Goal: Task Accomplishment & Management: Manage account settings

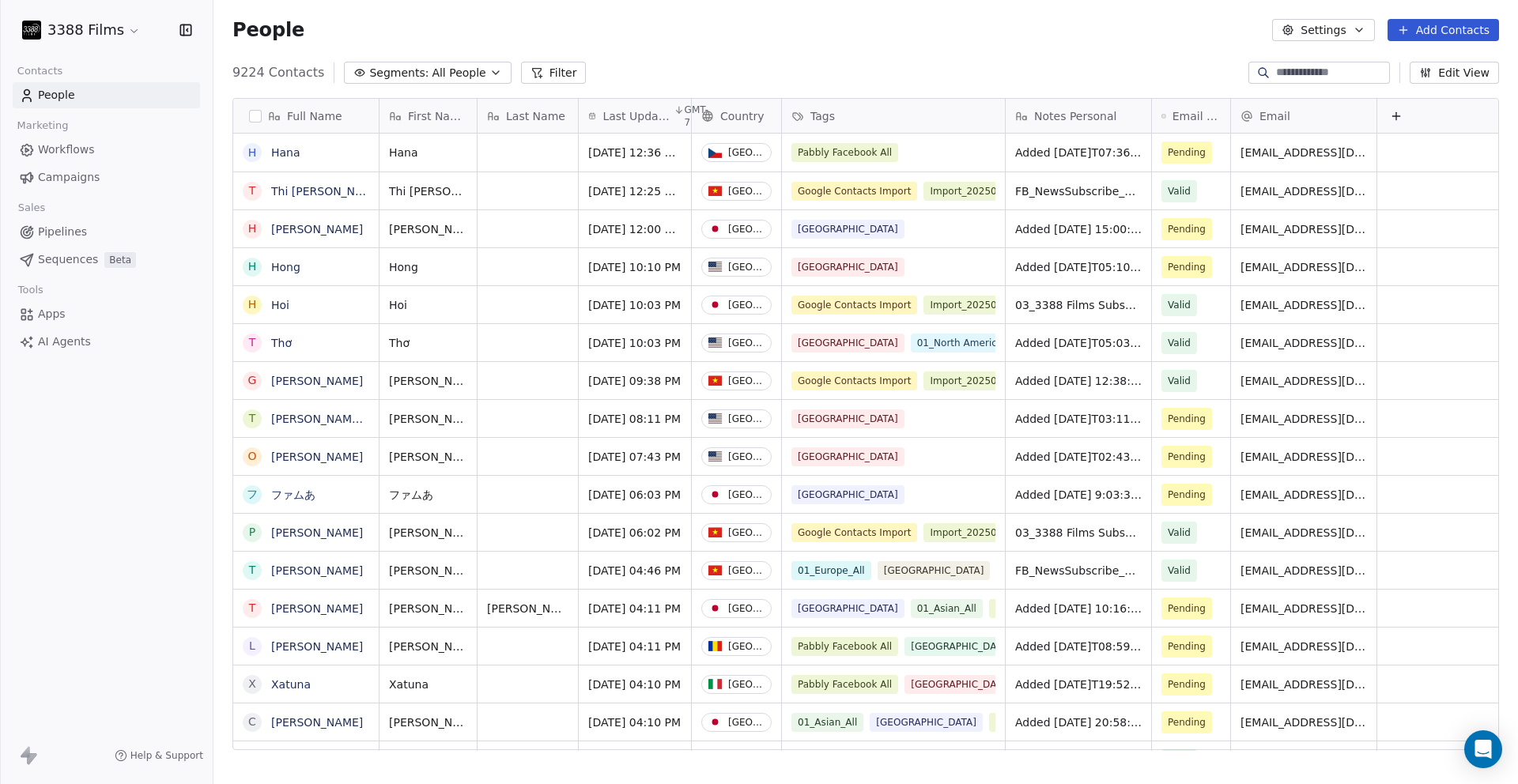
scroll to position [679, 1293]
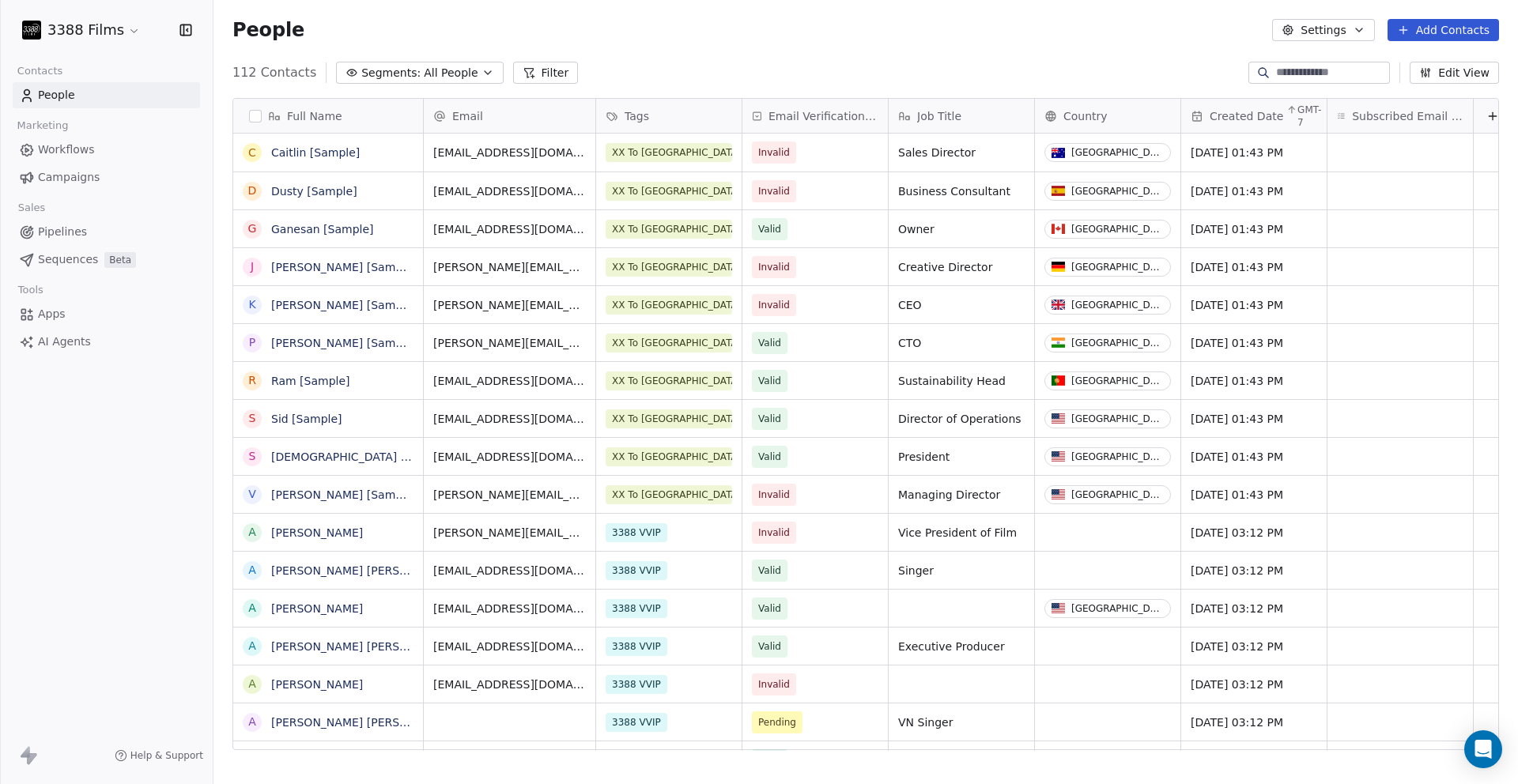
scroll to position [679, 1293]
click at [60, 32] on html "3388 Films Contacts People Marketing Workflows Campaigns Sales Pipelines Sequen…" at bounding box center [759, 392] width 1518 height 784
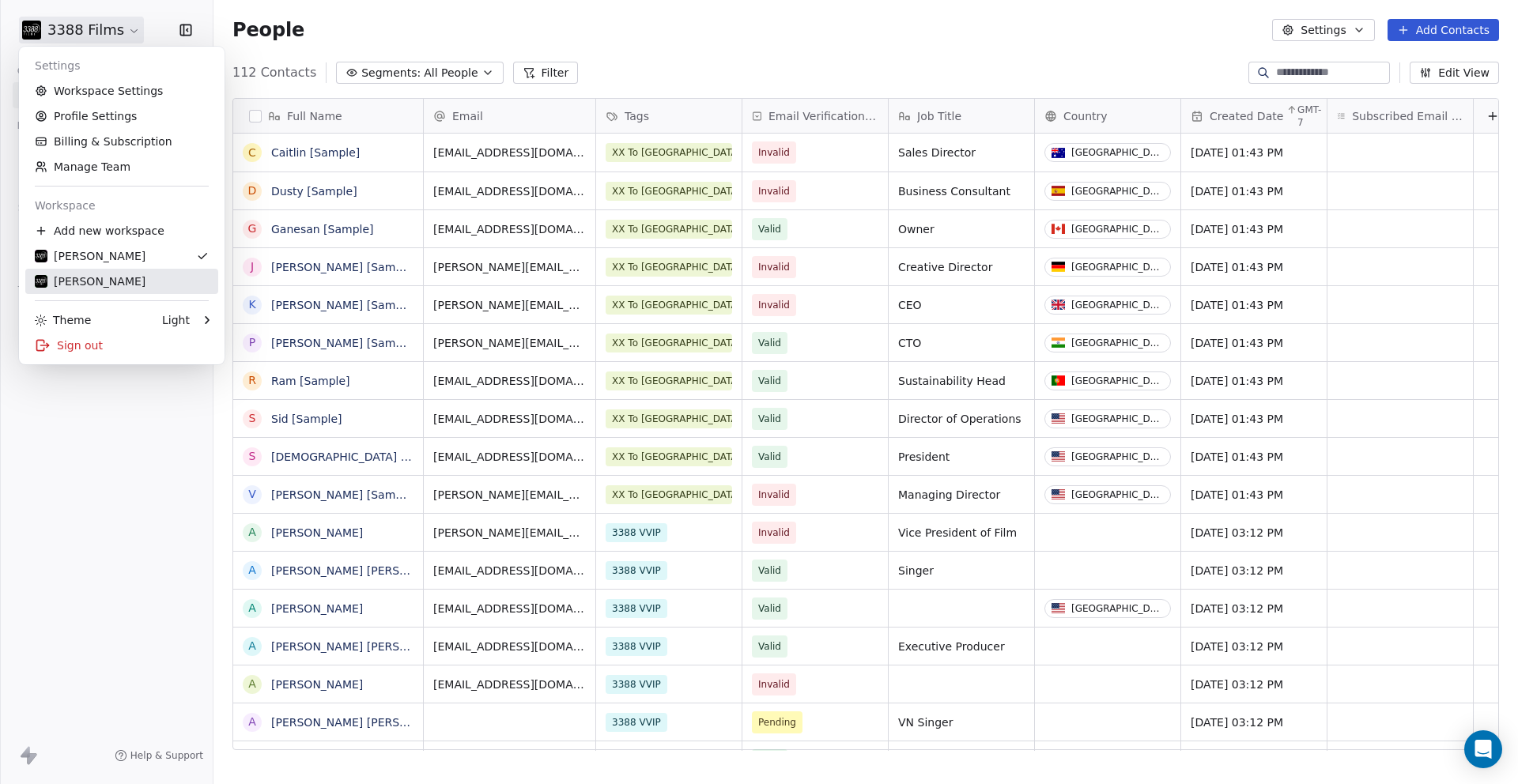
click at [81, 270] on link "[PERSON_NAME]" at bounding box center [122, 281] width 193 height 25
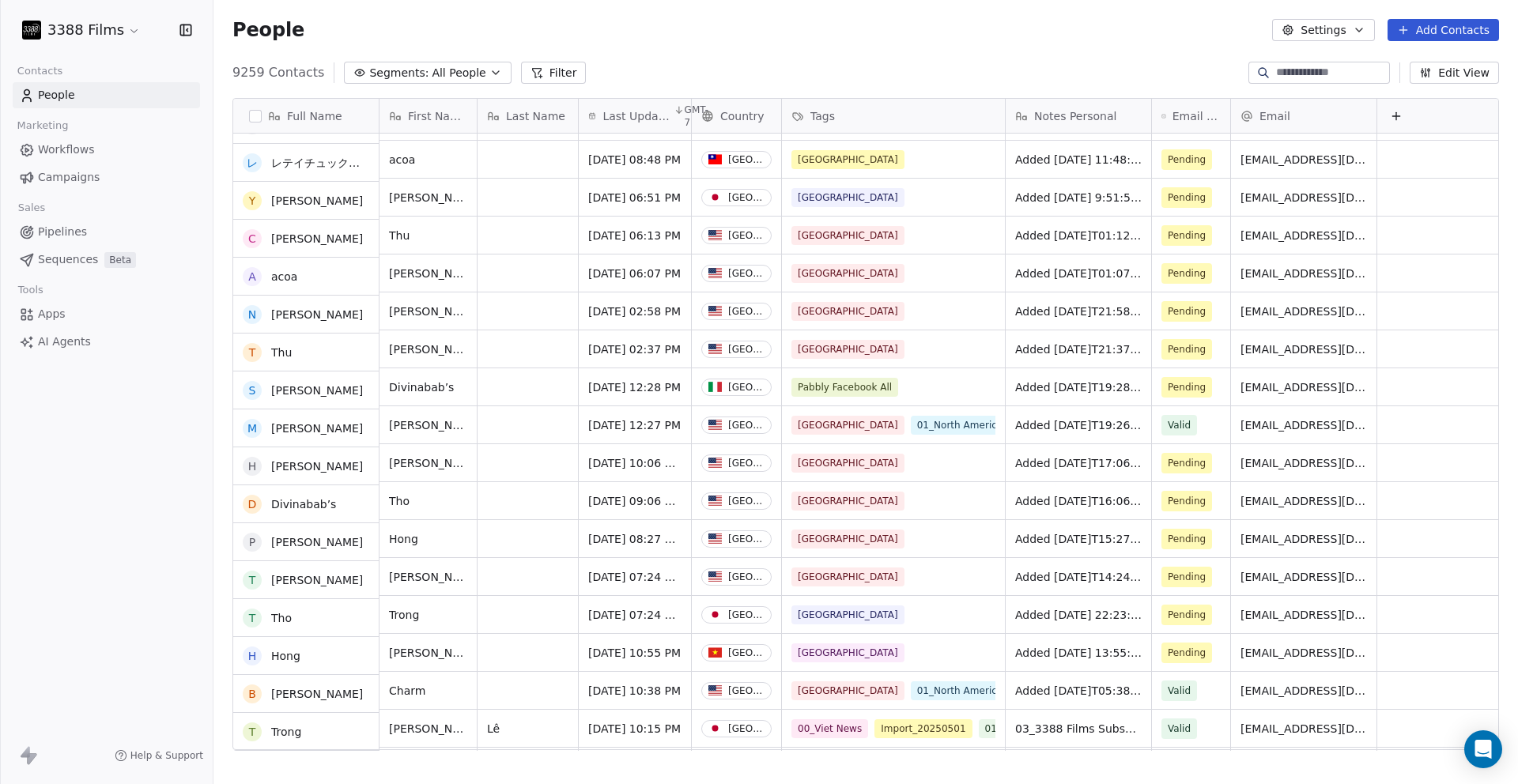
scroll to position [1201, 0]
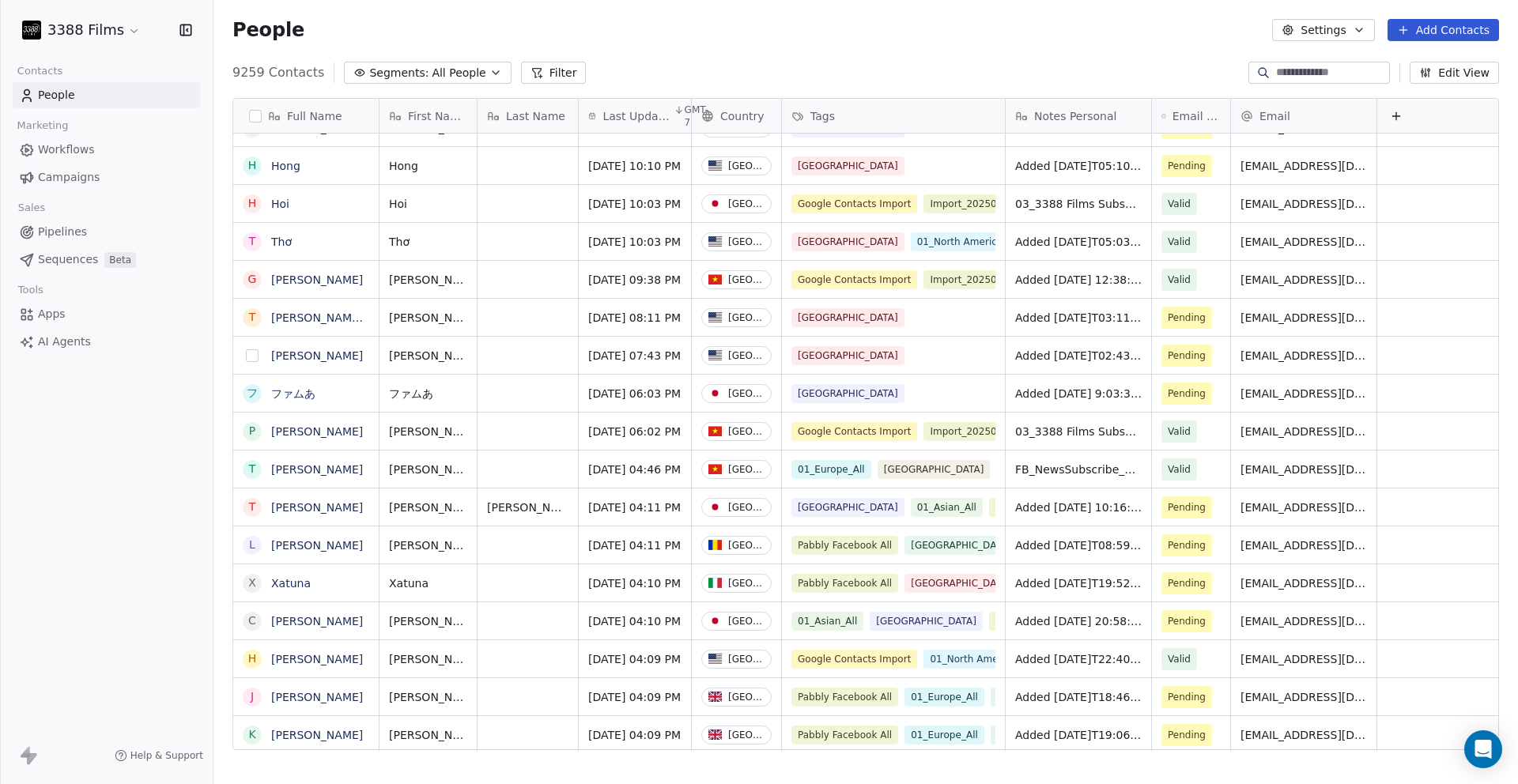
click at [252, 357] on button "grid" at bounding box center [251, 355] width 12 height 12
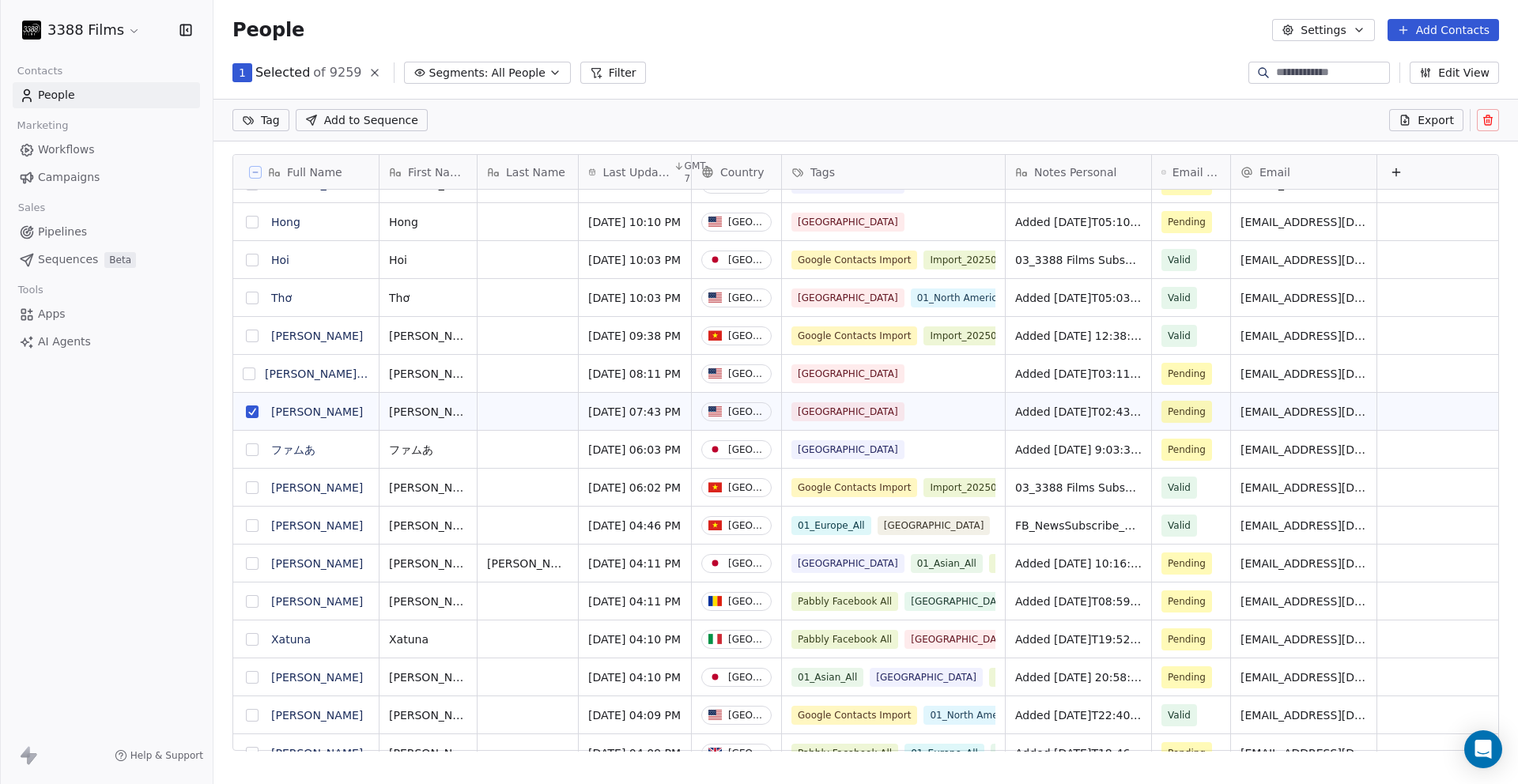
click at [253, 374] on button "grid" at bounding box center [248, 373] width 12 height 12
click at [252, 220] on button "grid" at bounding box center [251, 222] width 12 height 12
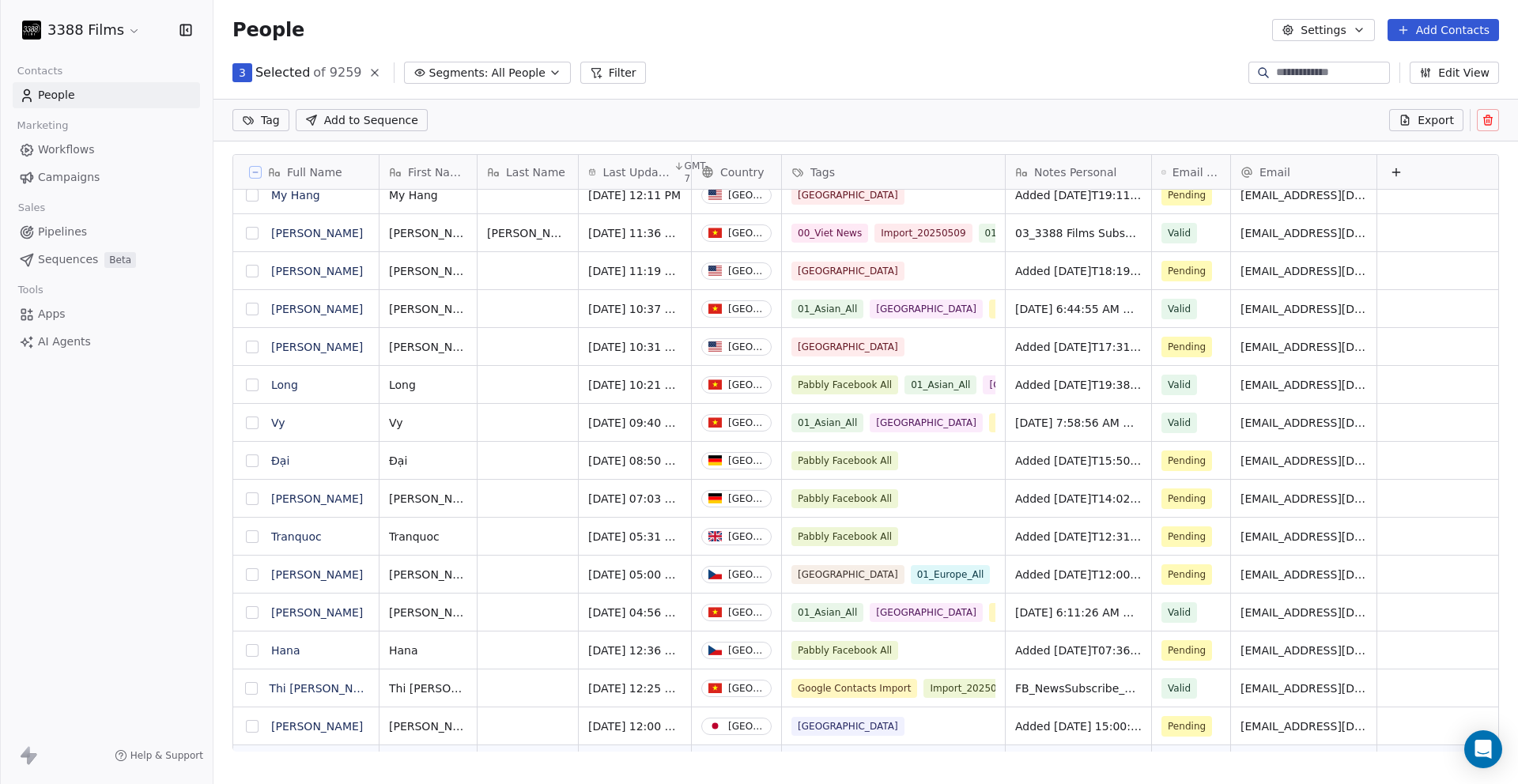
click at [256, 348] on button "grid" at bounding box center [251, 347] width 12 height 12
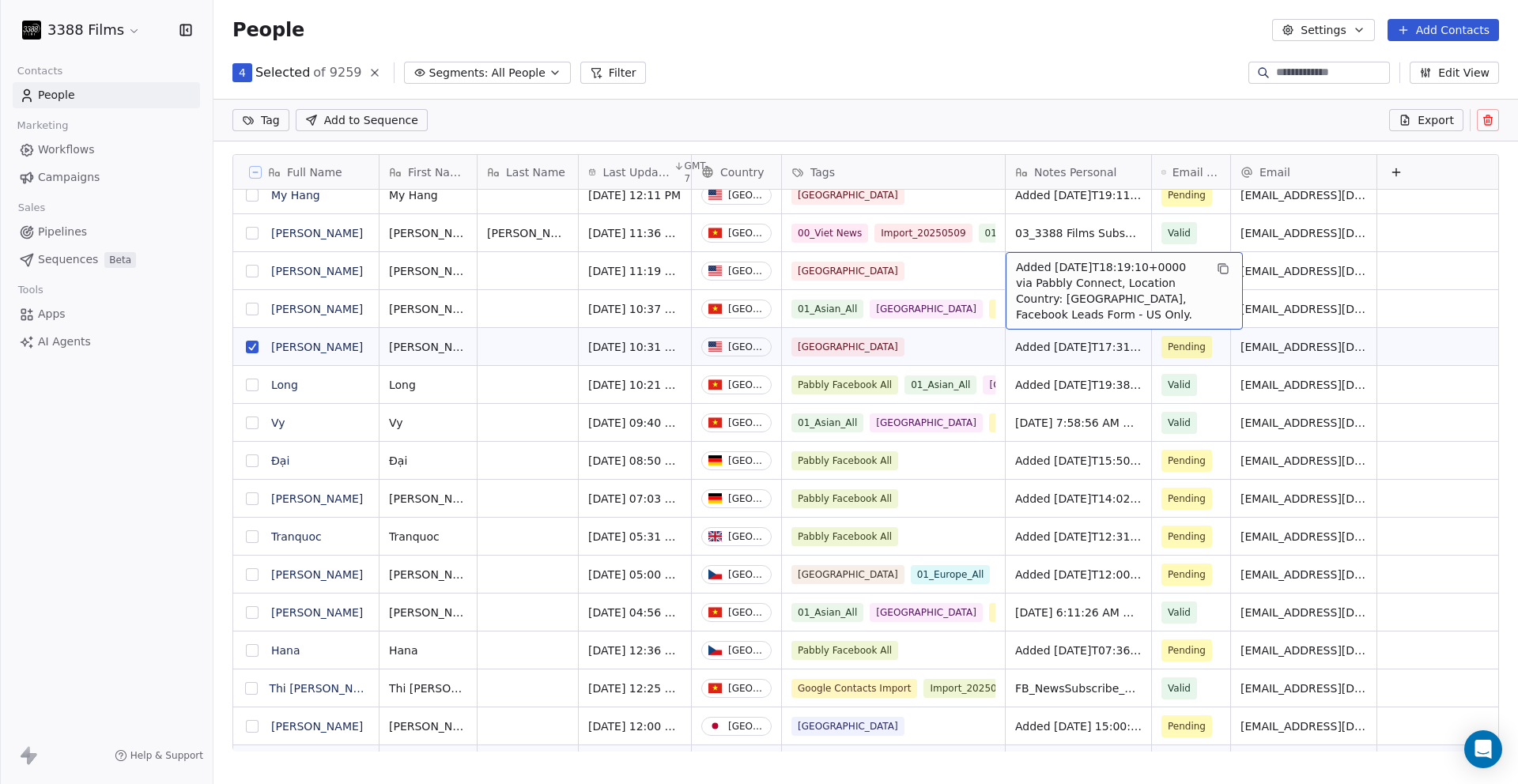
click at [256, 269] on button "grid" at bounding box center [251, 270] width 12 height 12
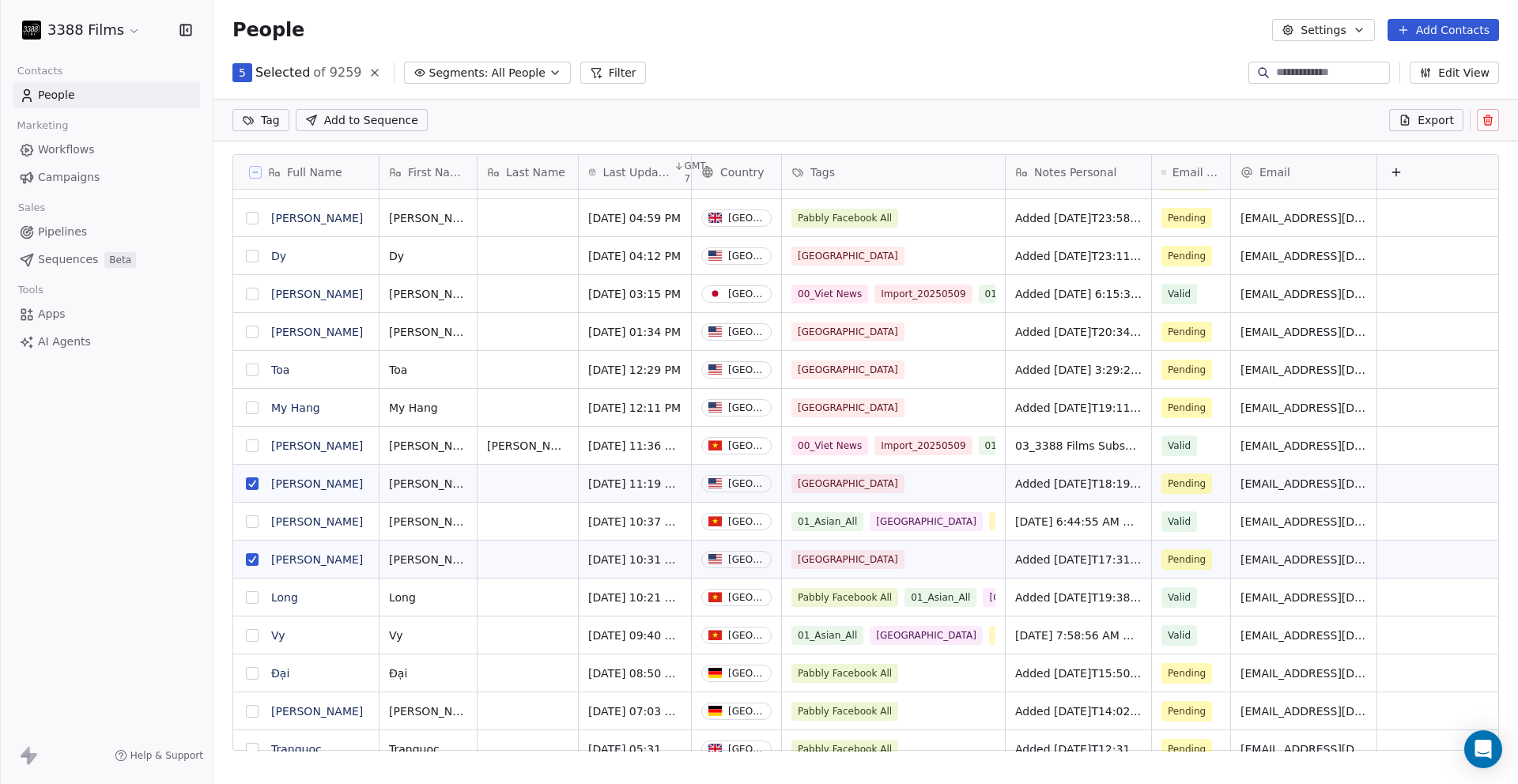
click at [254, 407] on button "grid" at bounding box center [251, 408] width 12 height 12
click at [251, 371] on button "grid" at bounding box center [251, 370] width 12 height 12
click at [254, 326] on button "grid" at bounding box center [251, 331] width 12 height 12
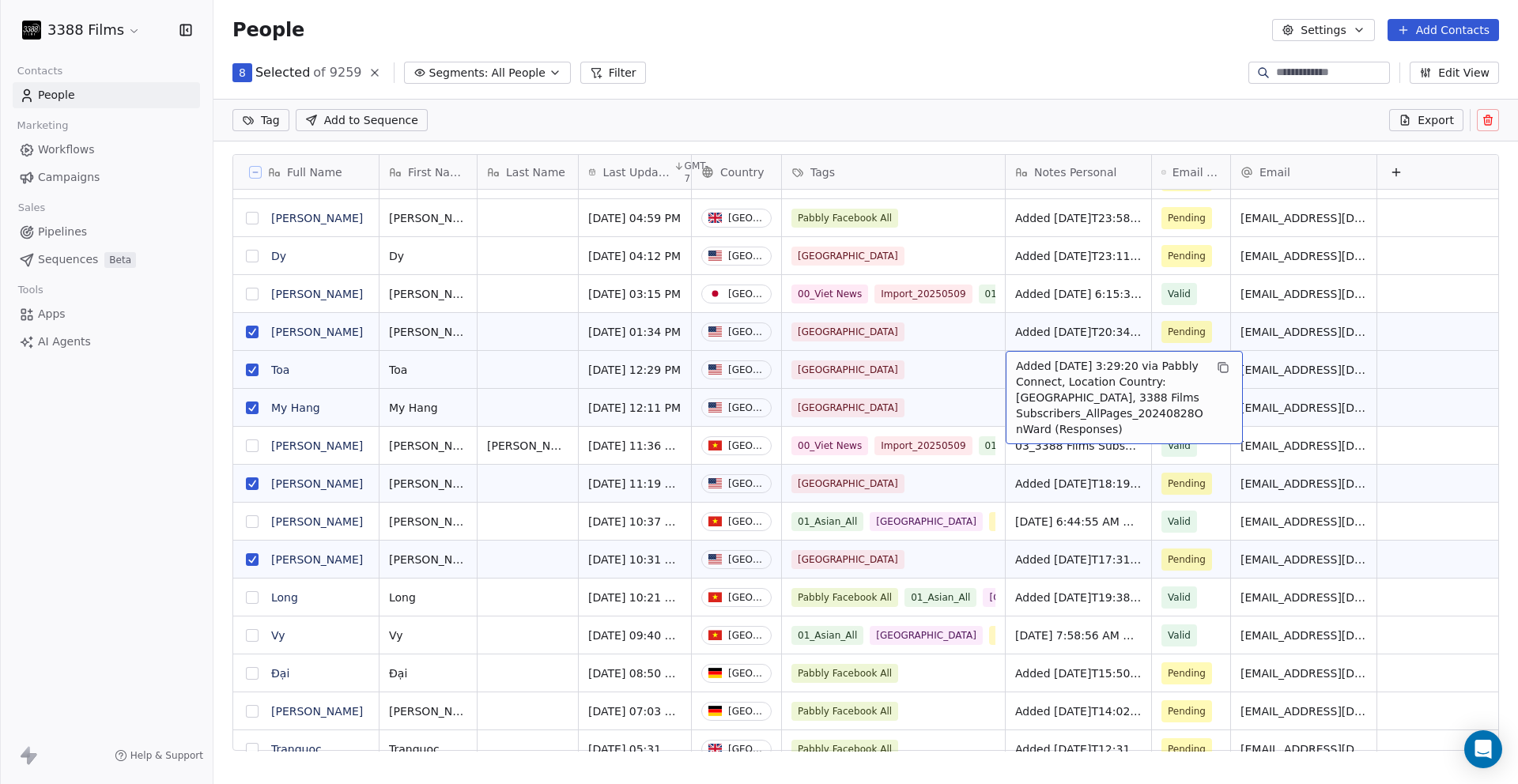
click at [250, 369] on button "grid" at bounding box center [251, 370] width 12 height 12
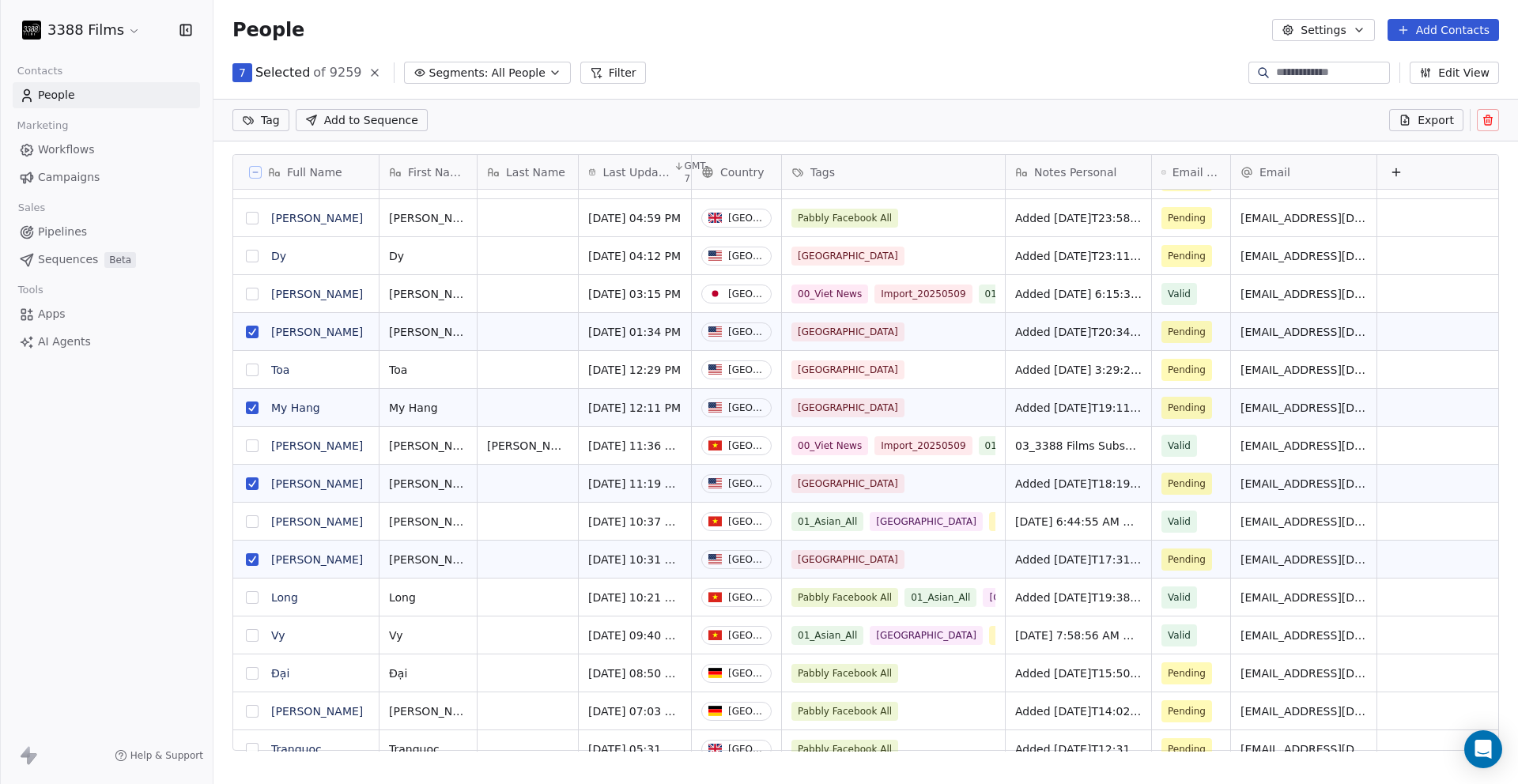
click at [248, 255] on button "grid" at bounding box center [251, 256] width 12 height 12
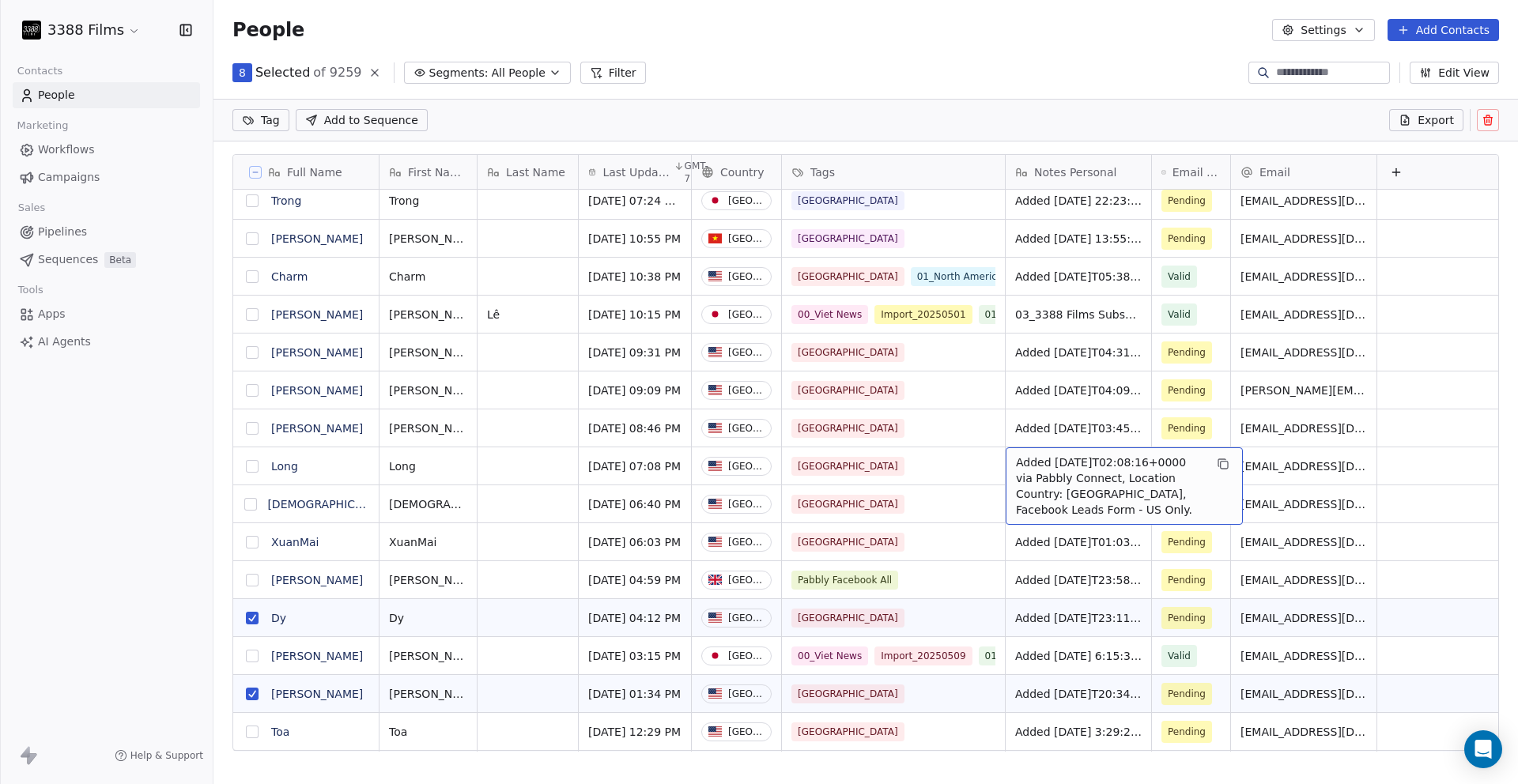
drag, startPoint x: 1076, startPoint y: 463, endPoint x: 1075, endPoint y: 455, distance: 8.1
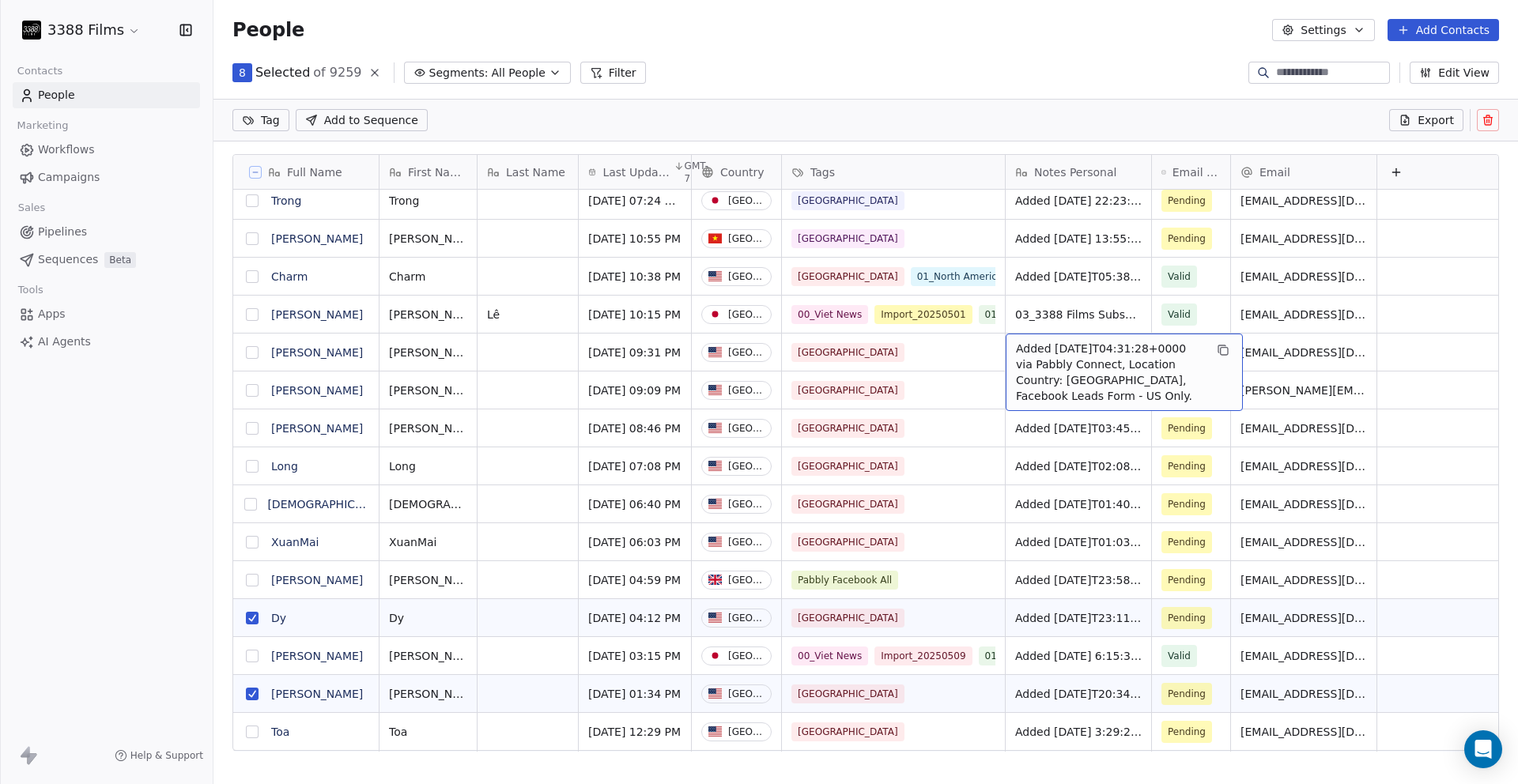
click at [254, 352] on button "grid" at bounding box center [251, 352] width 12 height 12
click at [254, 393] on button "grid" at bounding box center [251, 390] width 12 height 12
click at [255, 431] on button "grid" at bounding box center [251, 428] width 12 height 12
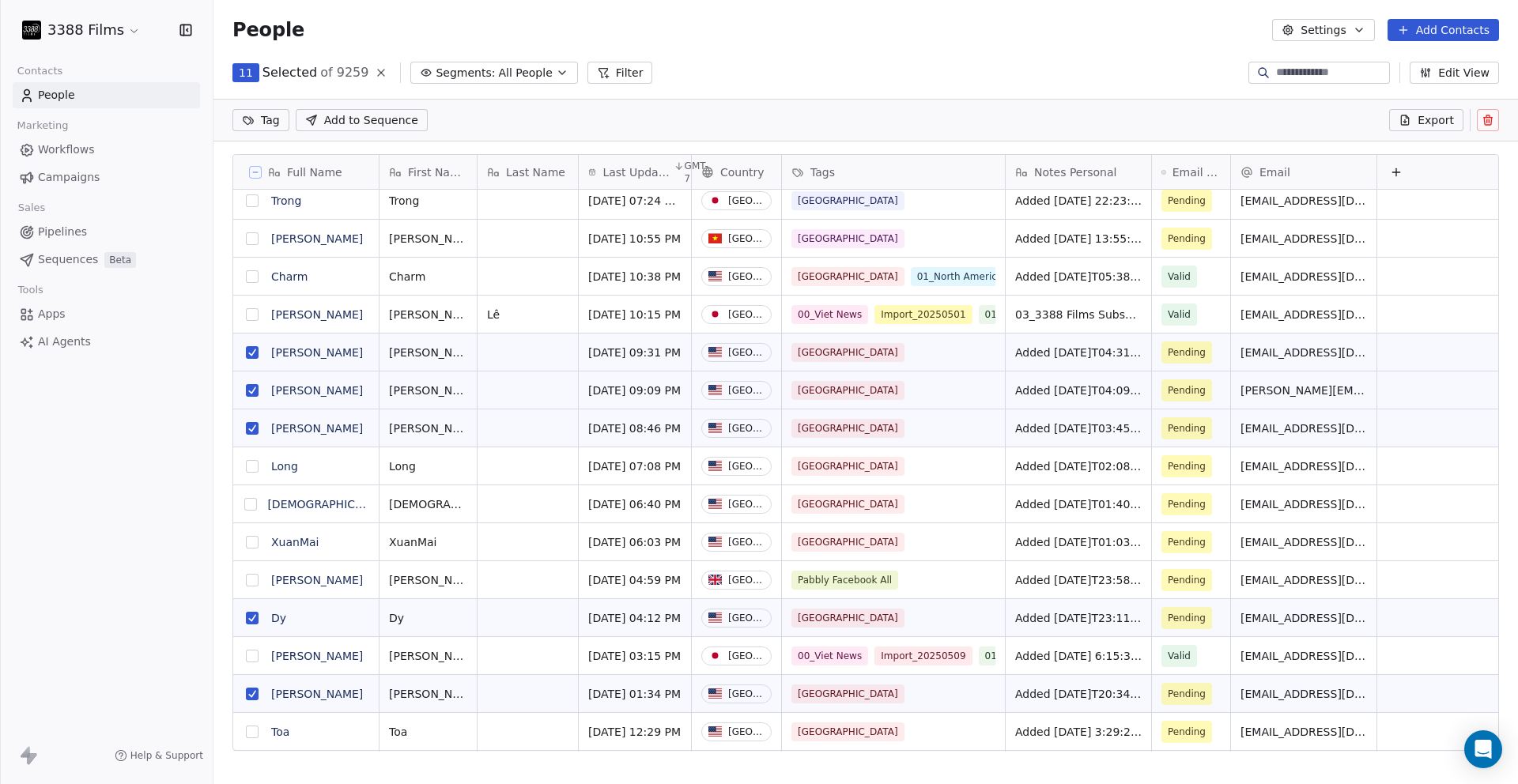
click at [256, 468] on button "grid" at bounding box center [251, 466] width 12 height 12
click at [256, 504] on button "grid" at bounding box center [250, 504] width 12 height 12
click at [256, 546] on button "grid" at bounding box center [251, 542] width 12 height 12
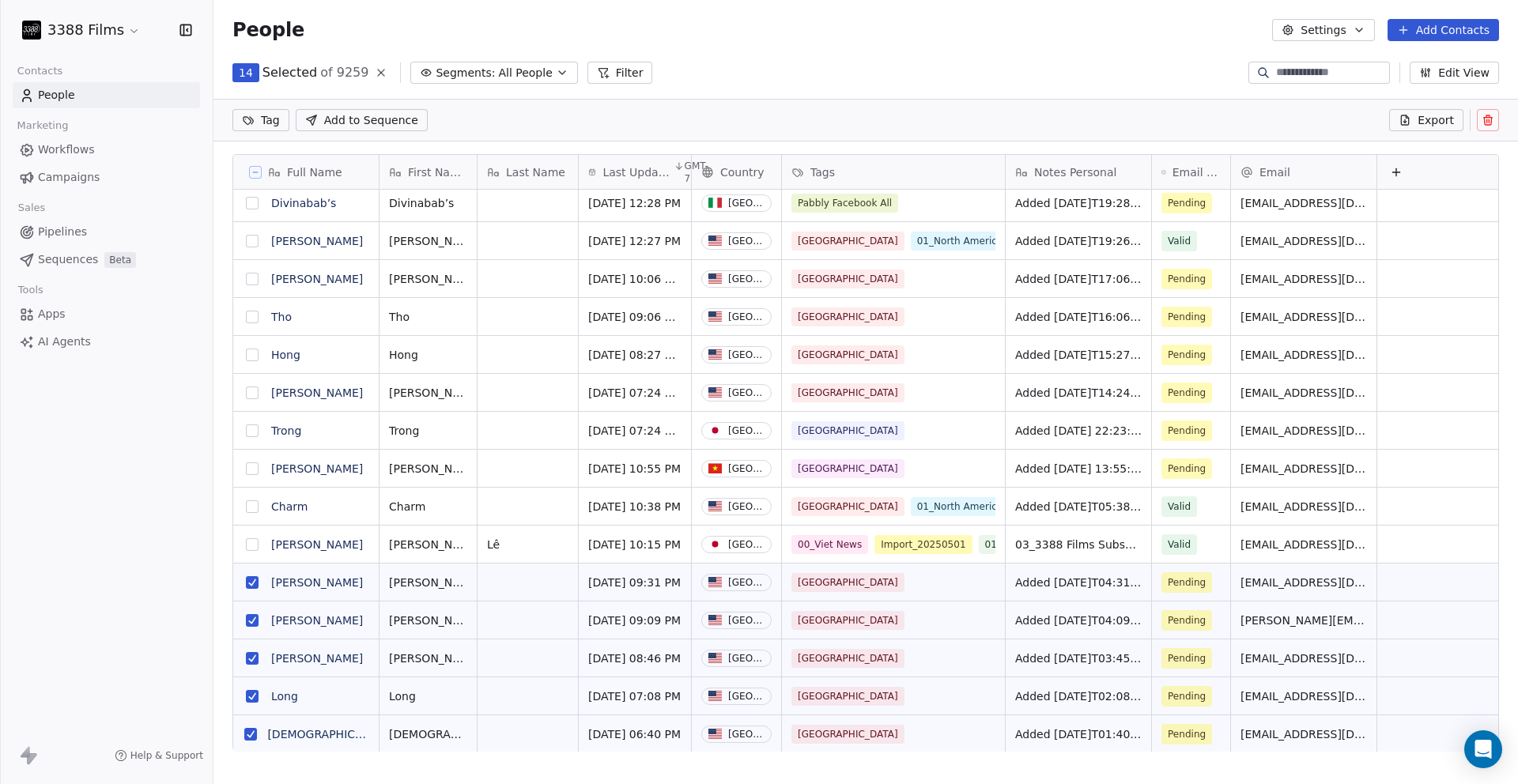
click at [252, 393] on button "grid" at bounding box center [251, 392] width 12 height 12
click at [252, 353] on button "grid" at bounding box center [251, 354] width 12 height 12
click at [254, 311] on button "grid" at bounding box center [251, 316] width 12 height 12
click at [249, 279] on button "grid" at bounding box center [251, 279] width 12 height 12
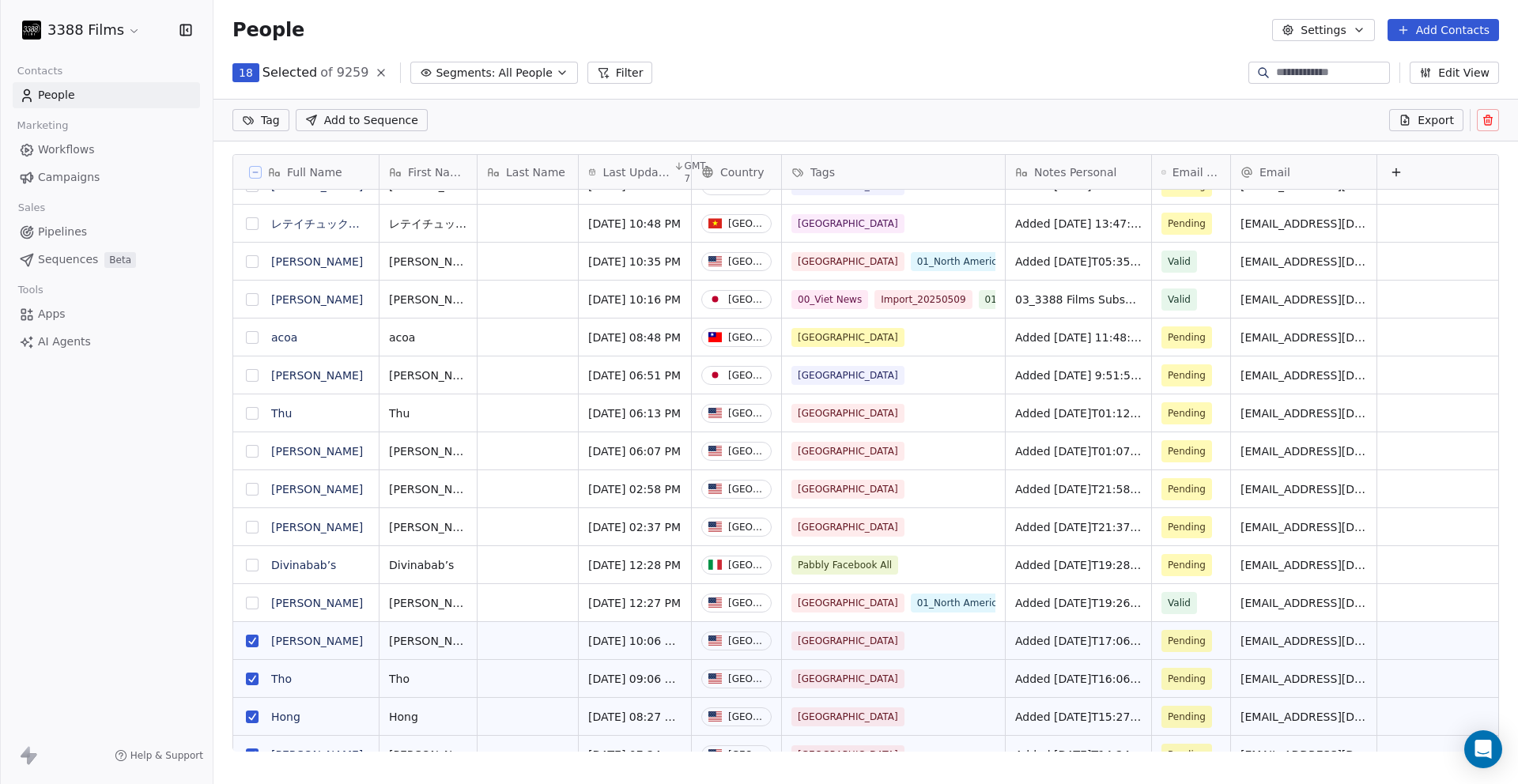
click at [251, 528] on button "grid" at bounding box center [251, 527] width 12 height 12
click at [254, 486] on button "grid" at bounding box center [251, 489] width 12 height 12
click at [254, 454] on button "grid" at bounding box center [251, 451] width 12 height 12
click at [251, 417] on button "grid" at bounding box center [251, 413] width 12 height 12
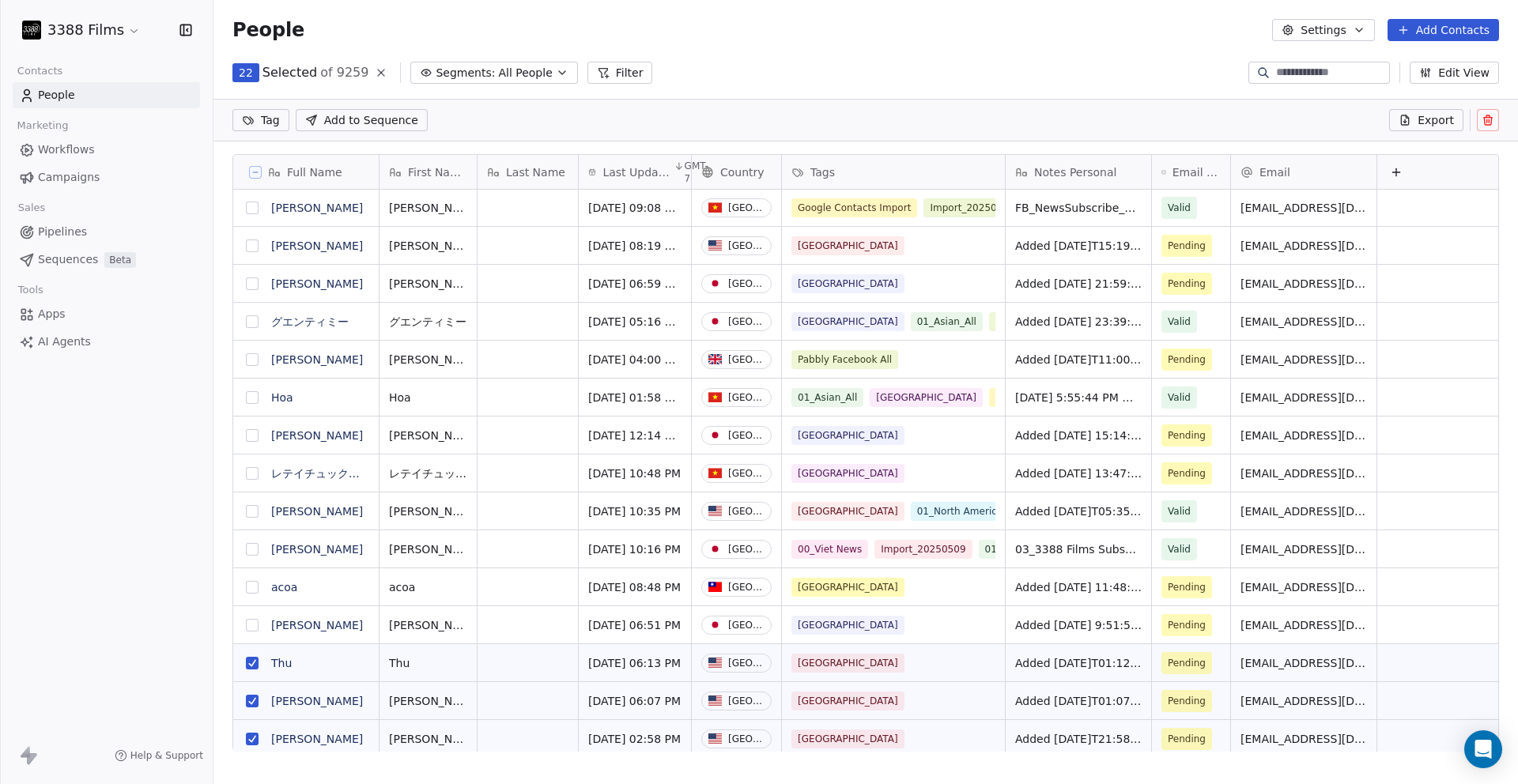
click at [253, 243] on button "grid" at bounding box center [251, 246] width 12 height 12
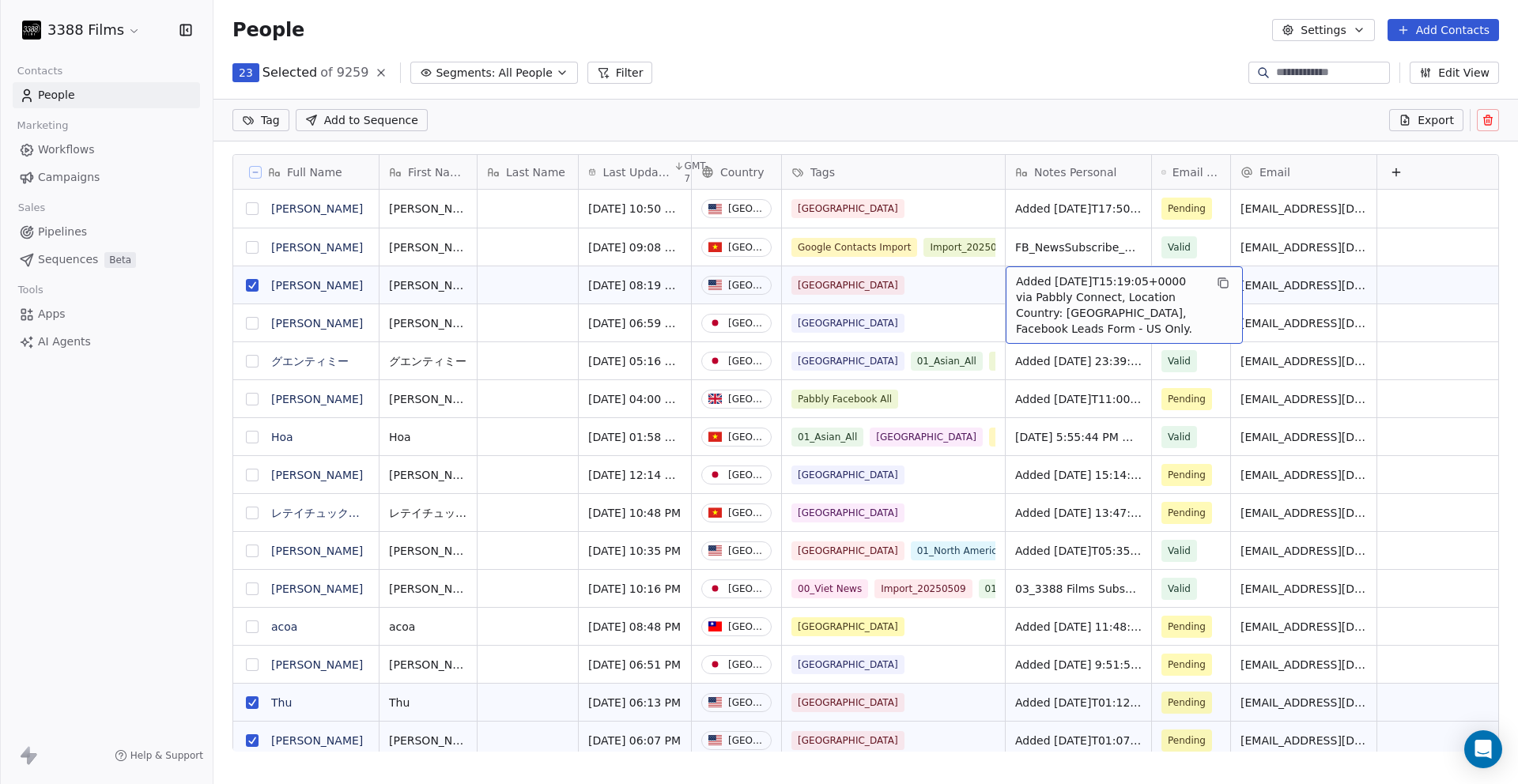
click at [252, 209] on button "grid" at bounding box center [251, 208] width 12 height 12
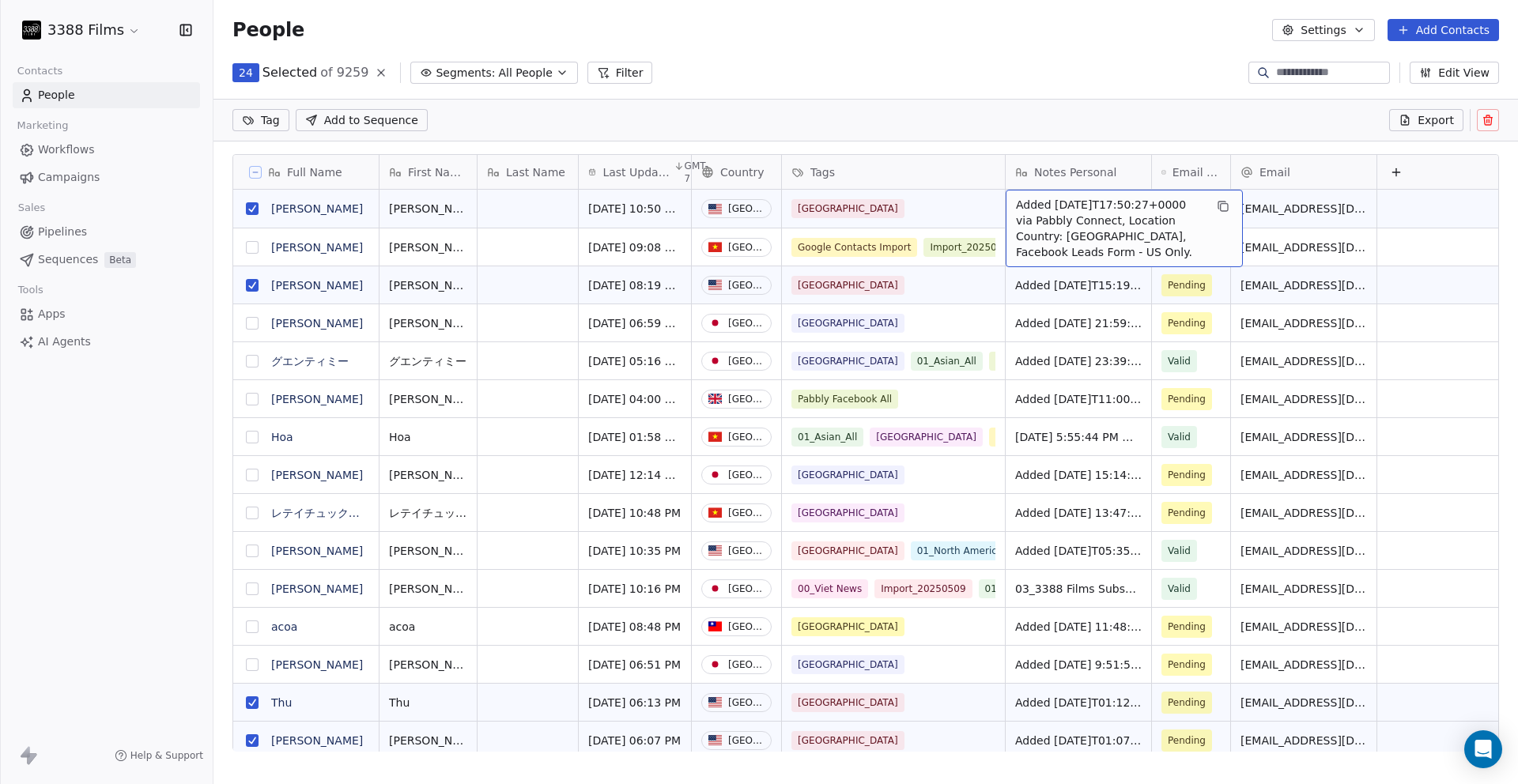
click at [898, 46] on div "People Settings Add Contacts" at bounding box center [866, 30] width 1305 height 60
click at [273, 121] on html "3388 Films Contacts People Marketing Workflows Campaigns Sales Pipelines Sequen…" at bounding box center [759, 392] width 1518 height 784
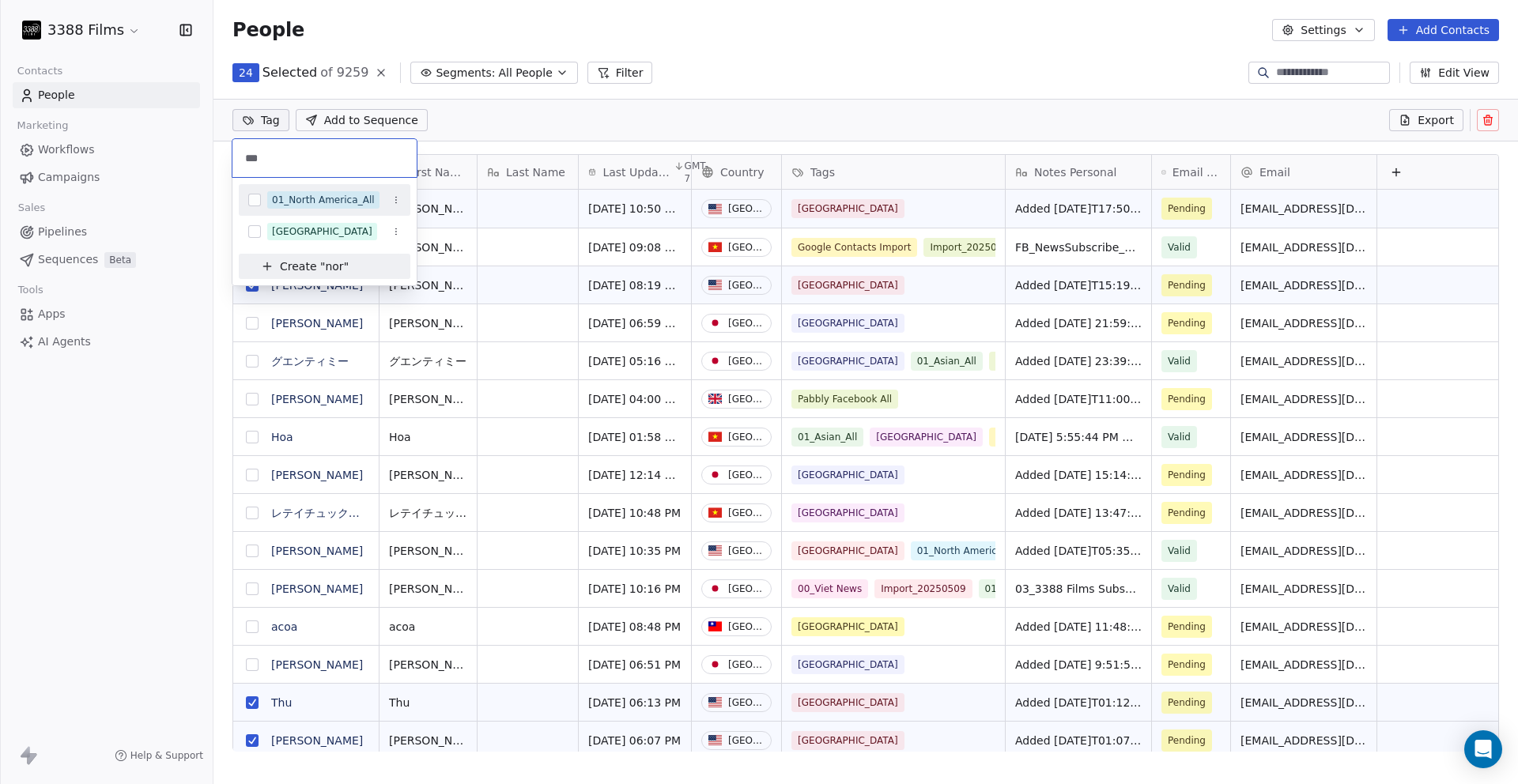
type input "***"
click at [298, 205] on div "01_North America_All" at bounding box center [323, 200] width 103 height 14
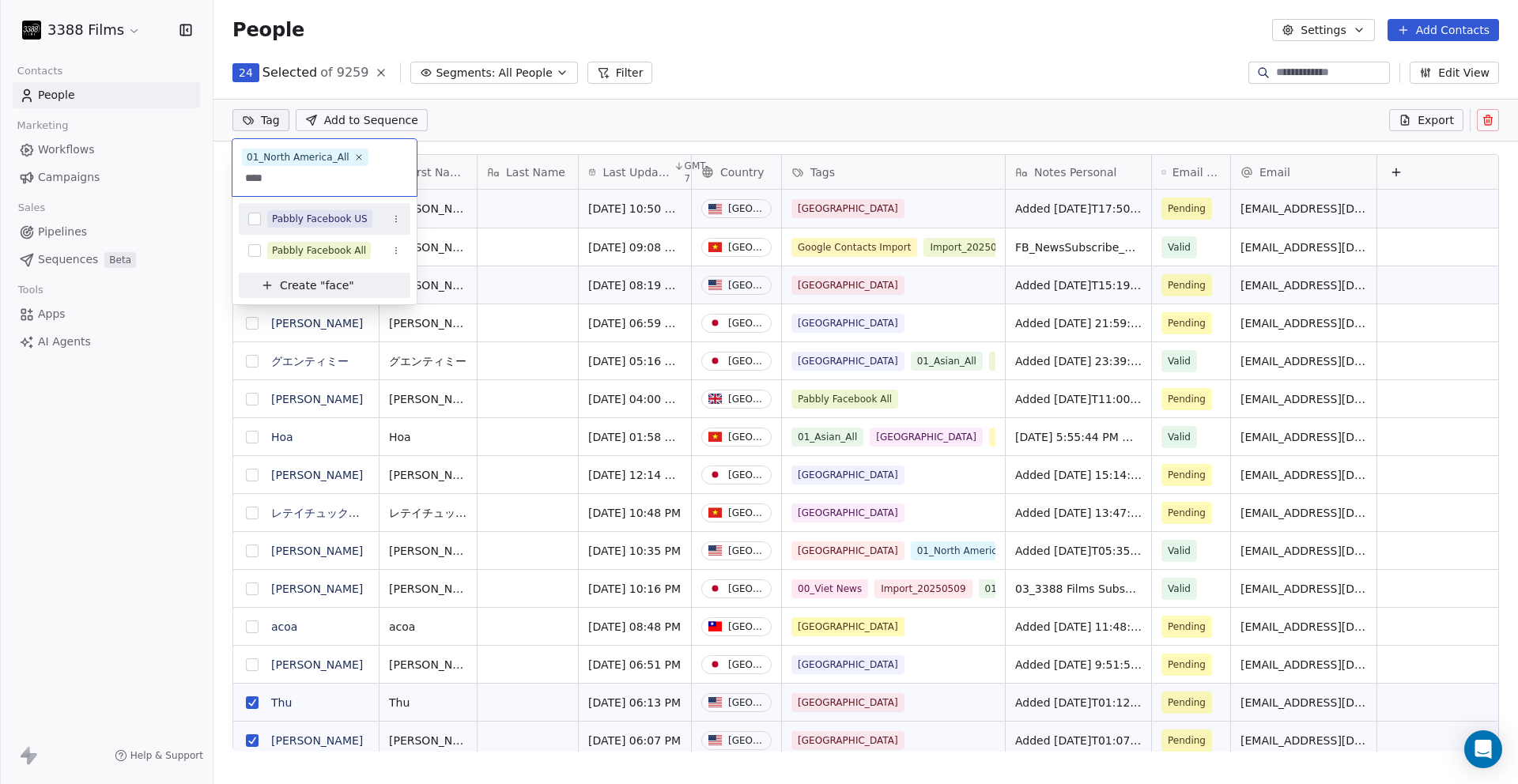
type input "****"
click at [298, 219] on div "Pabbly Facebook US" at bounding box center [320, 219] width 95 height 14
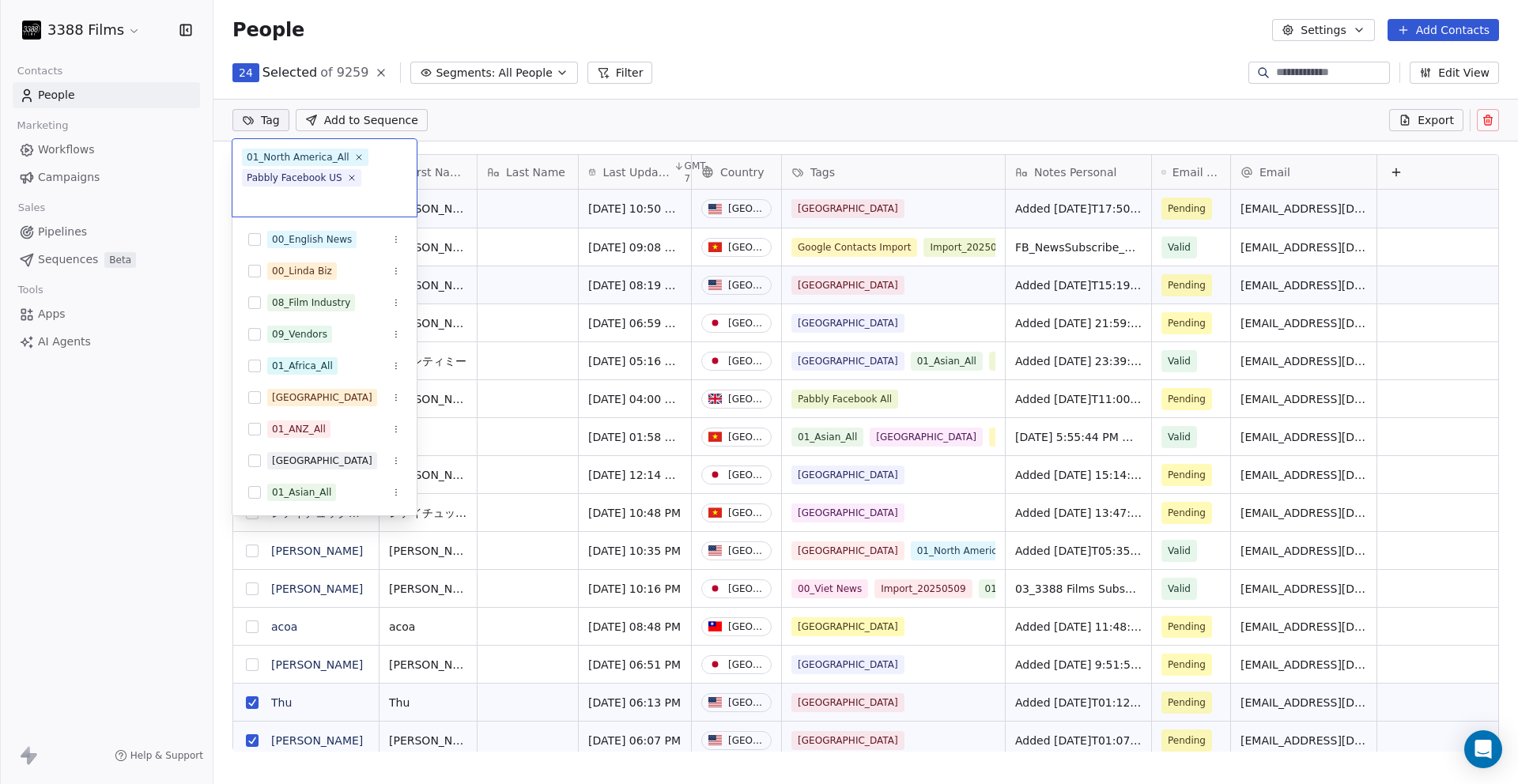
click at [844, 76] on html "3388 Films Contacts People Marketing Workflows Campaigns Sales Pipelines Sequen…" at bounding box center [759, 392] width 1518 height 784
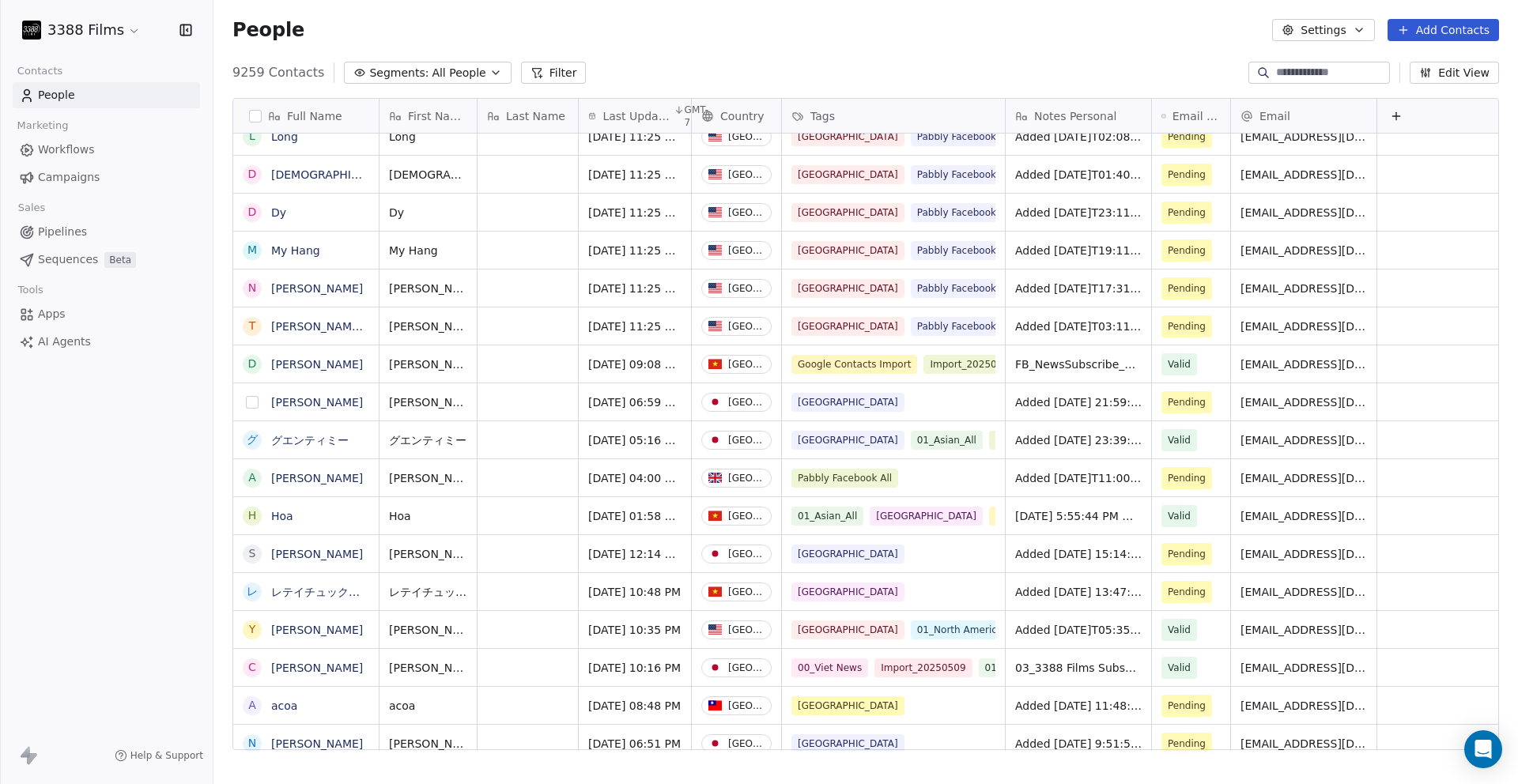
click at [254, 403] on button "grid" at bounding box center [251, 402] width 12 height 12
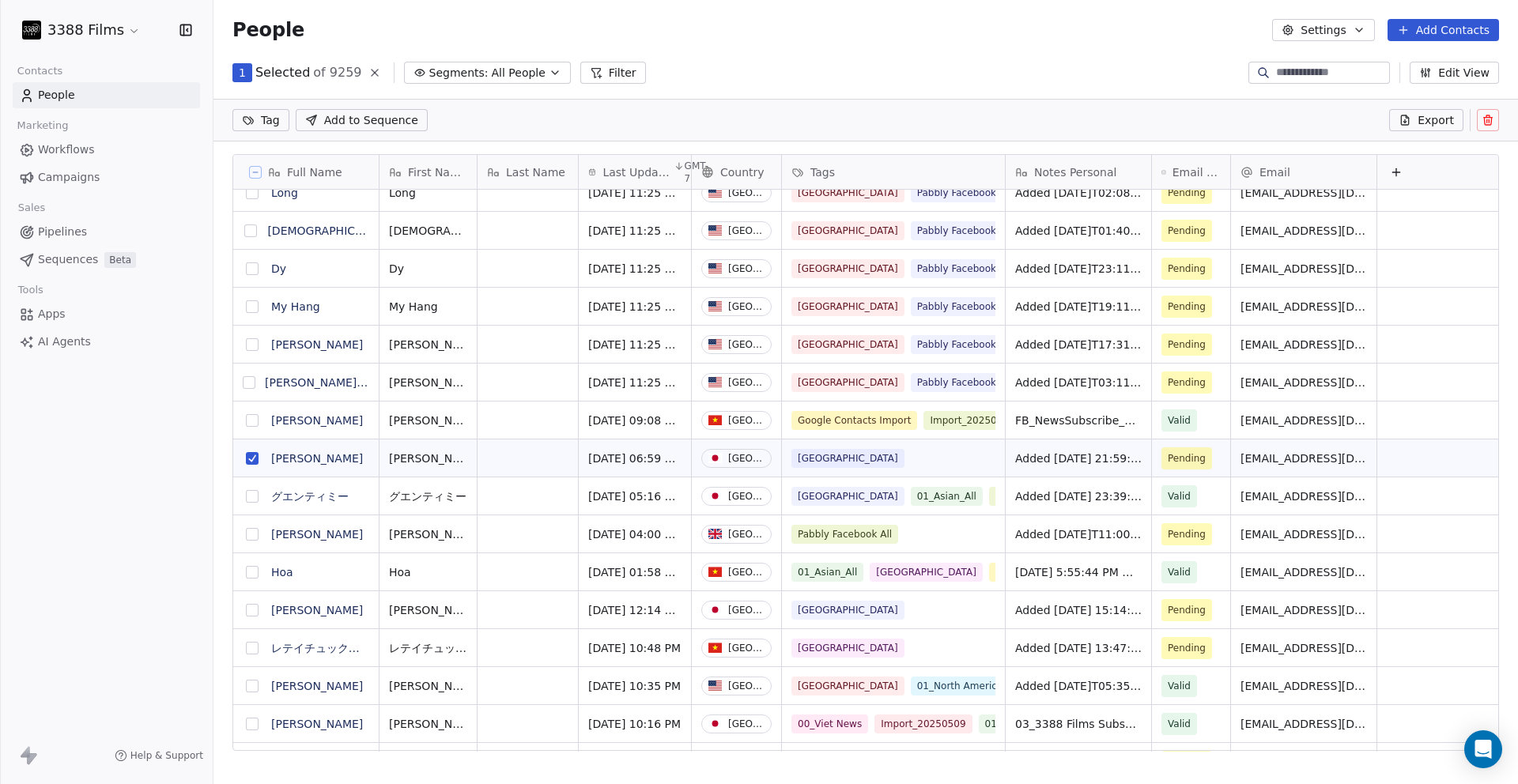
click at [251, 610] on button "grid" at bounding box center [251, 610] width 12 height 12
click at [253, 647] on button "grid" at bounding box center [251, 648] width 12 height 12
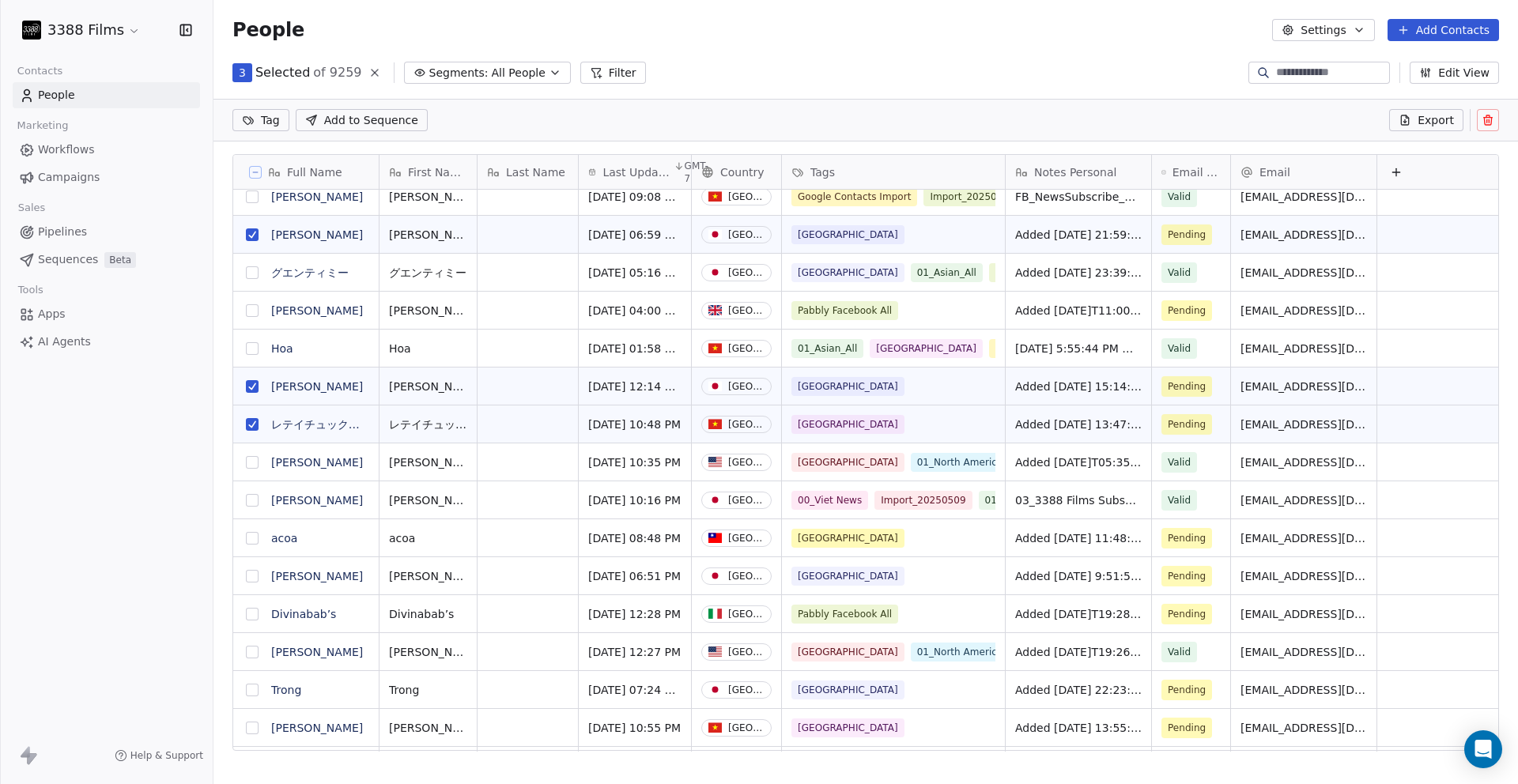
click at [250, 579] on button "grid" at bounding box center [251, 576] width 12 height 12
click at [255, 539] on button "grid" at bounding box center [251, 538] width 12 height 12
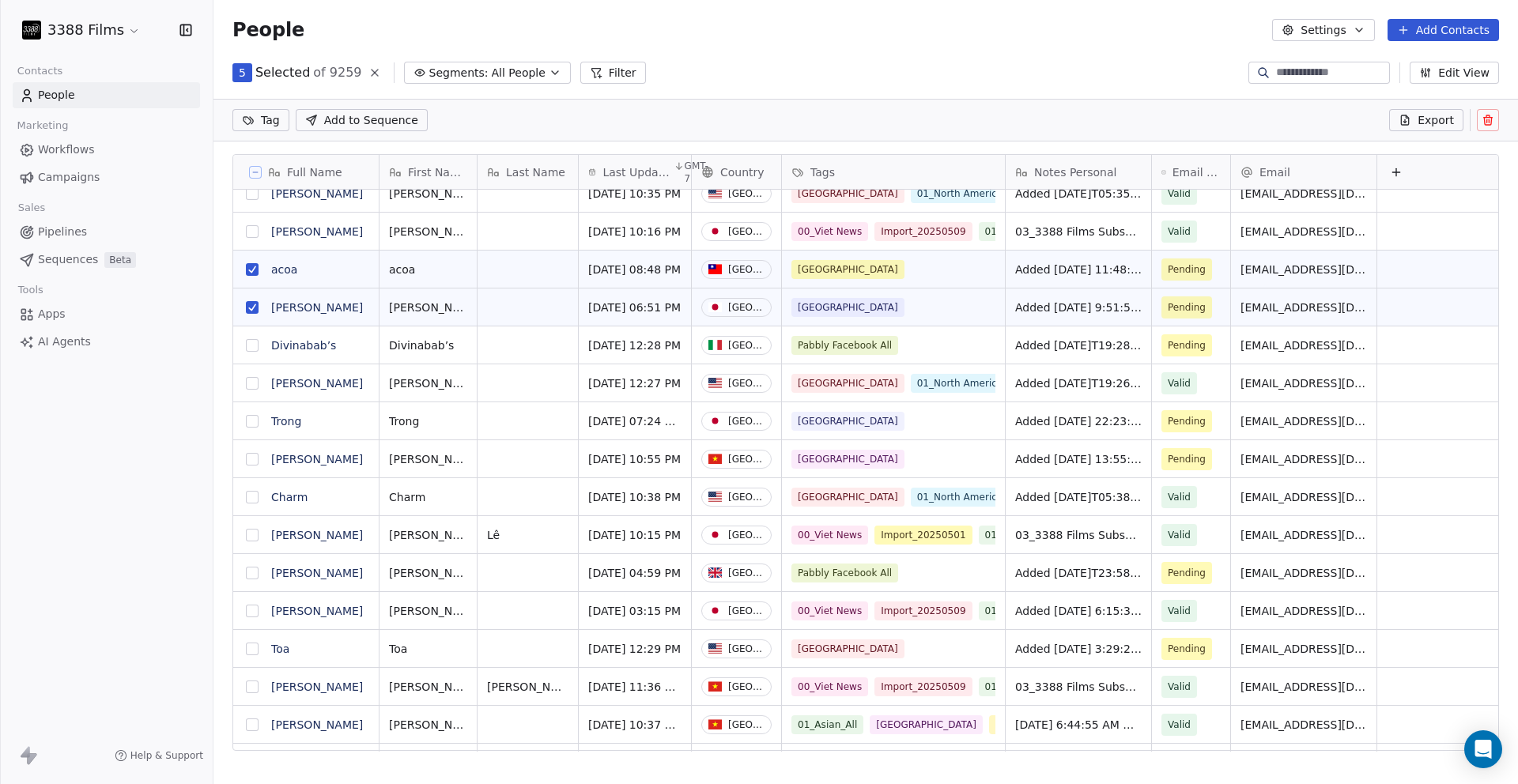
click at [251, 422] on button "grid" at bounding box center [251, 421] width 12 height 12
click at [252, 459] on button "grid" at bounding box center [251, 459] width 12 height 12
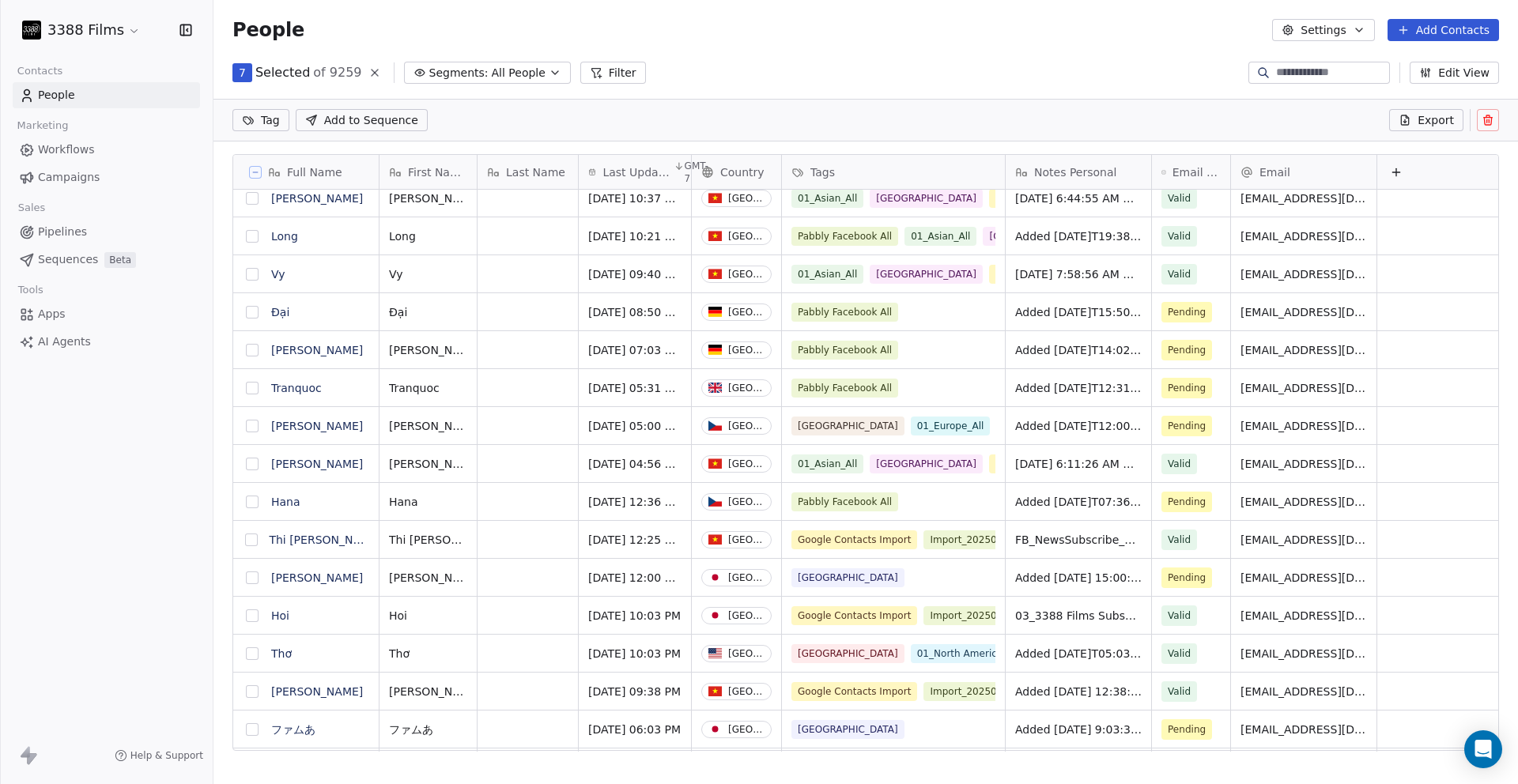
click at [251, 574] on button "grid" at bounding box center [251, 578] width 12 height 12
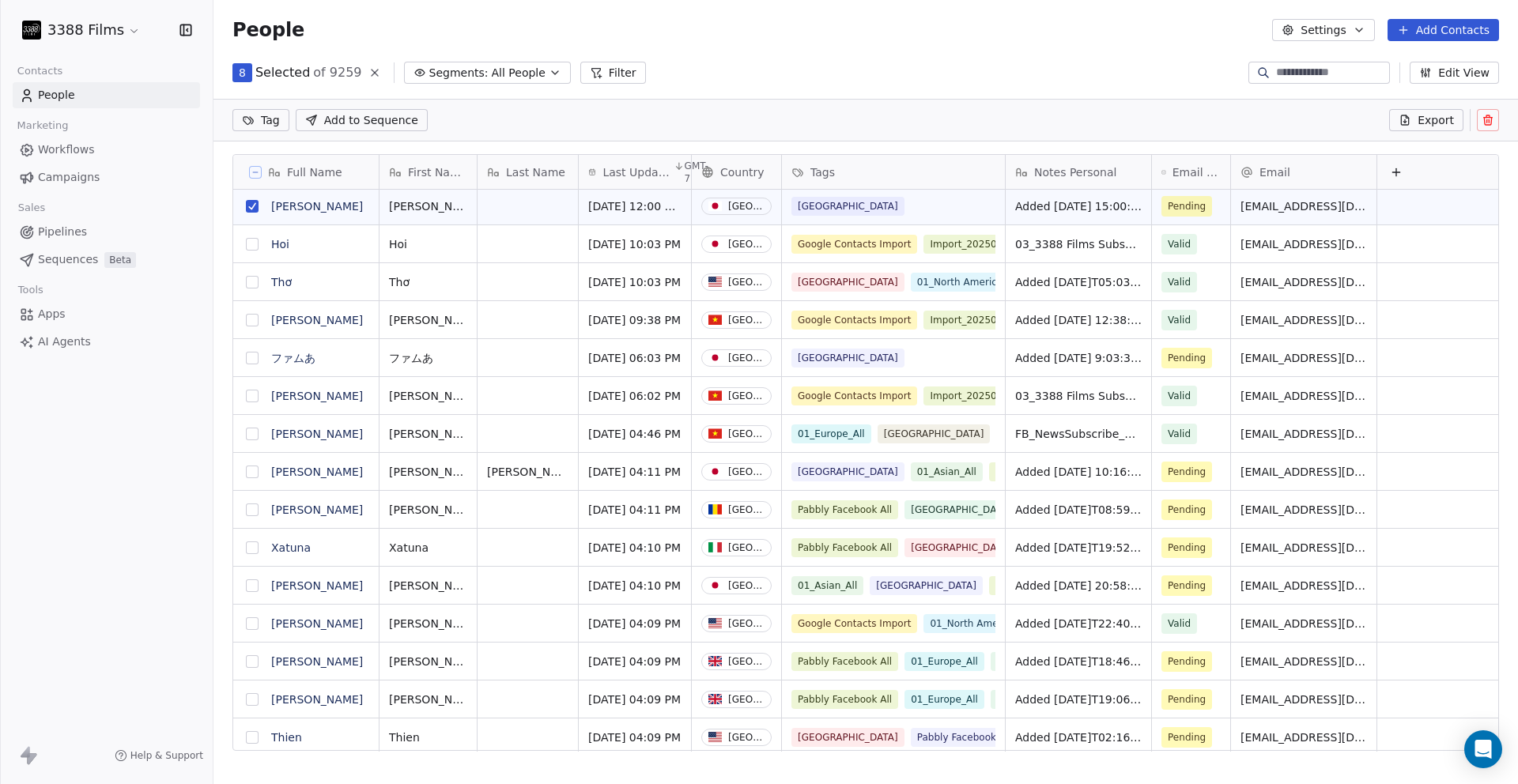
click at [251, 358] on button "grid" at bounding box center [251, 357] width 12 height 12
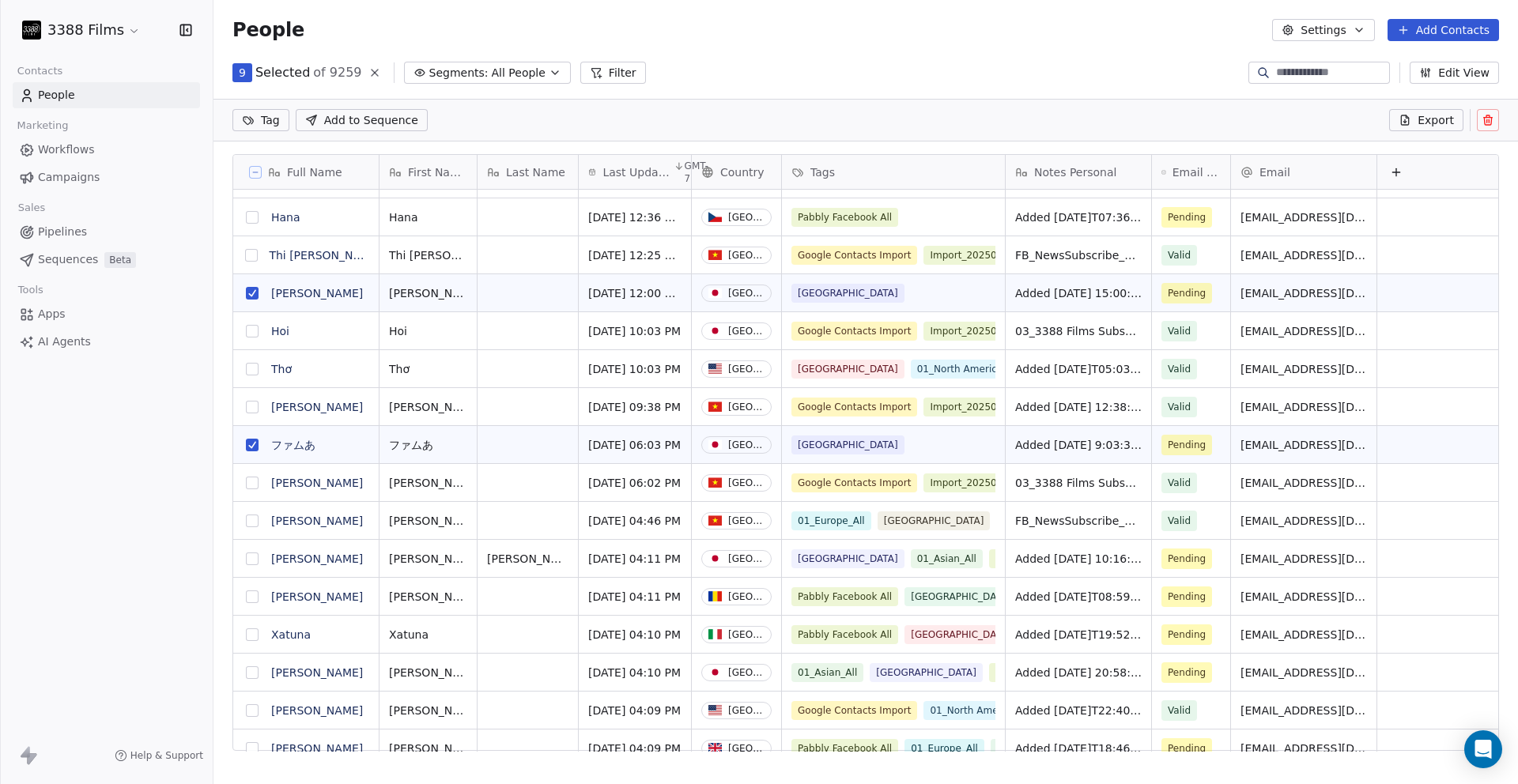
click at [269, 123] on html "3388 Films Contacts People Marketing Workflows Campaigns Sales Pipelines Sequen…" at bounding box center [759, 392] width 1518 height 784
type input "***"
click at [281, 196] on div "01_Asian_All" at bounding box center [302, 200] width 59 height 14
type input "***"
click at [281, 202] on div "Pabbly Website" at bounding box center [308, 200] width 73 height 14
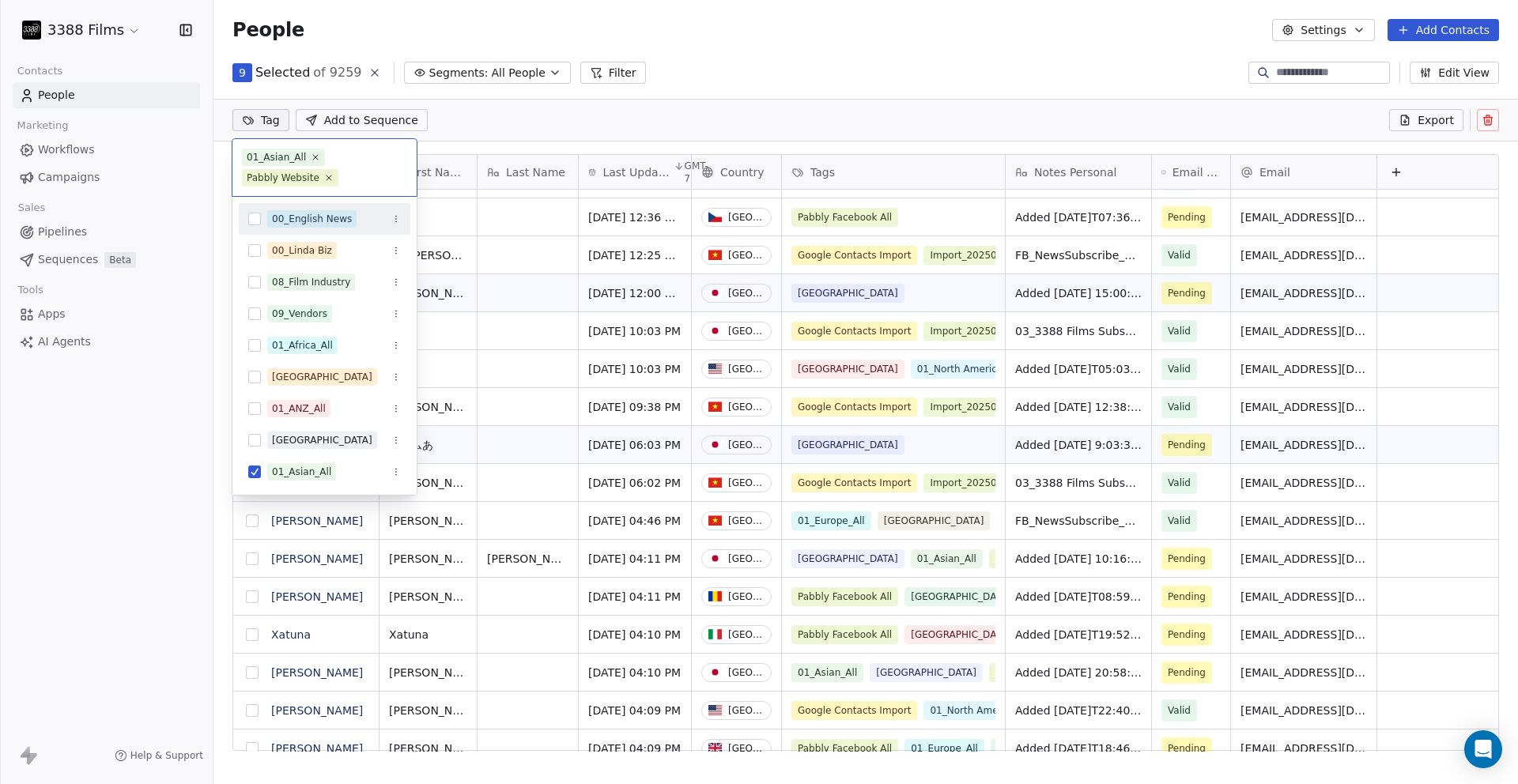
click at [815, 96] on html "3388 Films Contacts People Marketing Workflows Campaigns Sales Pipelines Sequen…" at bounding box center [759, 392] width 1518 height 784
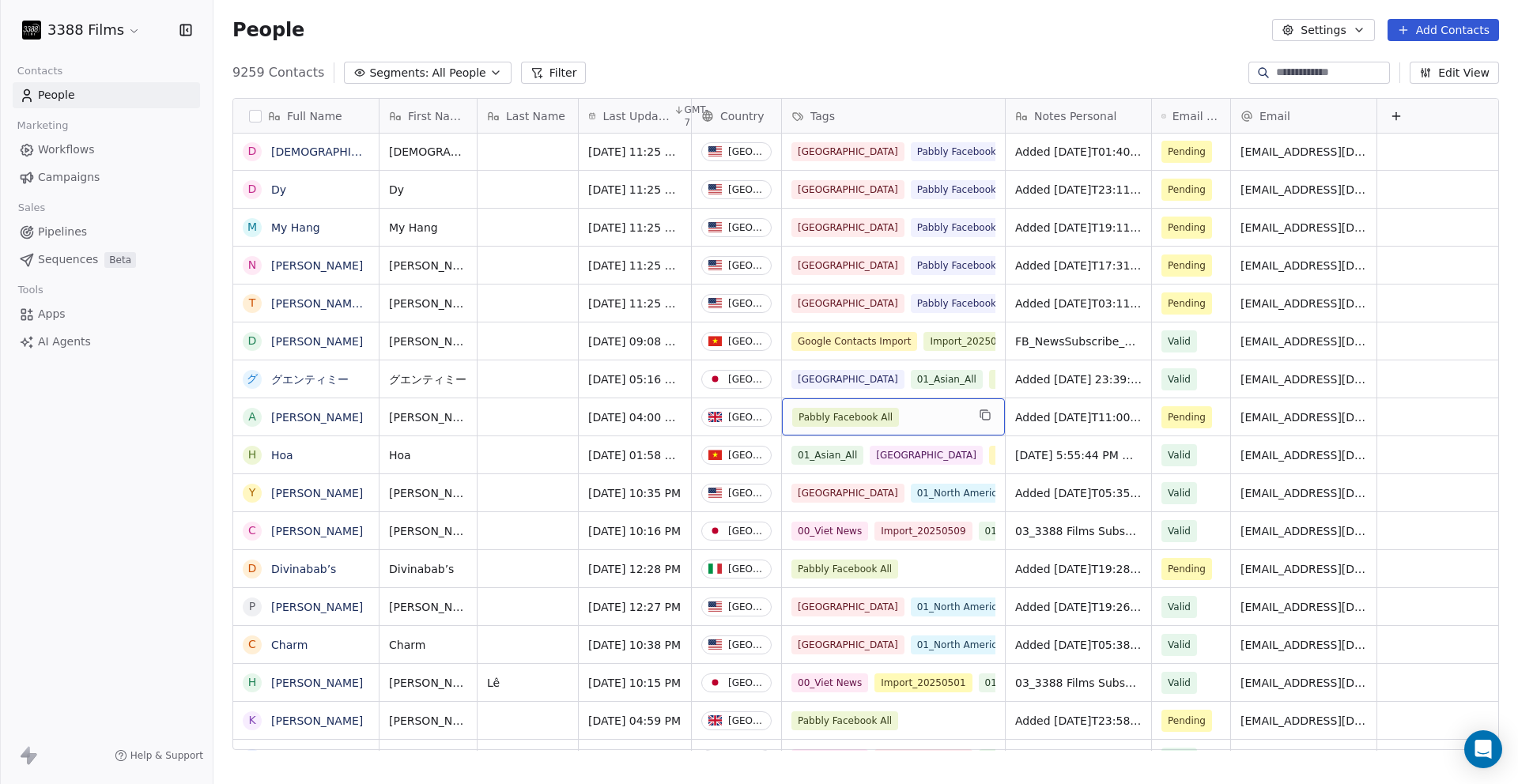
click at [952, 425] on div "Pabbly Facebook All" at bounding box center [879, 417] width 174 height 19
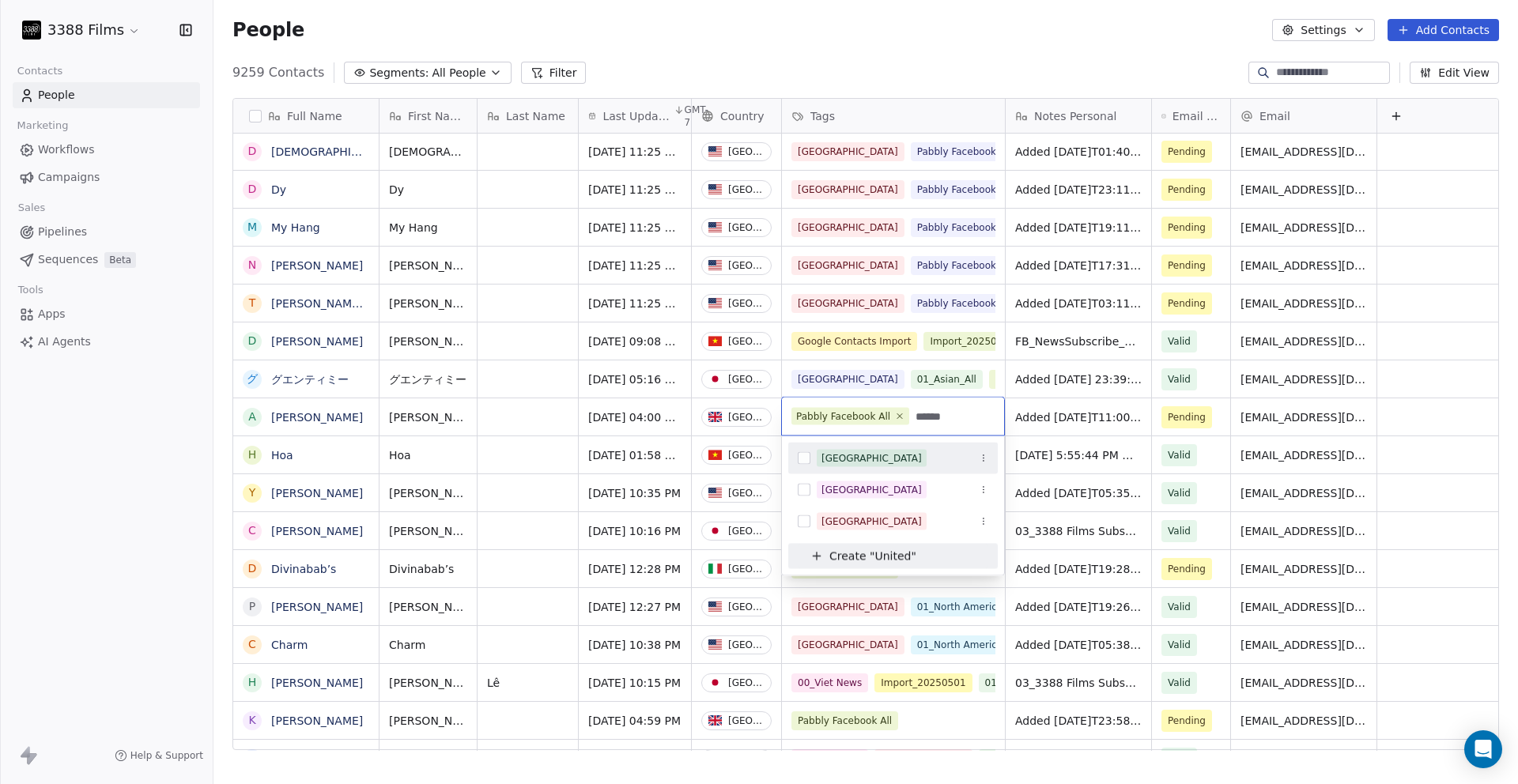
type input "******"
click at [888, 458] on div "[GEOGRAPHIC_DATA]" at bounding box center [872, 458] width 100 height 14
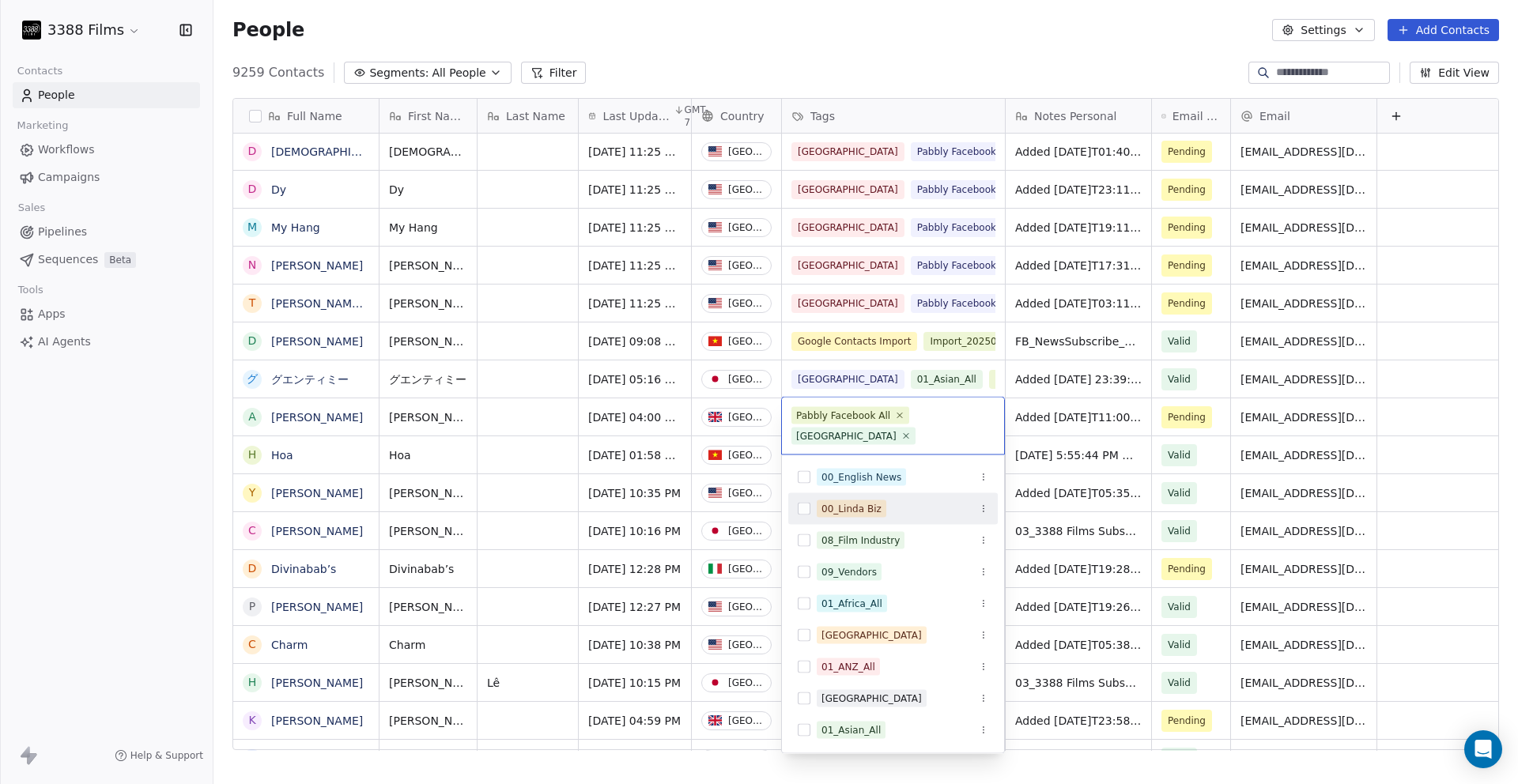
click at [1059, 539] on html "3388 Films Contacts People Marketing Workflows Campaigns Sales Pipelines Sequen…" at bounding box center [759, 392] width 1518 height 784
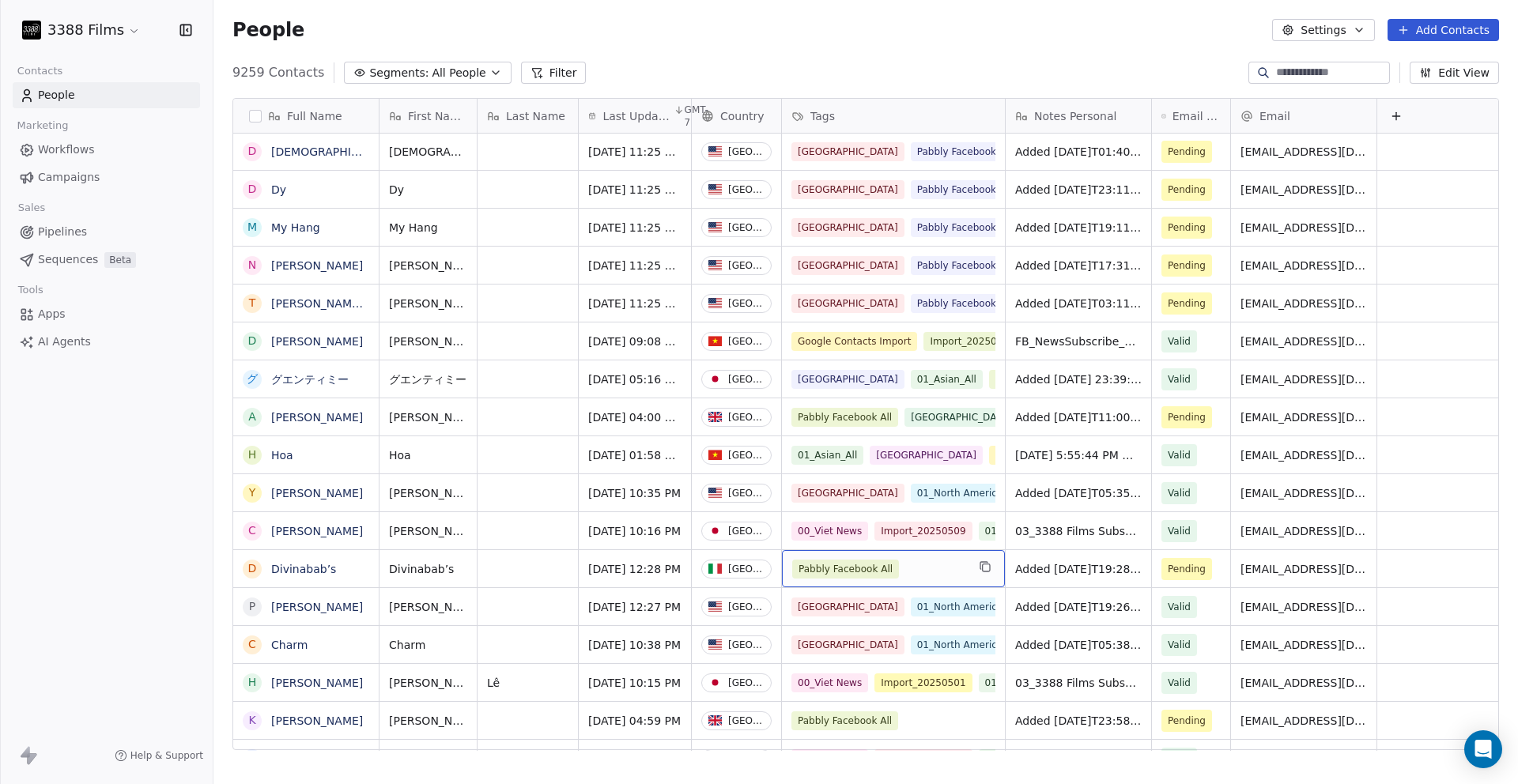
click at [939, 565] on div "Pabbly Facebook All" at bounding box center [879, 569] width 174 height 19
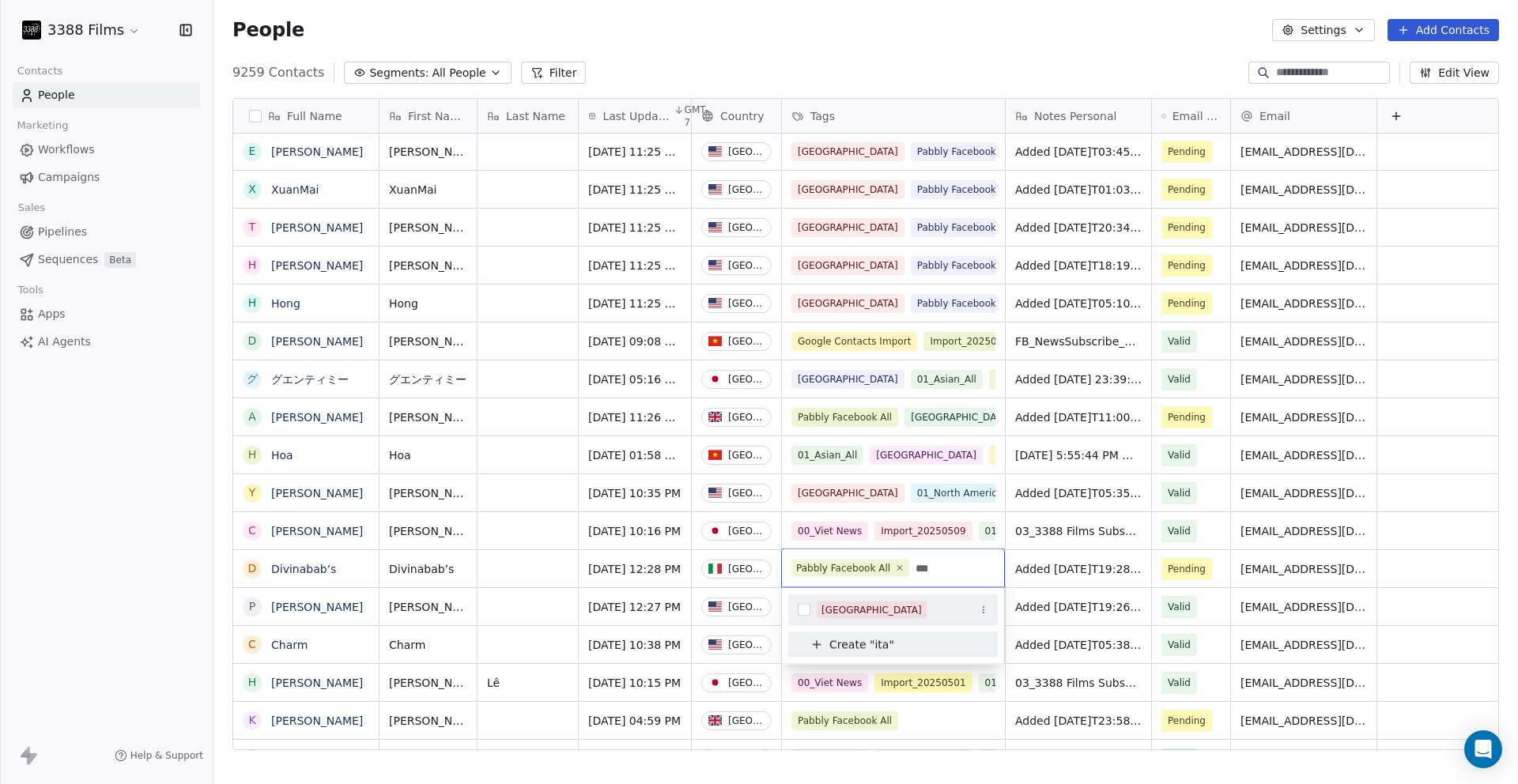
type input "***"
click at [902, 613] on div "[GEOGRAPHIC_DATA]" at bounding box center [902, 610] width 172 height 17
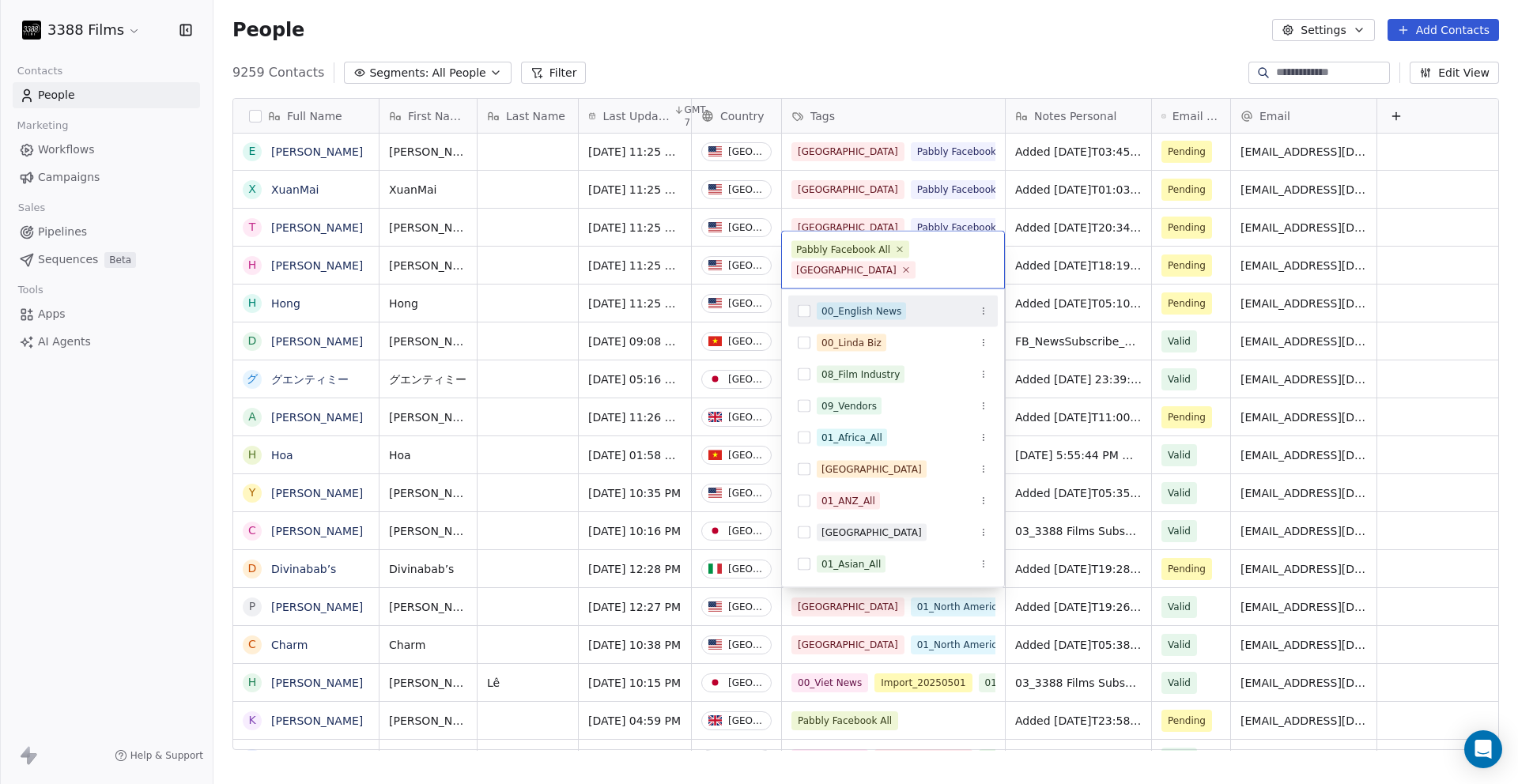
click at [1162, 546] on html "3388 Films Contacts People Marketing Workflows Campaigns Sales Pipelines Sequen…" at bounding box center [759, 392] width 1518 height 784
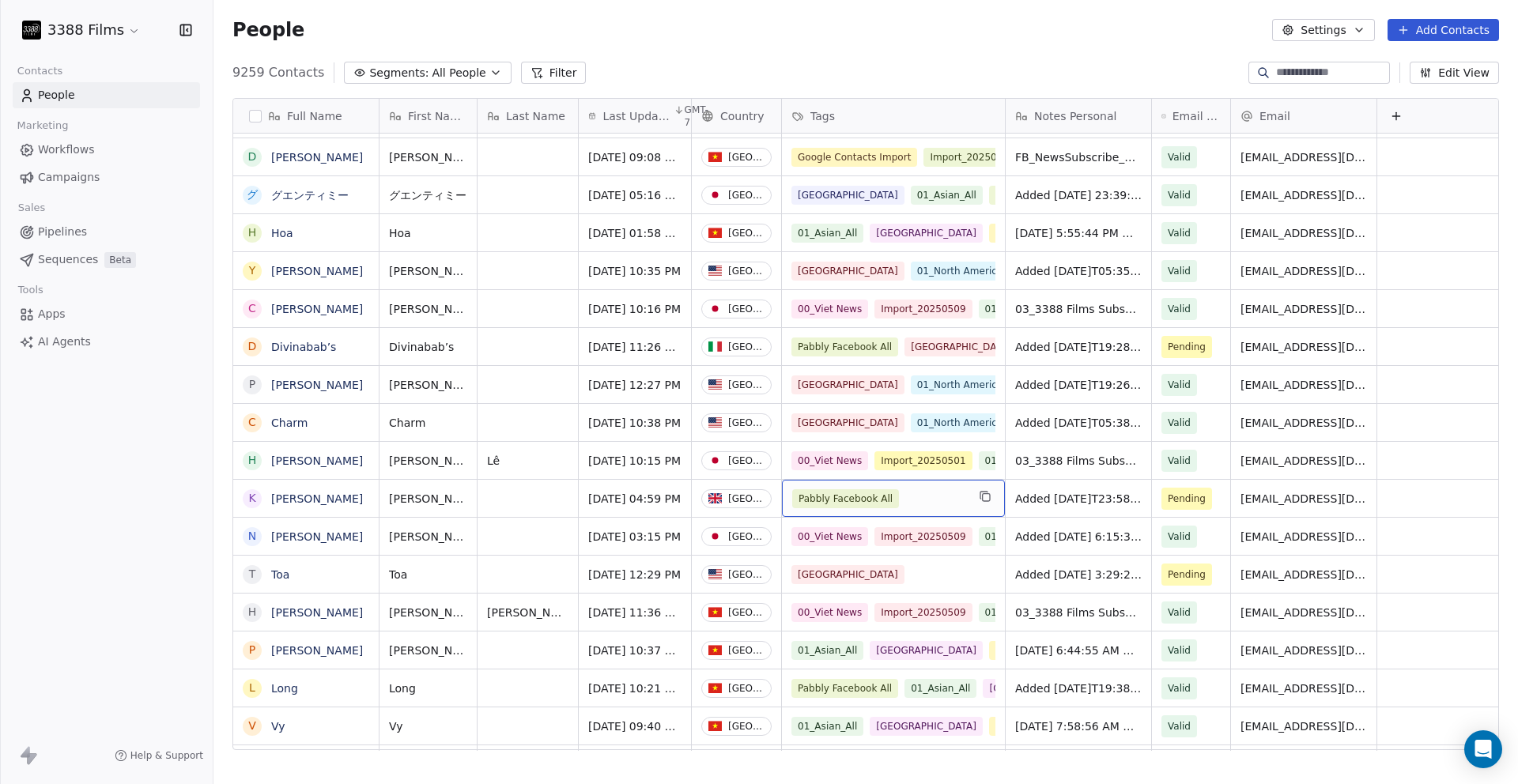
click at [941, 501] on div "Pabbly Facebook All" at bounding box center [879, 499] width 174 height 19
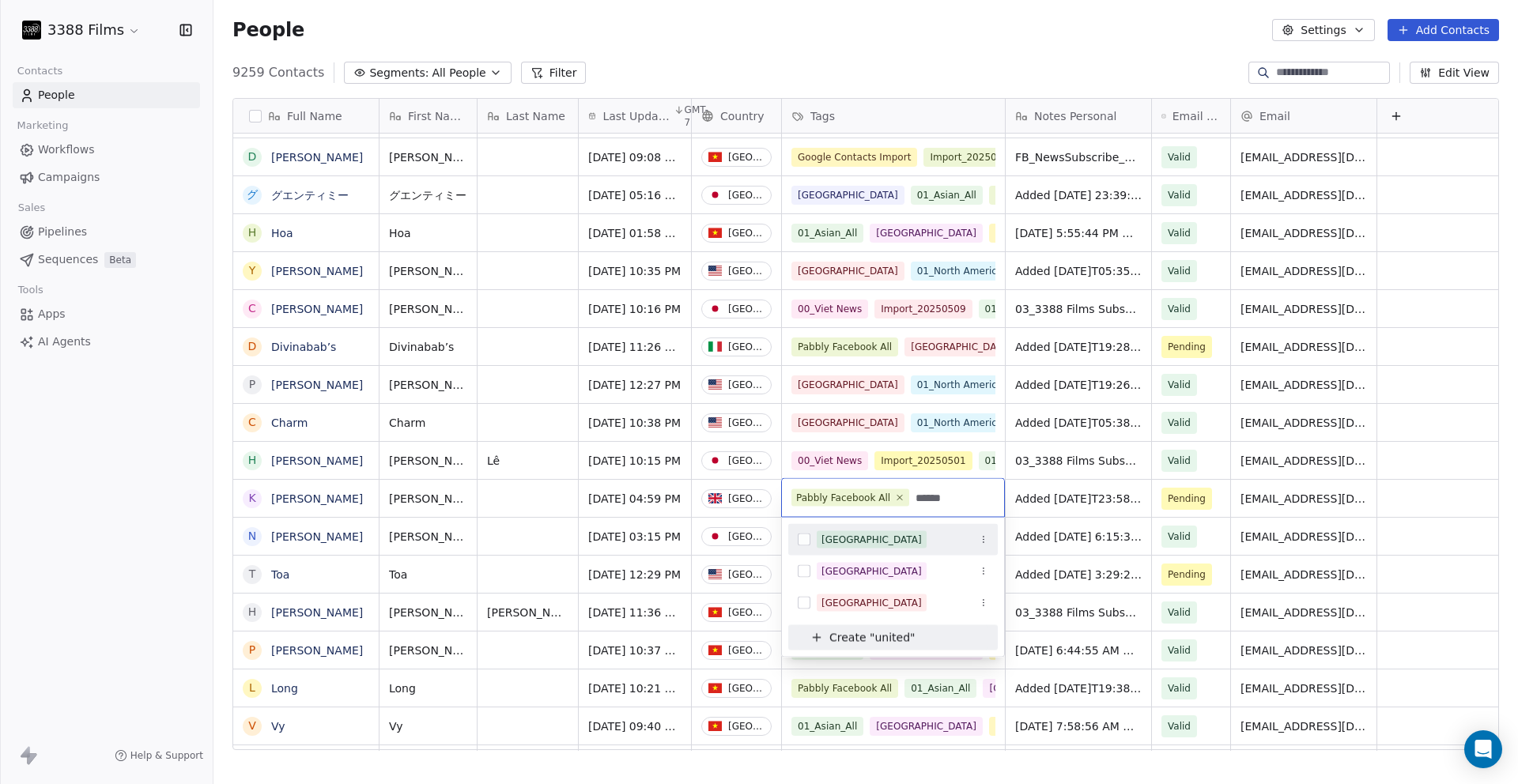
type input "******"
click at [895, 540] on span "[GEOGRAPHIC_DATA]" at bounding box center [872, 540] width 110 height 17
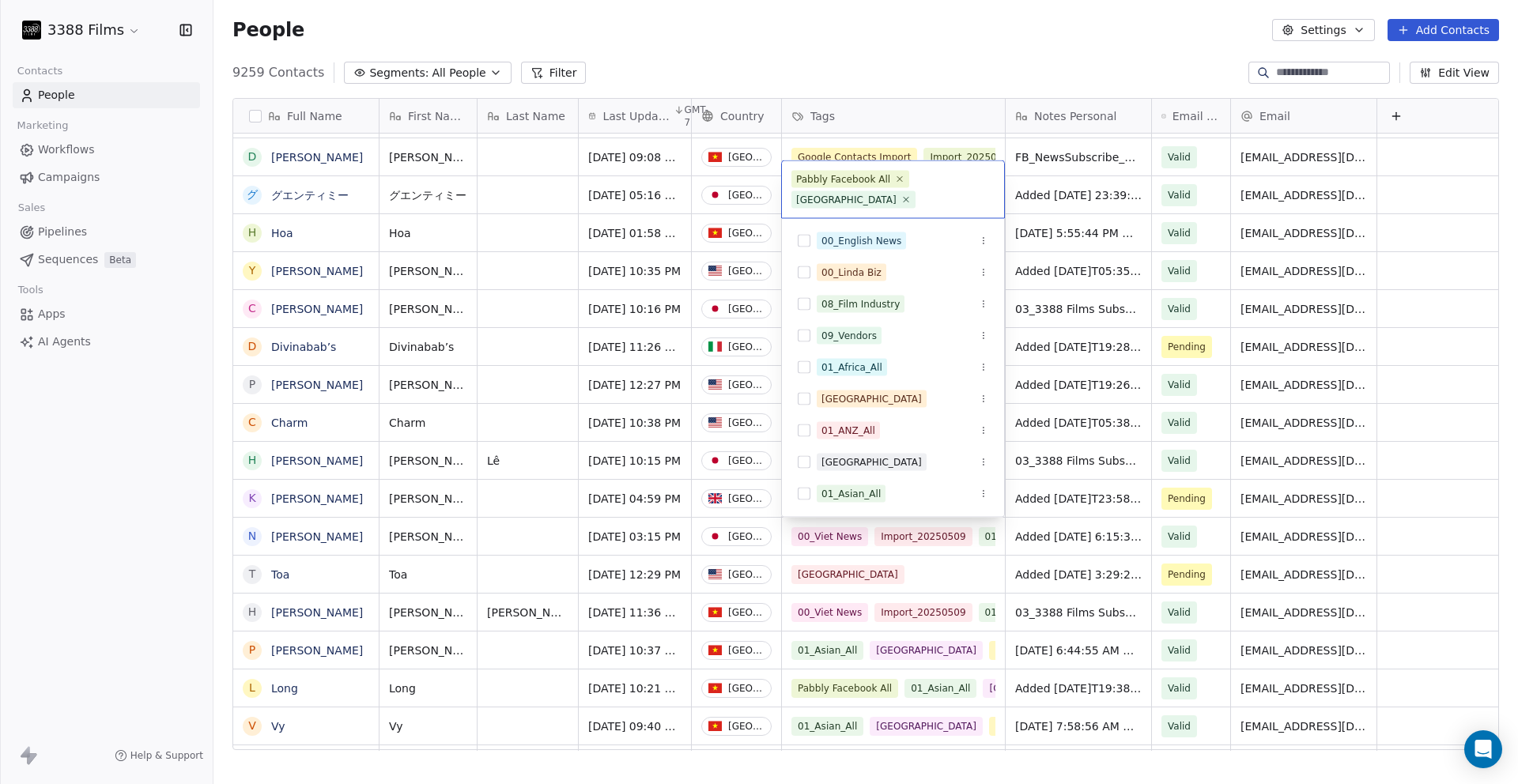
click at [1087, 553] on html "3388 Films Contacts People Marketing Workflows Campaigns Sales Pipelines Sequen…" at bounding box center [759, 392] width 1518 height 784
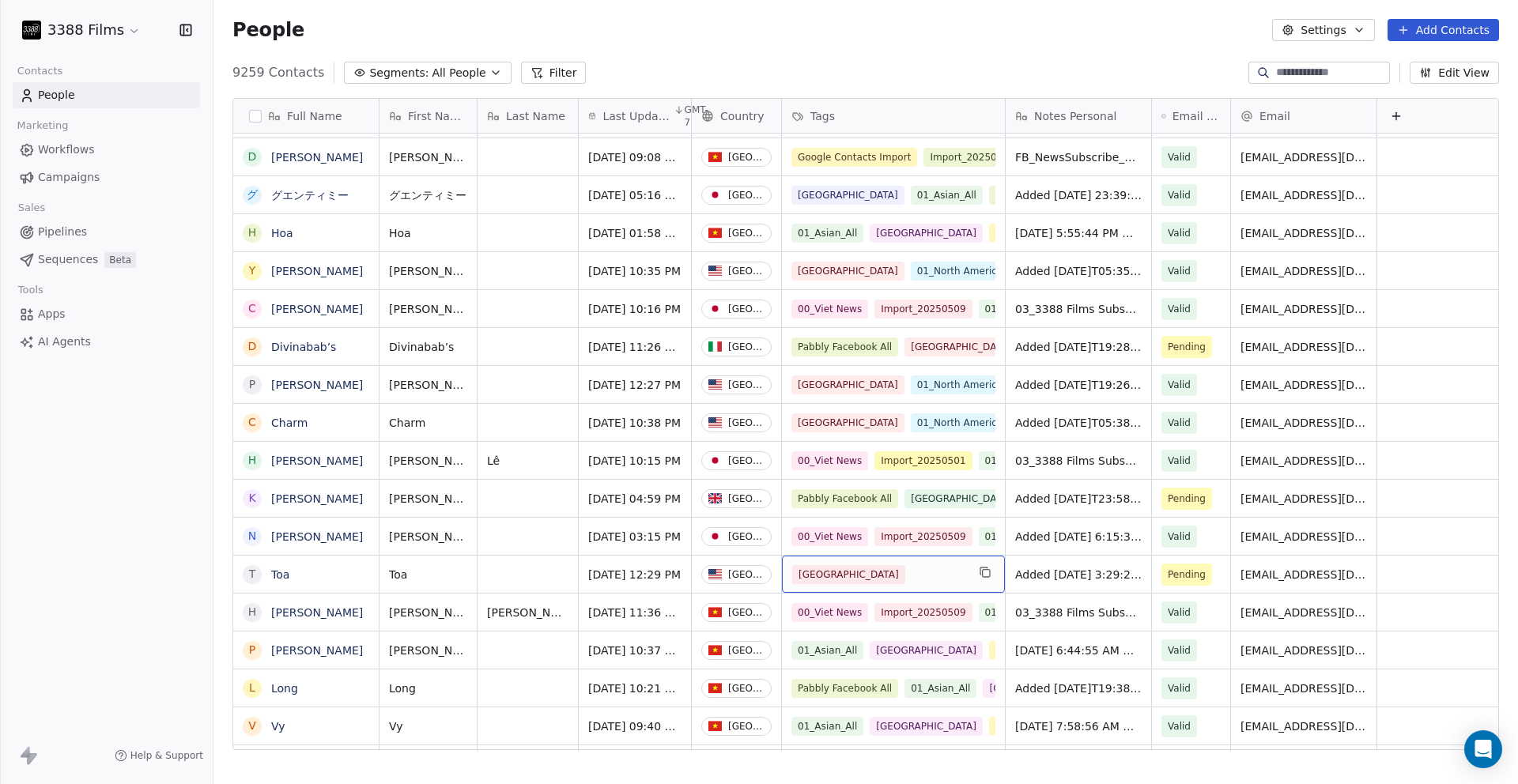
click at [941, 577] on div "[GEOGRAPHIC_DATA]" at bounding box center [879, 574] width 174 height 19
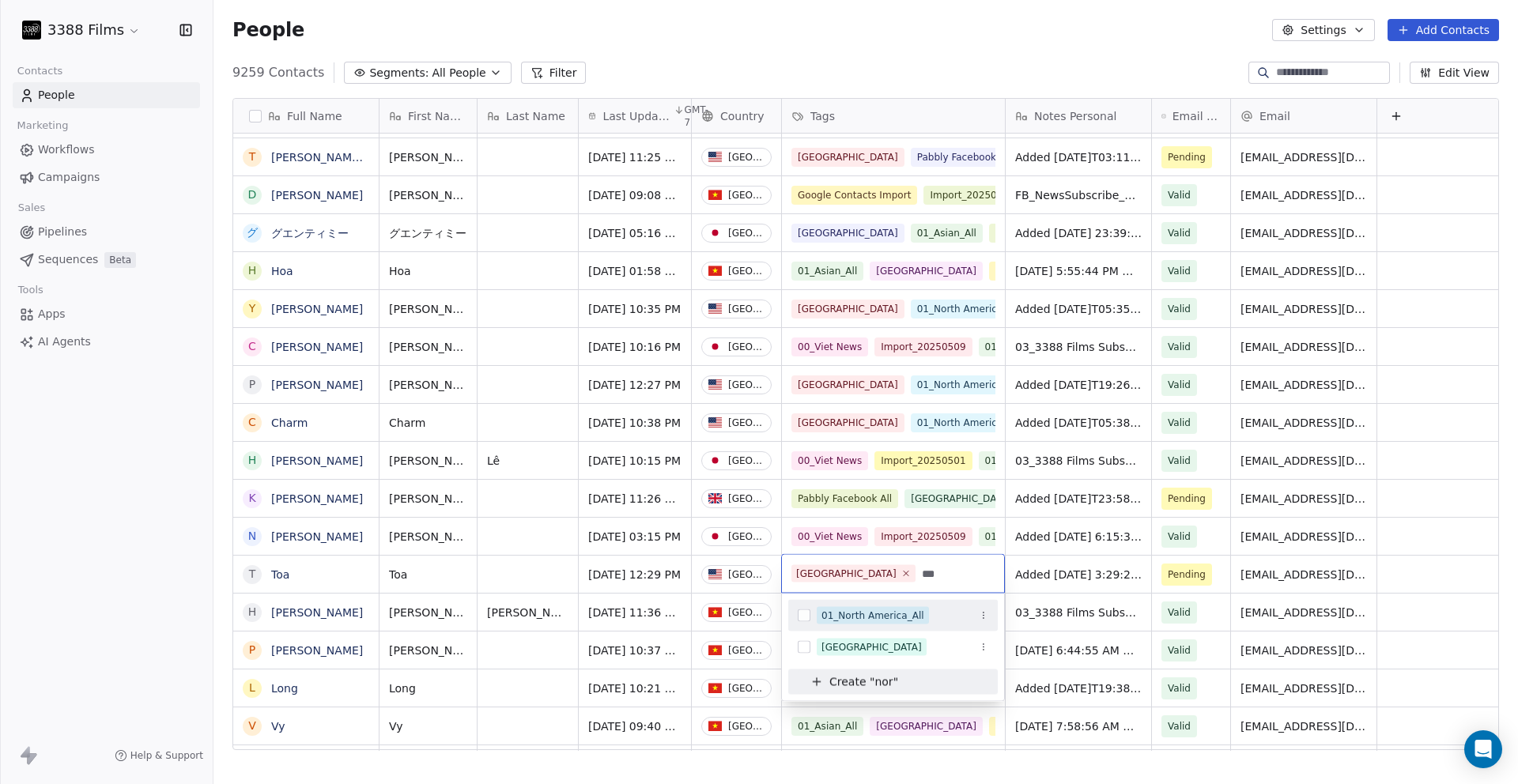
type input "***"
click at [903, 613] on div "01_North America_All" at bounding box center [873, 616] width 103 height 14
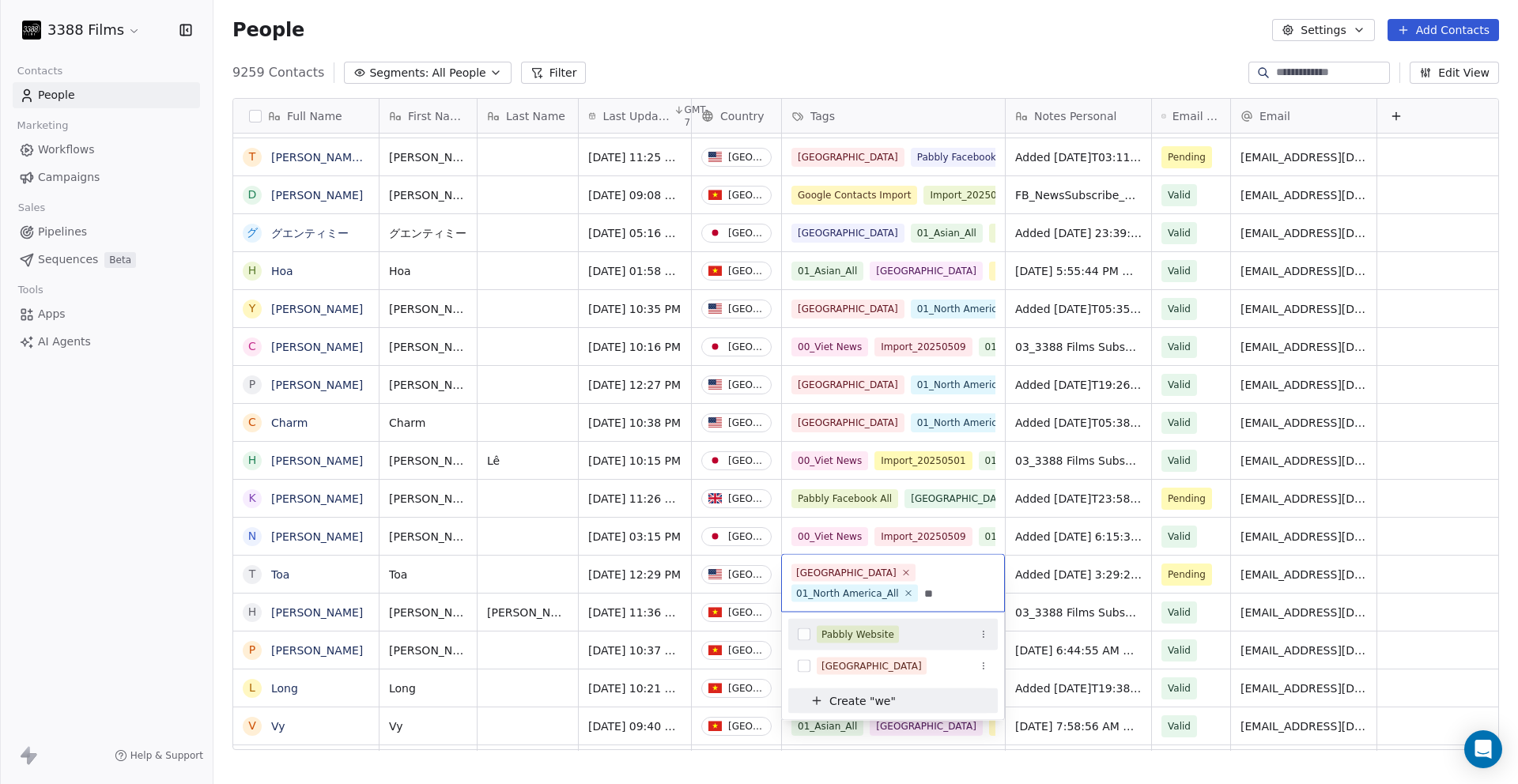
type input "**"
click at [875, 632] on div "Pabbly Website" at bounding box center [858, 634] width 73 height 14
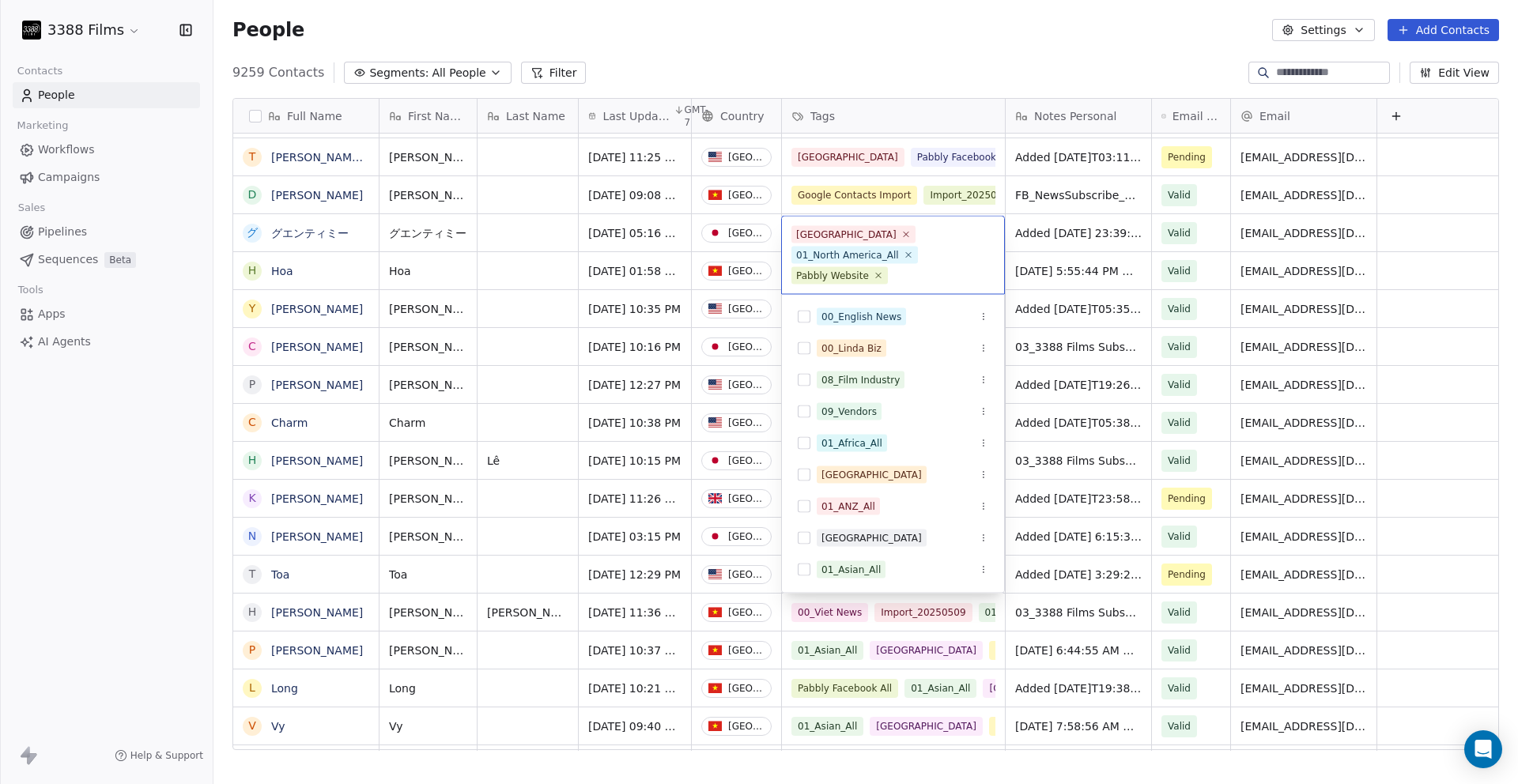
click at [181, 502] on html "3388 Films Contacts People Marketing Workflows Campaigns Sales Pipelines Sequen…" at bounding box center [759, 392] width 1518 height 784
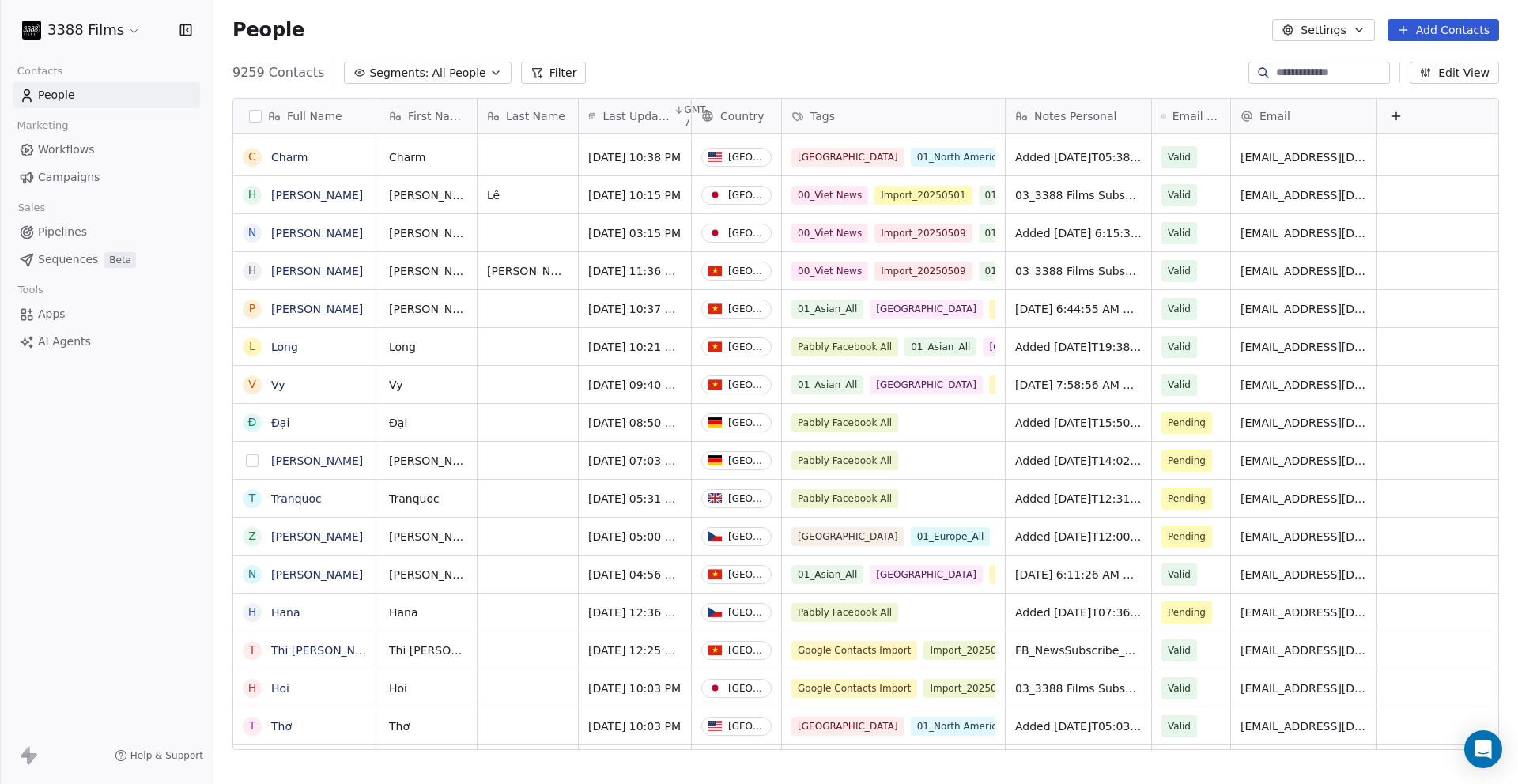
click at [252, 463] on button "grid" at bounding box center [251, 460] width 12 height 12
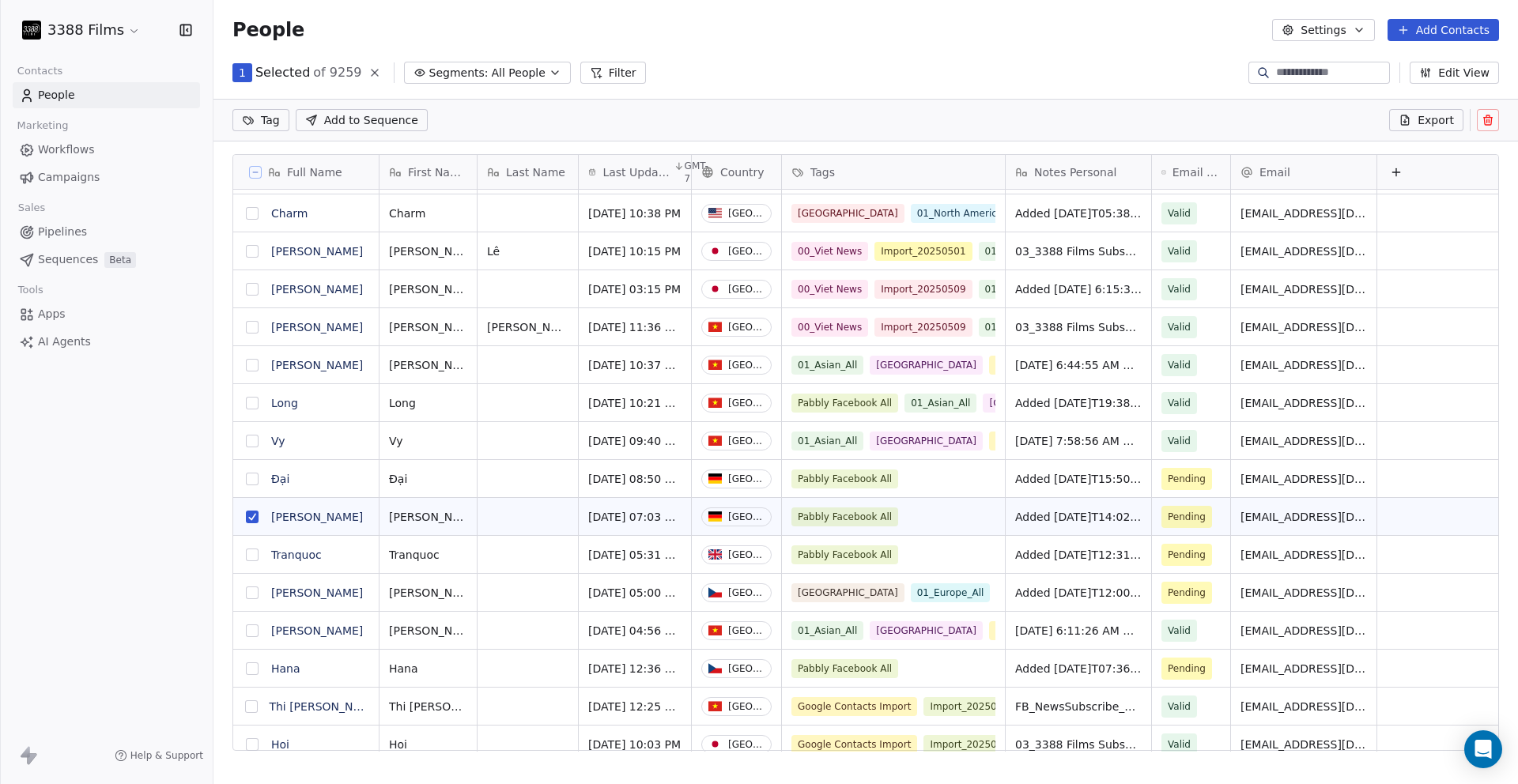
click at [252, 476] on button "grid" at bounding box center [251, 478] width 12 height 12
click at [265, 124] on html "3388 Films Contacts People Marketing Workflows Campaigns Sales Pipelines Sequen…" at bounding box center [759, 392] width 1518 height 784
type input "***"
click at [278, 194] on div "[GEOGRAPHIC_DATA]" at bounding box center [322, 200] width 100 height 14
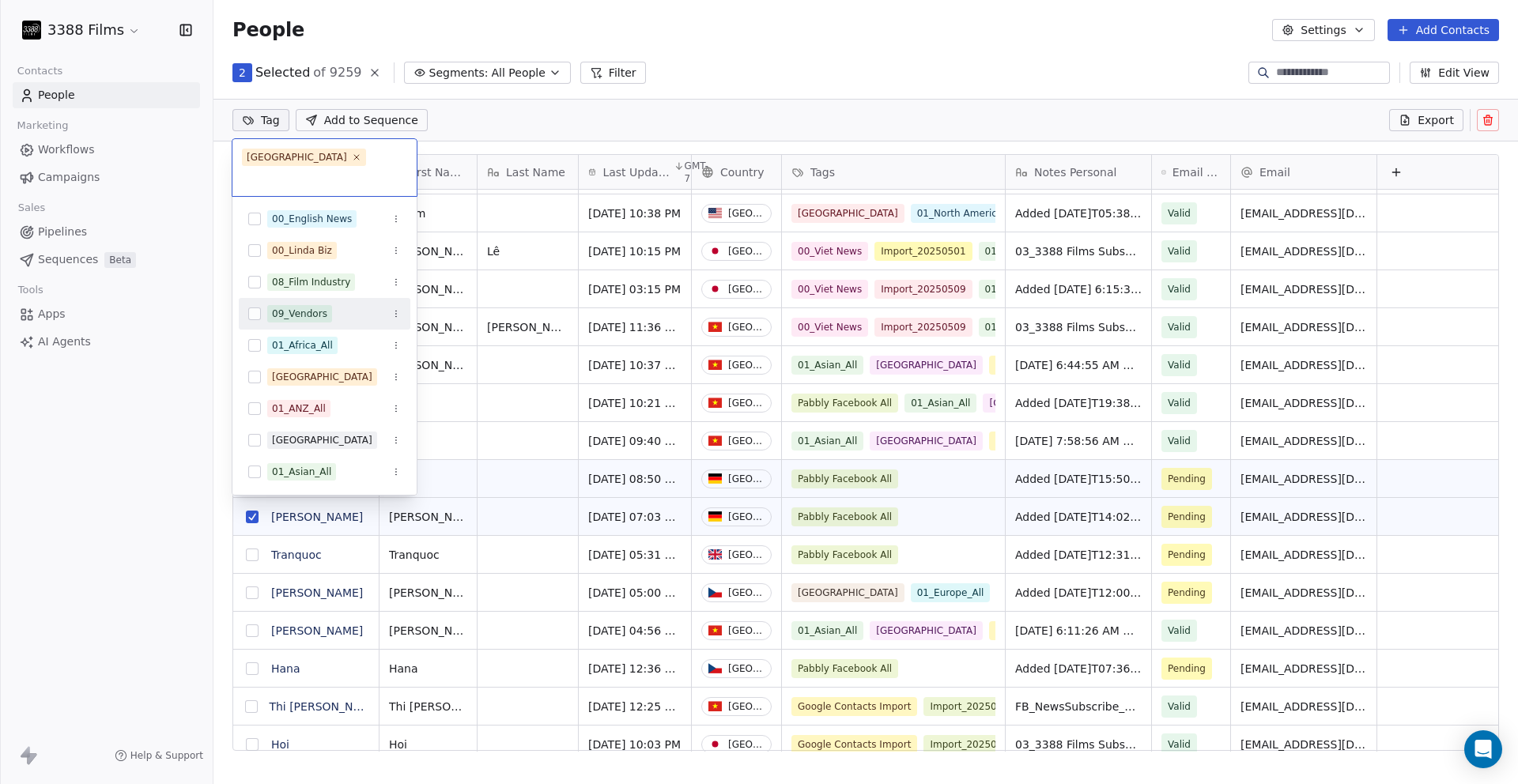
click at [194, 404] on html "3388 Films Contacts People Marketing Workflows Campaigns Sales Pipelines Sequen…" at bounding box center [759, 392] width 1518 height 784
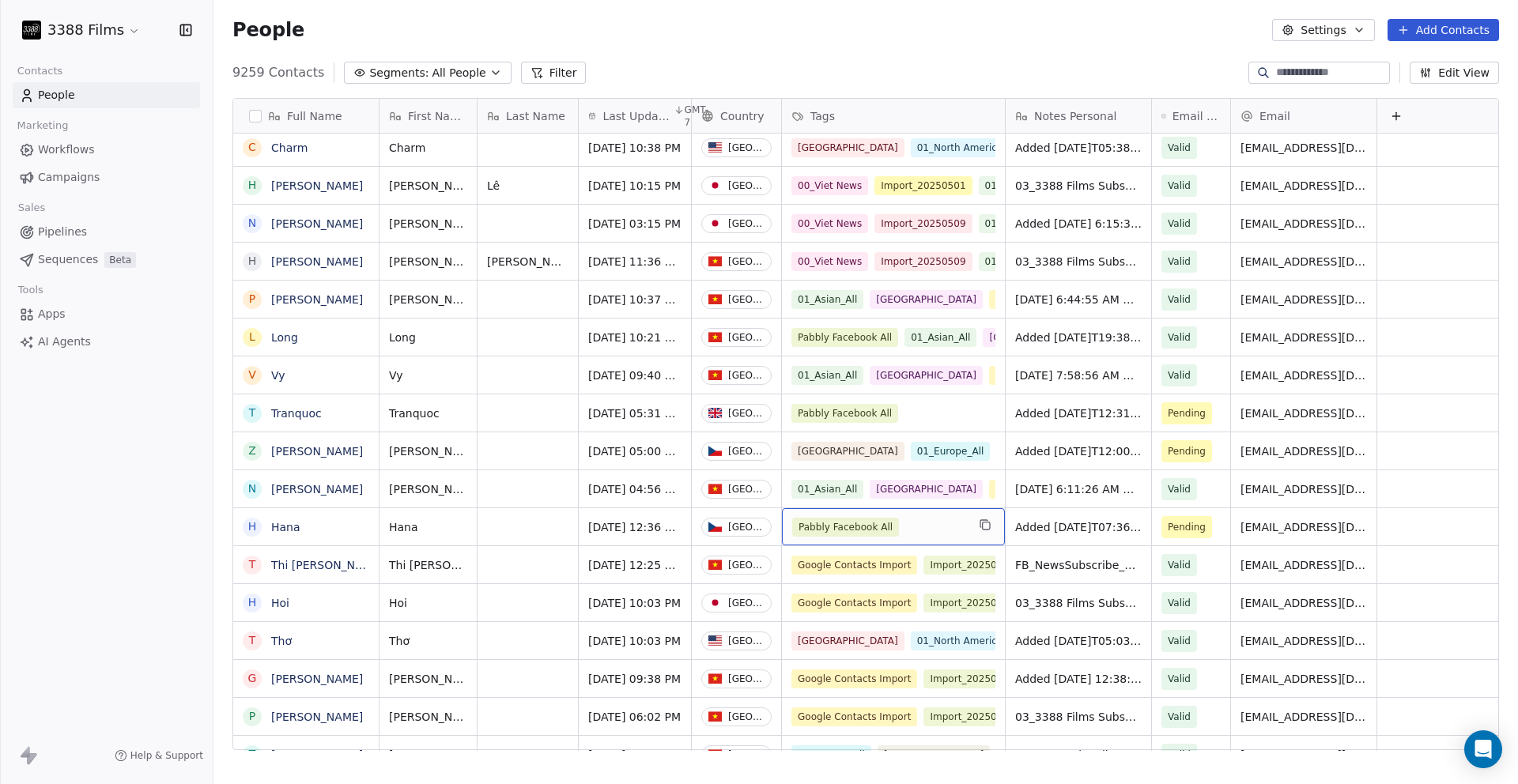
click at [954, 529] on div "Pabbly Facebook All" at bounding box center [879, 527] width 174 height 19
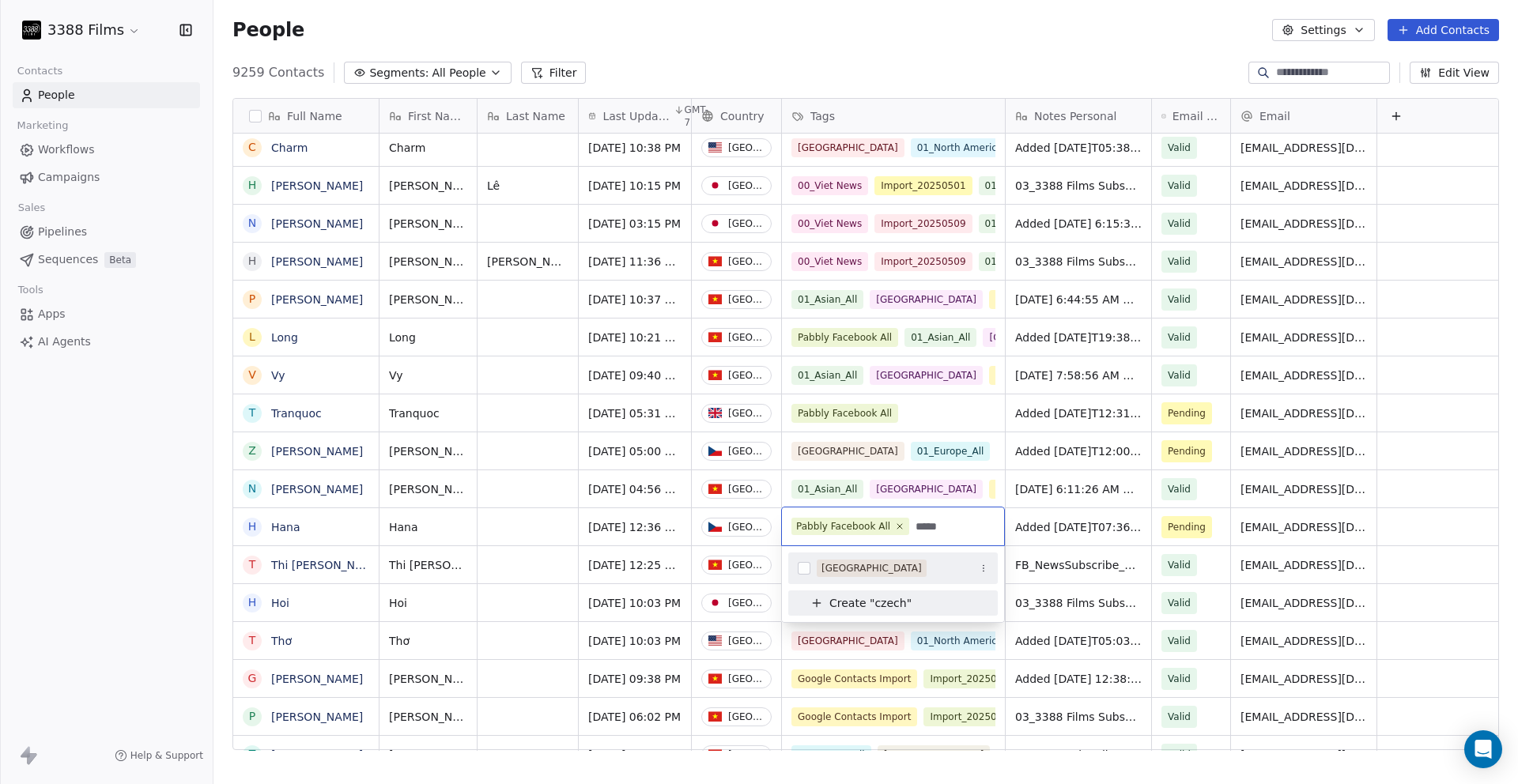
type input "*****"
click at [865, 565] on div "[GEOGRAPHIC_DATA]" at bounding box center [872, 568] width 100 height 14
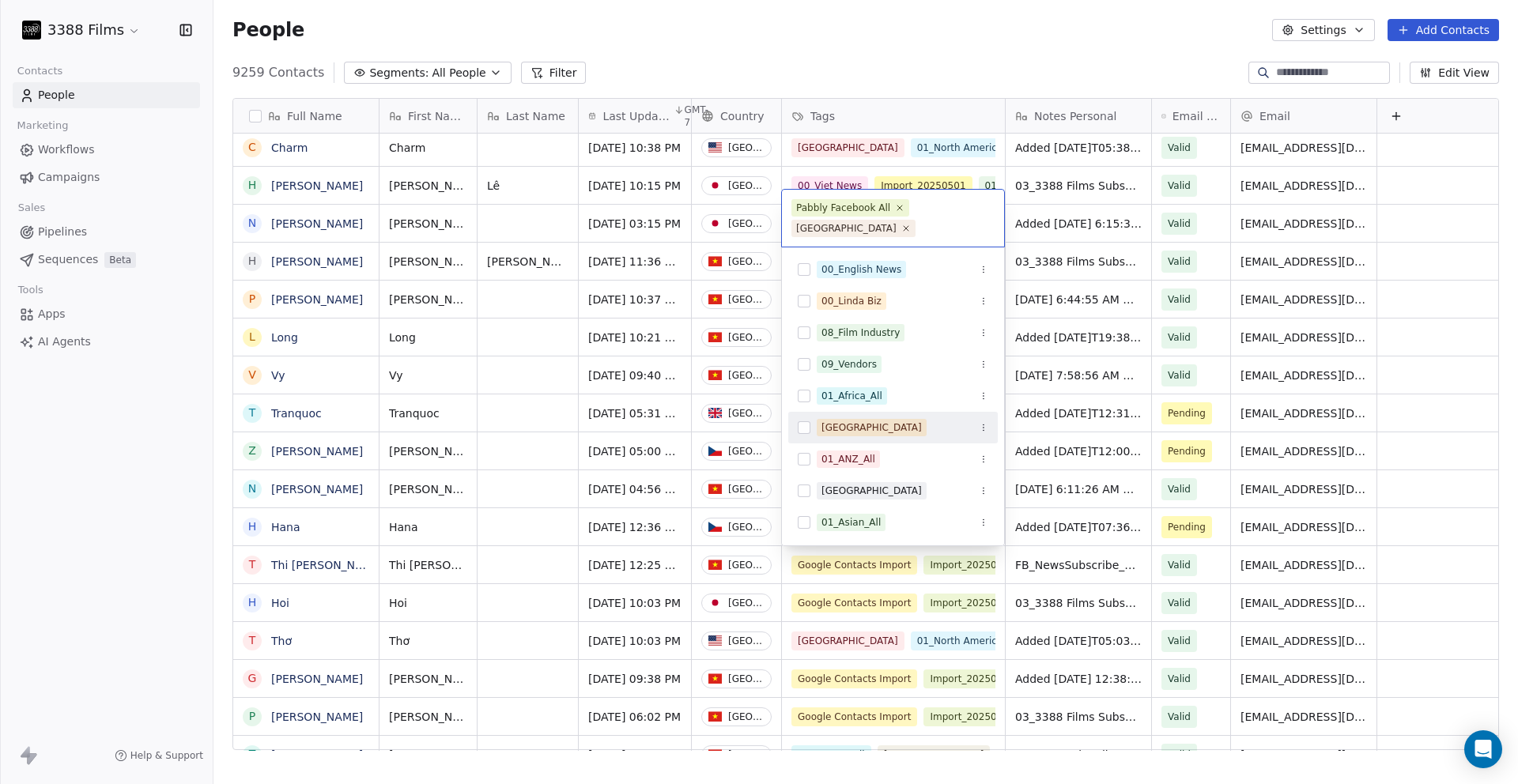
click at [1178, 450] on html "3388 Films Contacts People Marketing Workflows Campaigns Sales Pipelines Sequen…" at bounding box center [759, 392] width 1518 height 784
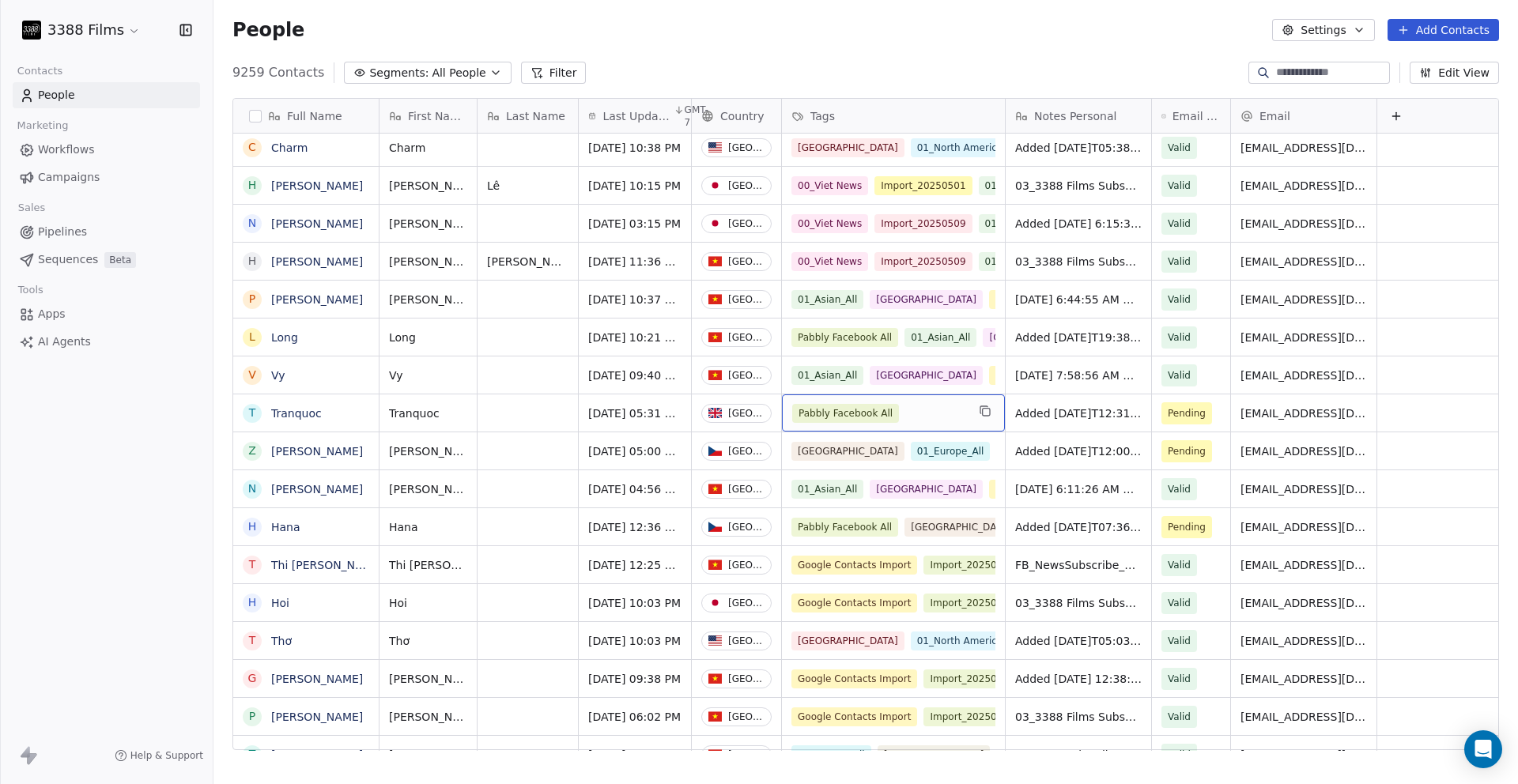
click at [937, 418] on div "Pabbly Facebook All" at bounding box center [879, 413] width 174 height 19
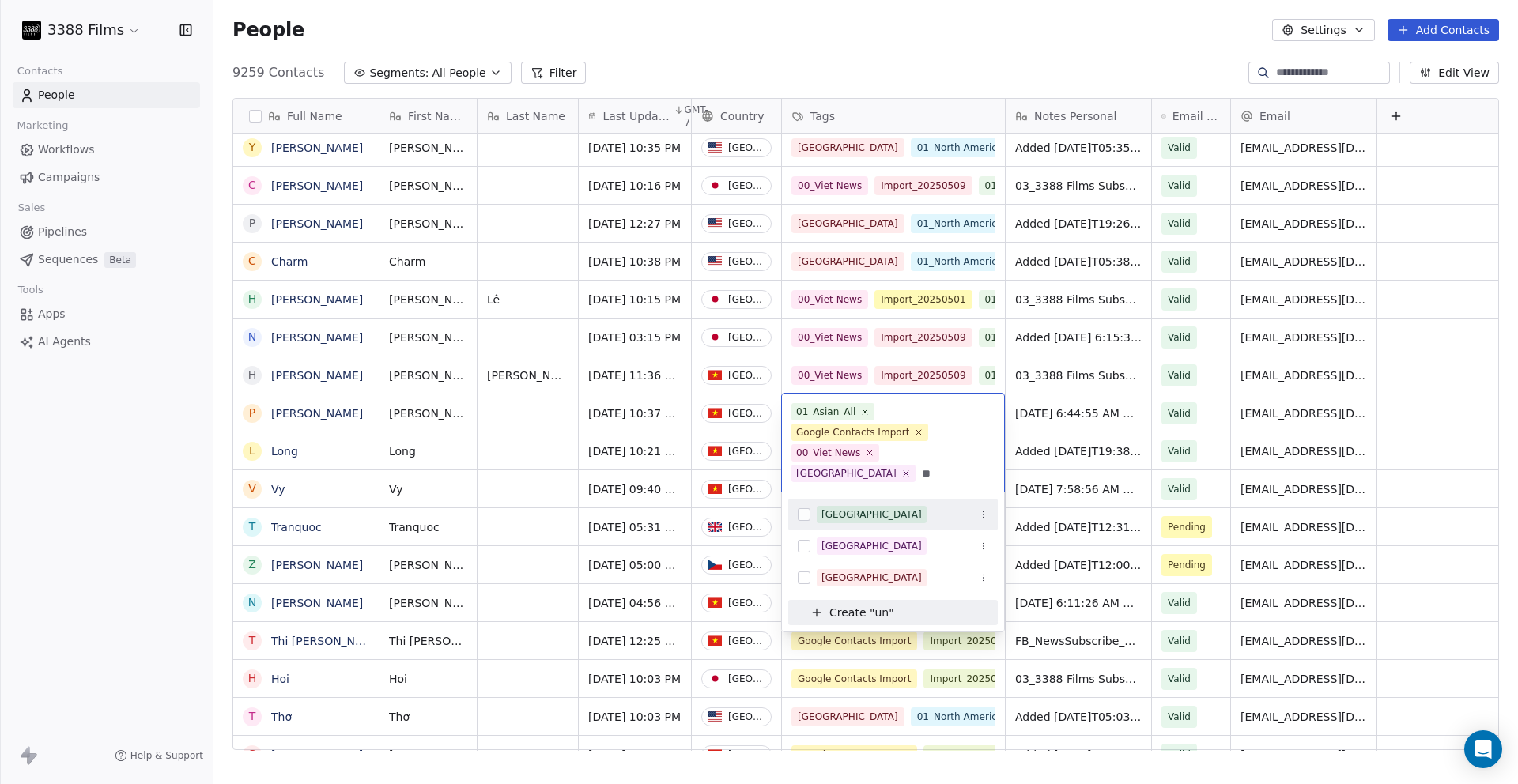
type input "*"
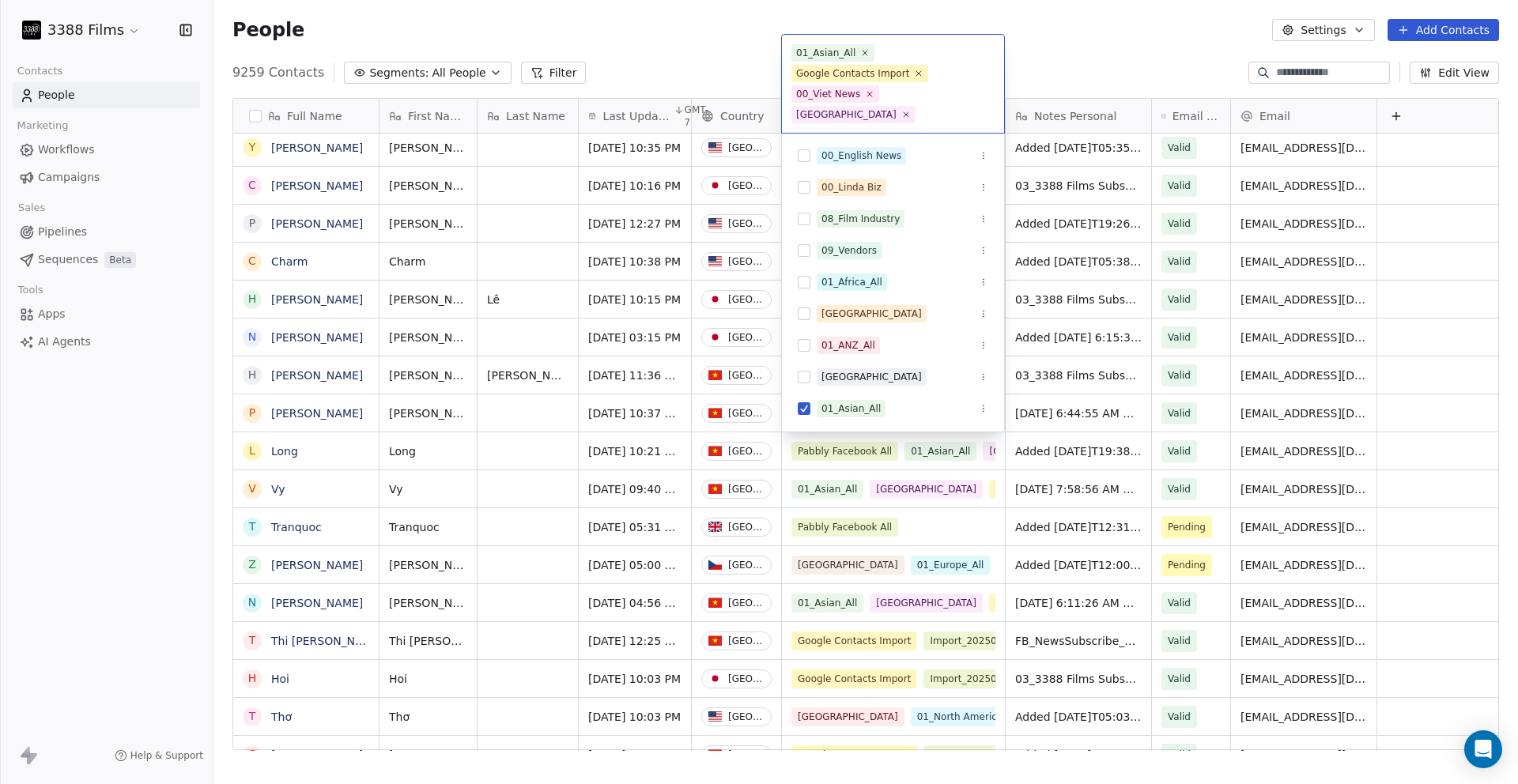
click at [950, 19] on html "3388 Films Contacts People Marketing Workflows Campaigns Sales Pipelines Sequen…" at bounding box center [759, 392] width 1518 height 784
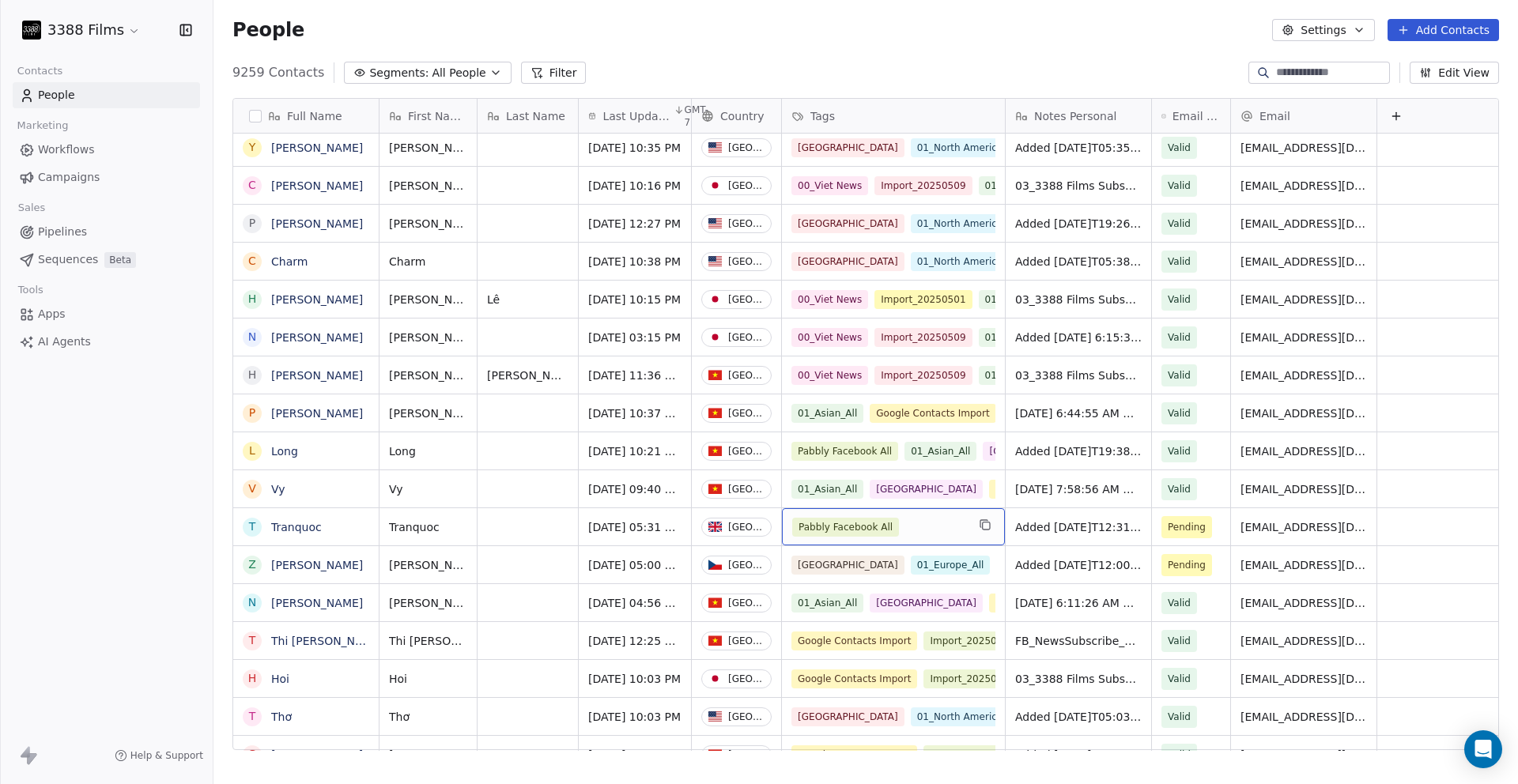
click at [955, 523] on div "Pabbly Facebook All" at bounding box center [879, 527] width 174 height 19
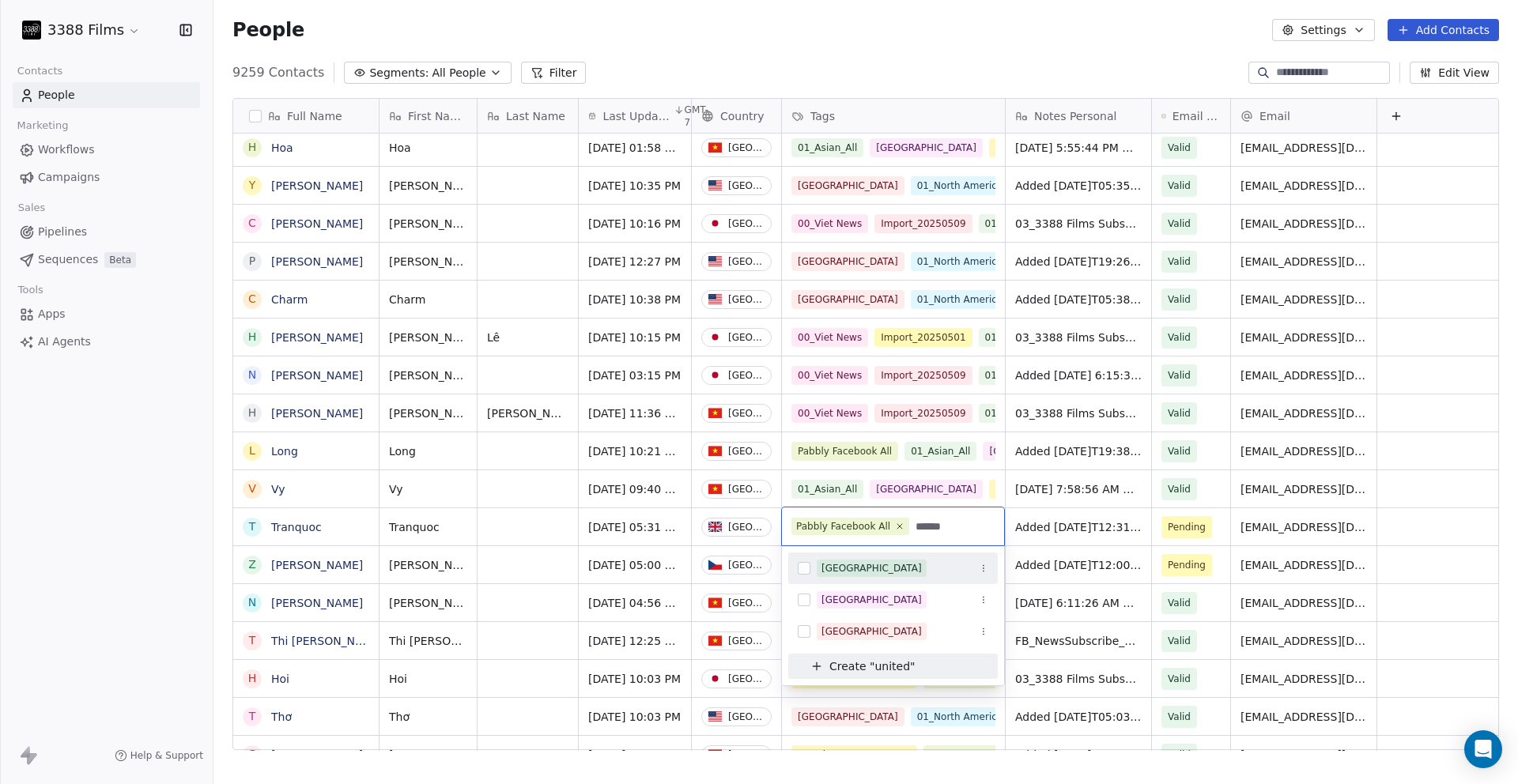
type input "******"
click at [877, 569] on div "[GEOGRAPHIC_DATA]" at bounding box center [872, 568] width 100 height 14
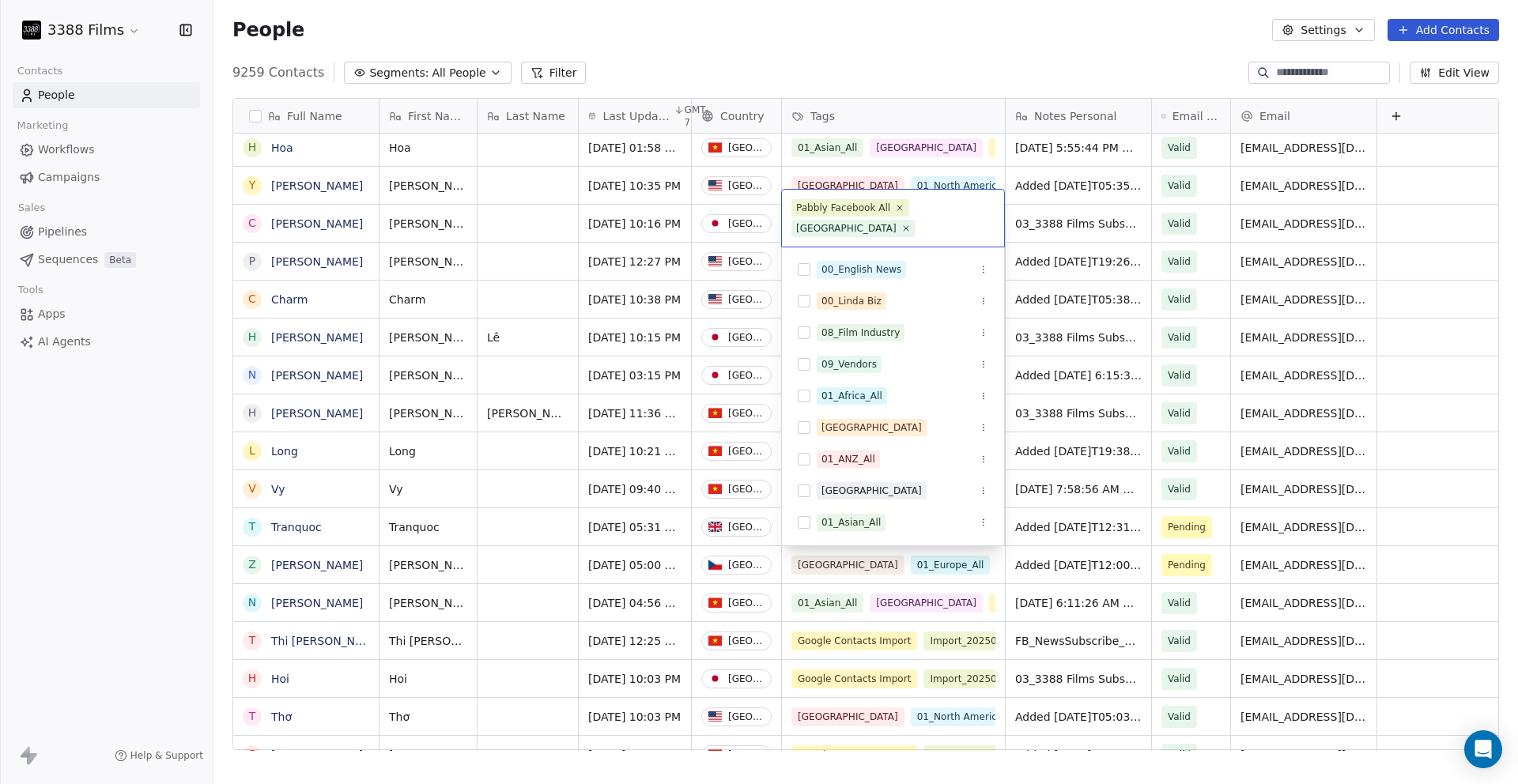
click at [127, 565] on html "3388 Films Contacts People Marketing Workflows Campaigns Sales Pipelines Sequen…" at bounding box center [759, 392] width 1518 height 784
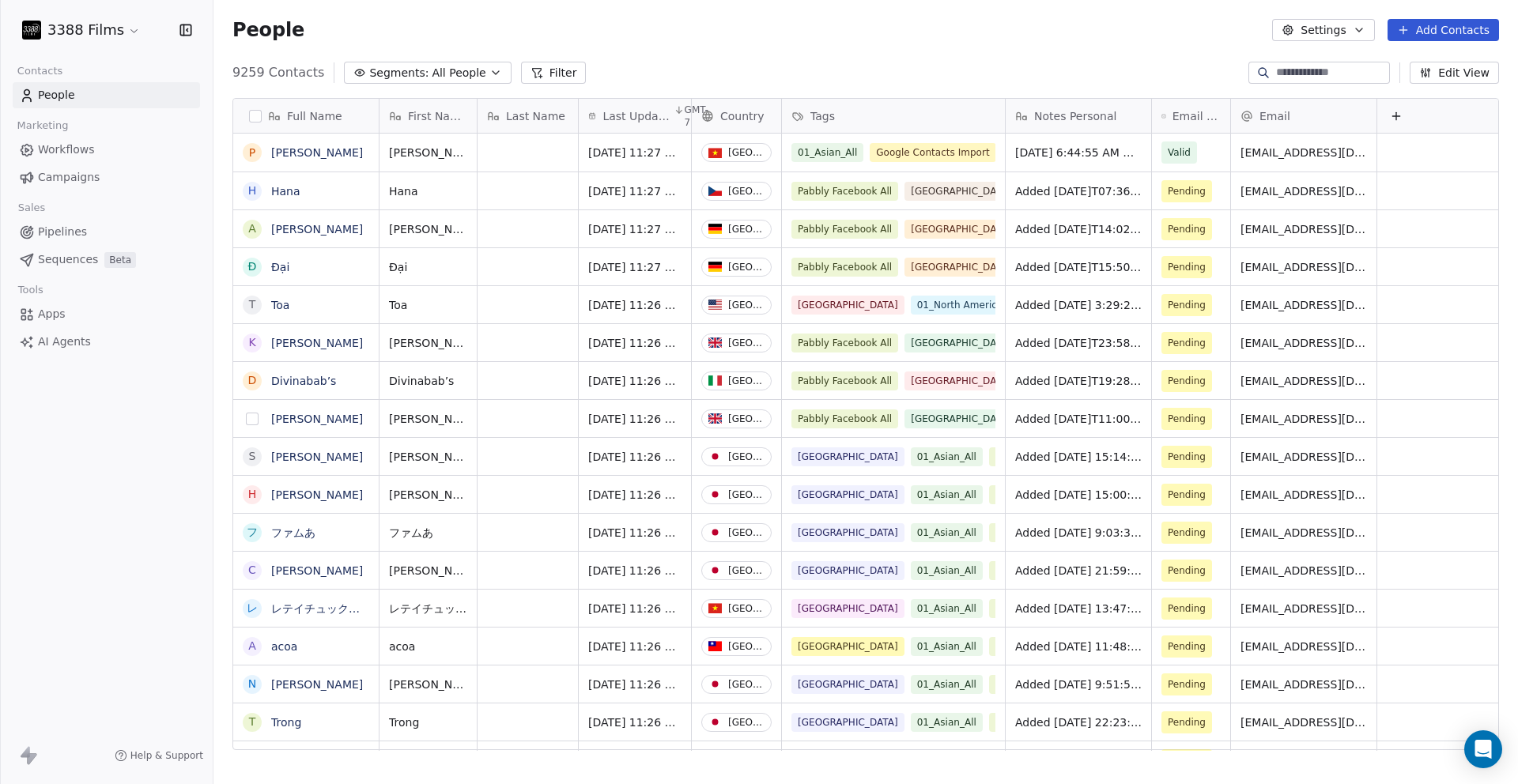
click at [253, 419] on button "grid" at bounding box center [251, 418] width 12 height 12
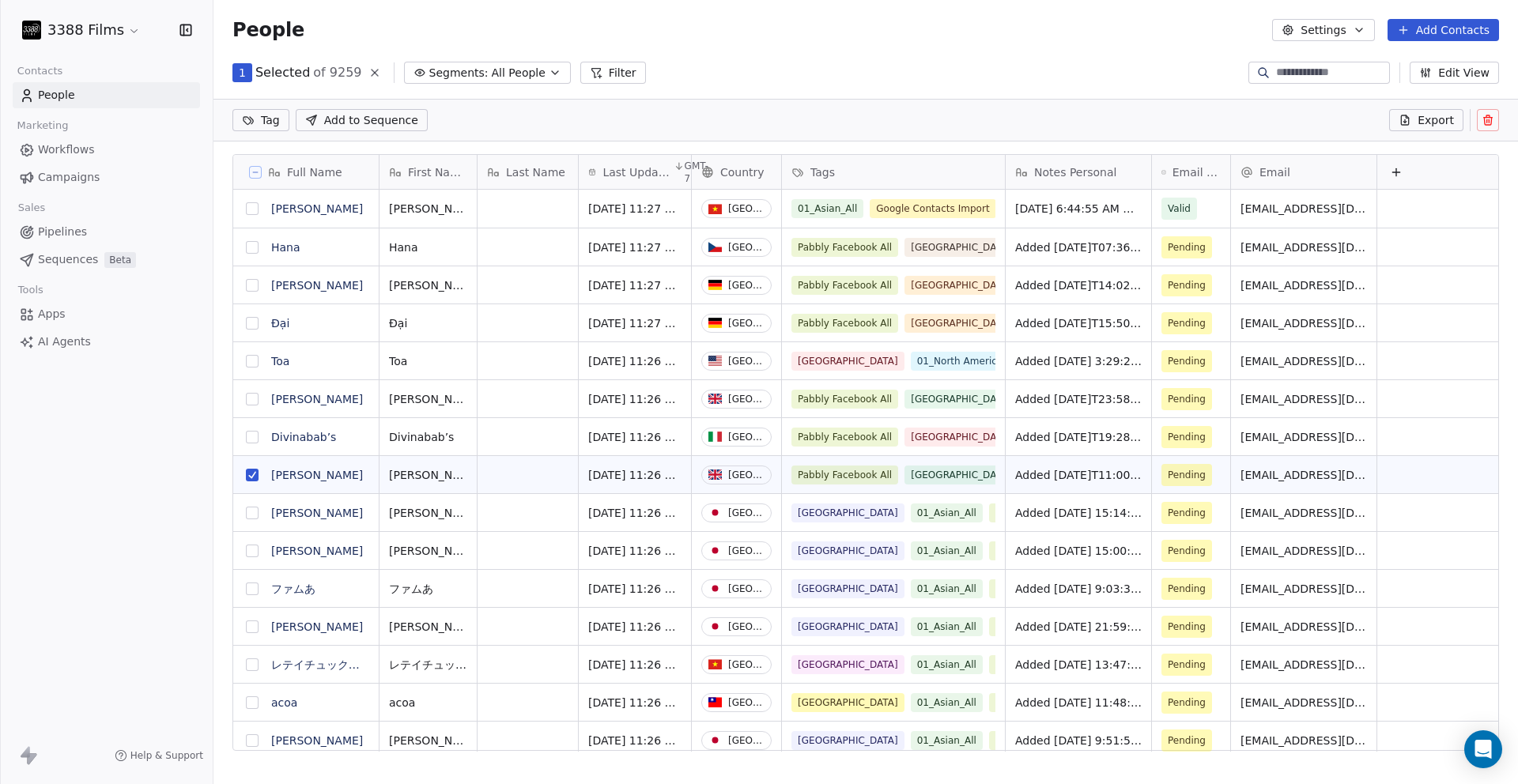
click at [251, 439] on button "grid" at bounding box center [251, 436] width 12 height 12
click at [254, 399] on button "grid" at bounding box center [251, 399] width 12 height 12
click at [257, 323] on button "grid" at bounding box center [251, 323] width 12 height 12
click at [251, 287] on button "grid" at bounding box center [251, 285] width 12 height 12
click at [250, 247] on button "grid" at bounding box center [251, 247] width 12 height 12
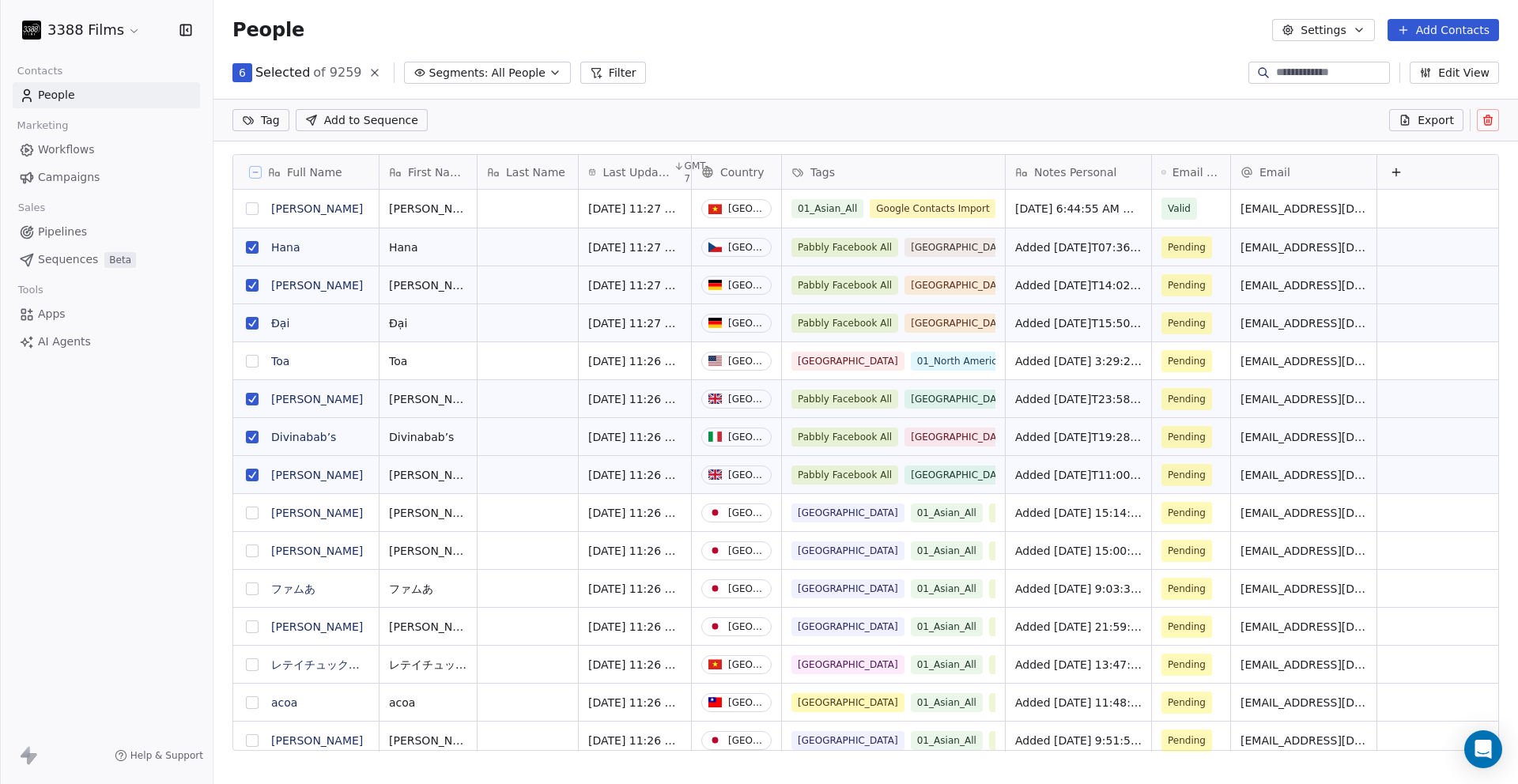
click at [278, 124] on html "3388 Films Contacts People Marketing Workflows Campaigns Sales Pipelines Sequen…" at bounding box center [759, 392] width 1518 height 784
type input "**"
click at [282, 196] on div "01_Europe_All" at bounding box center [306, 200] width 67 height 14
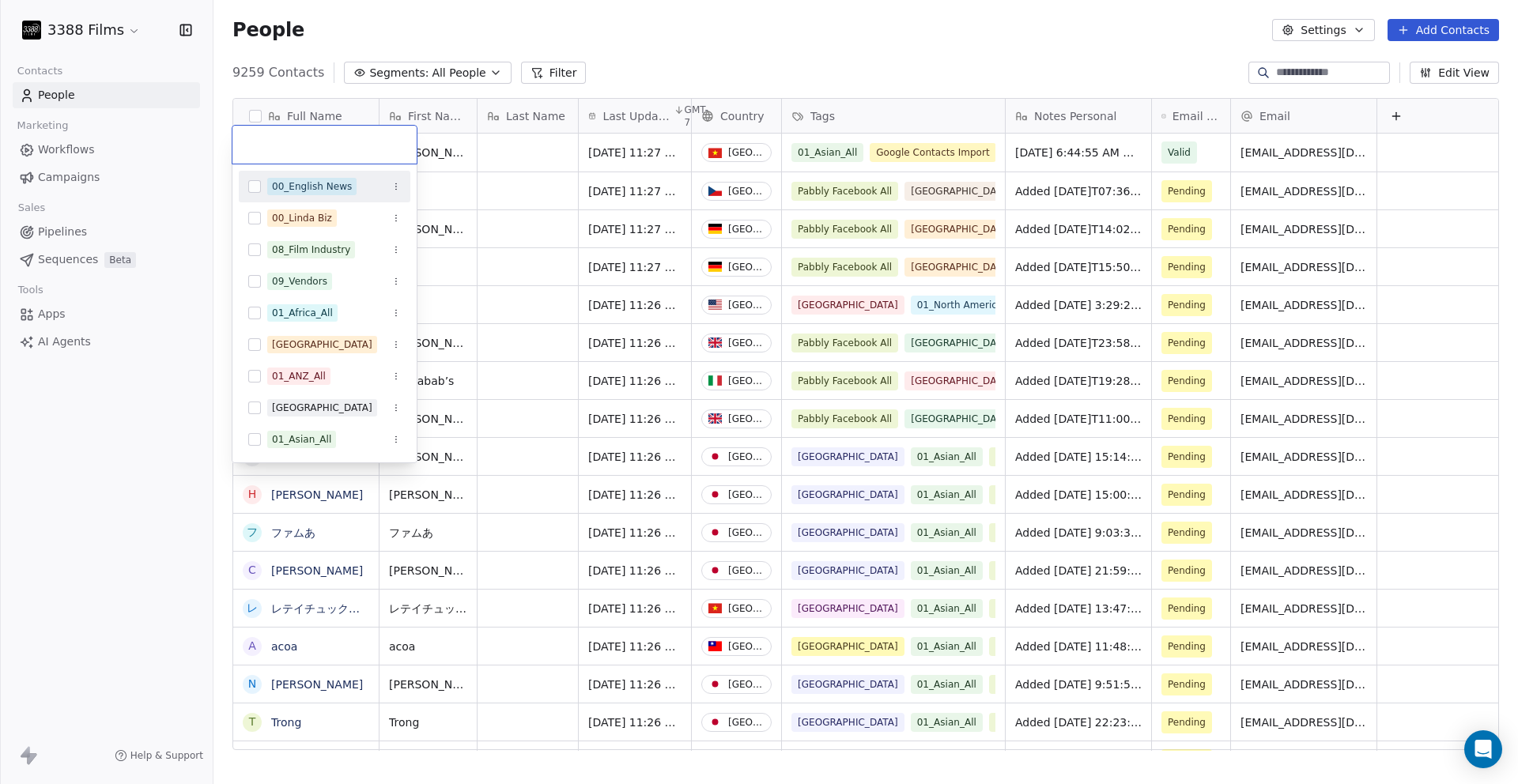
click at [991, 62] on html "3388 Films Contacts People Marketing Workflows Campaigns Sales Pipelines Sequen…" at bounding box center [759, 392] width 1518 height 784
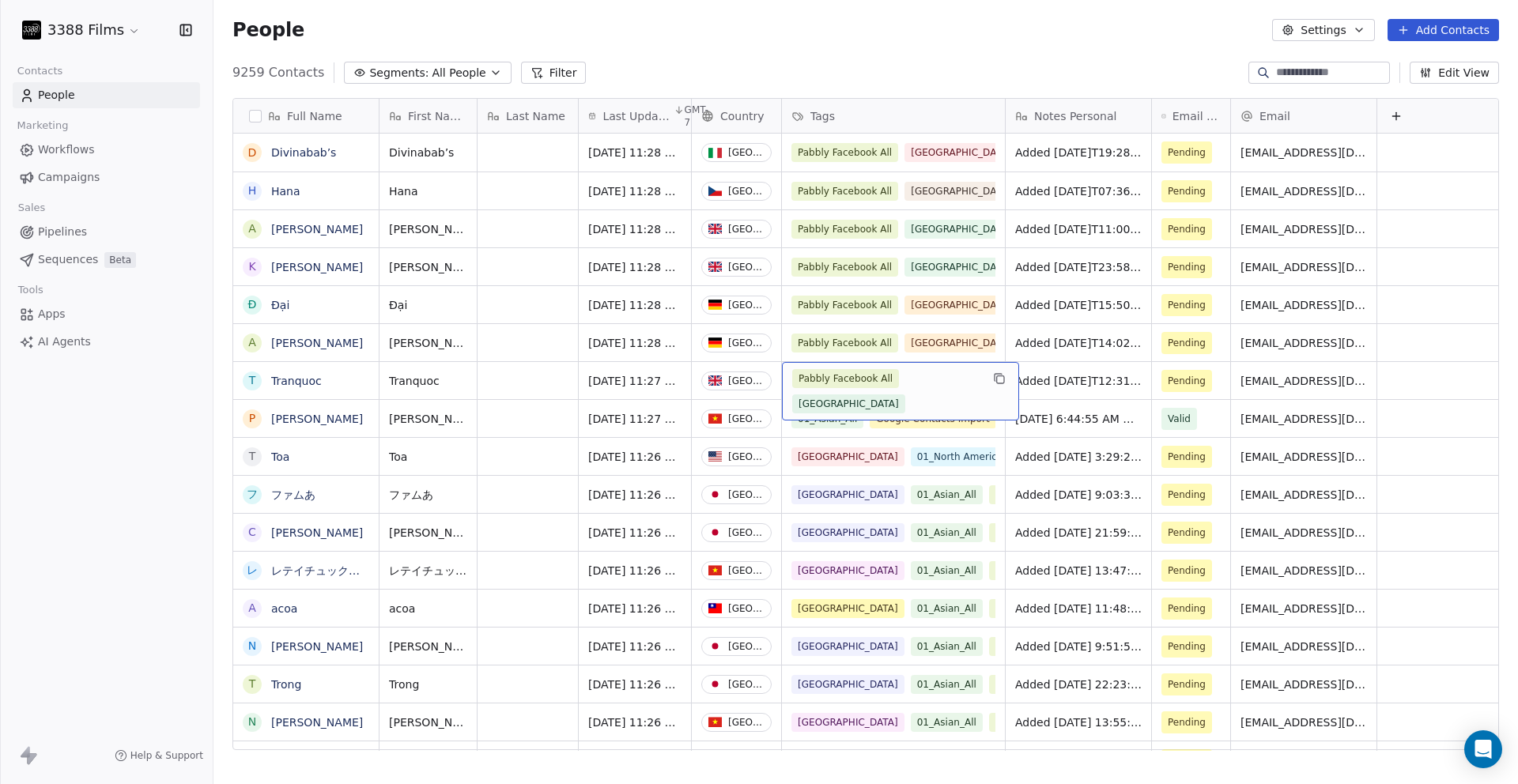
click at [946, 397] on div "Pabbly Facebook All [GEOGRAPHIC_DATA]" at bounding box center [886, 391] width 188 height 44
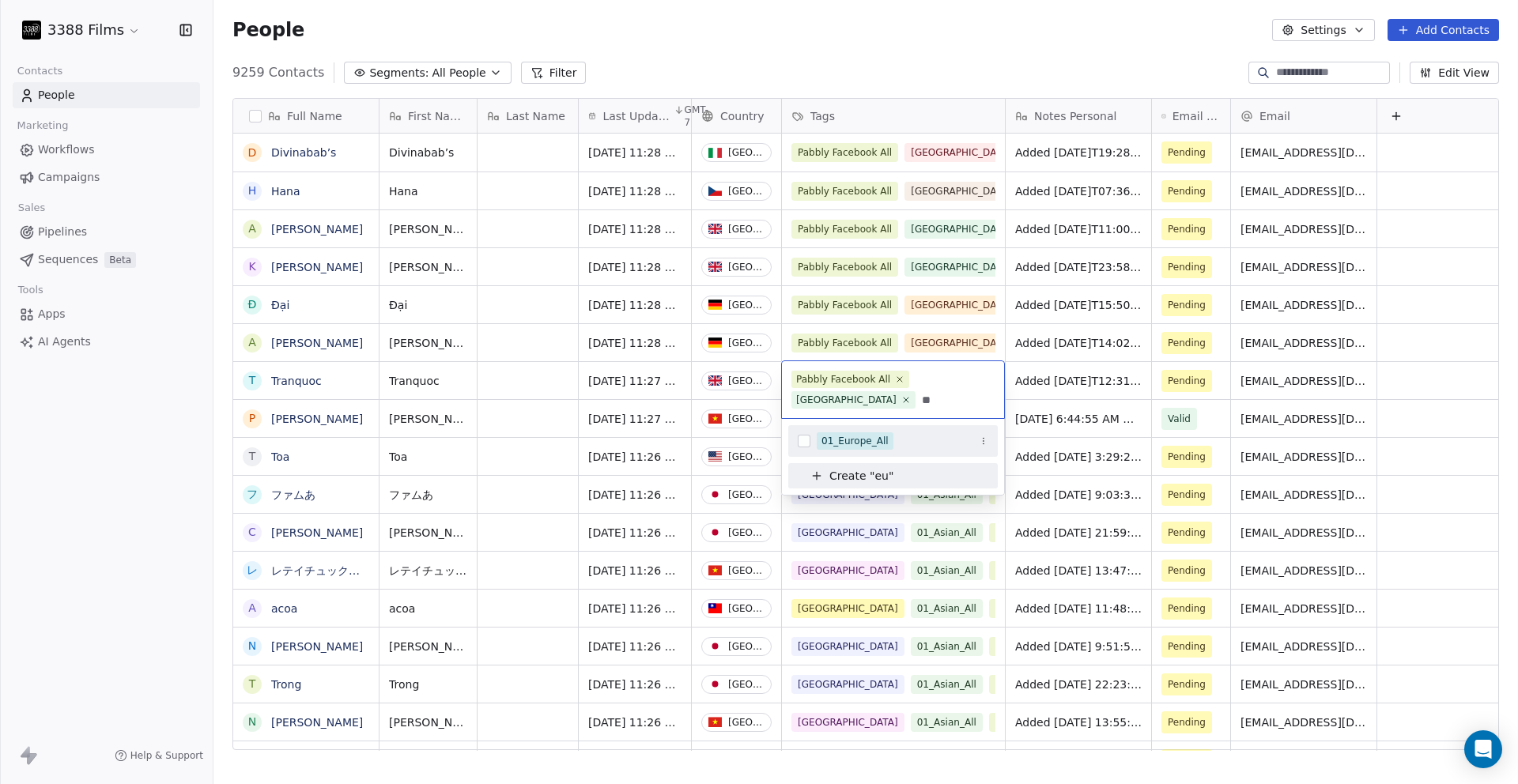
type input "**"
click at [884, 440] on div "01_Europe_All" at bounding box center [856, 440] width 67 height 14
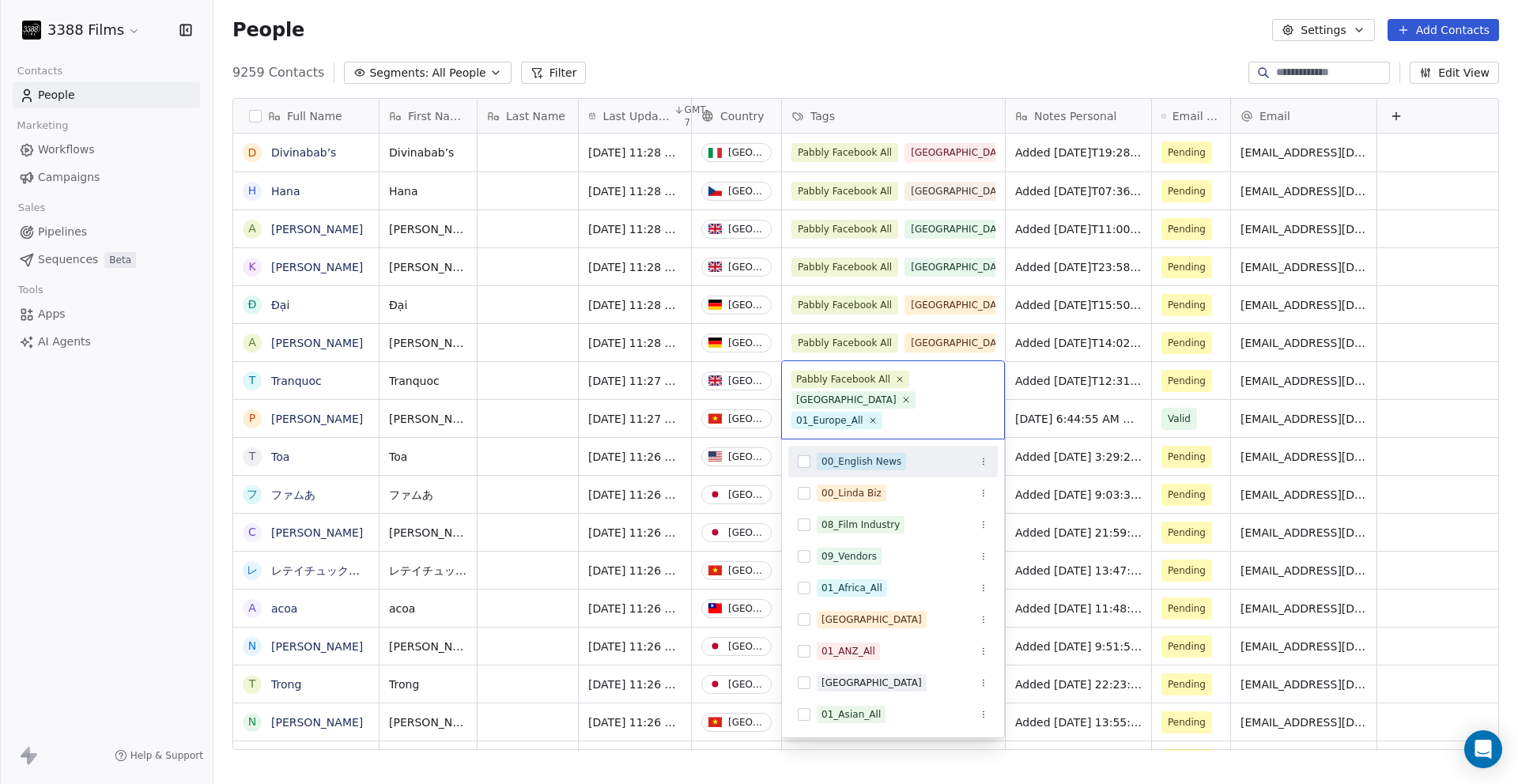
click at [908, 63] on html "3388 Films Contacts People Marketing Workflows Campaigns Sales Pipelines Sequen…" at bounding box center [759, 392] width 1518 height 784
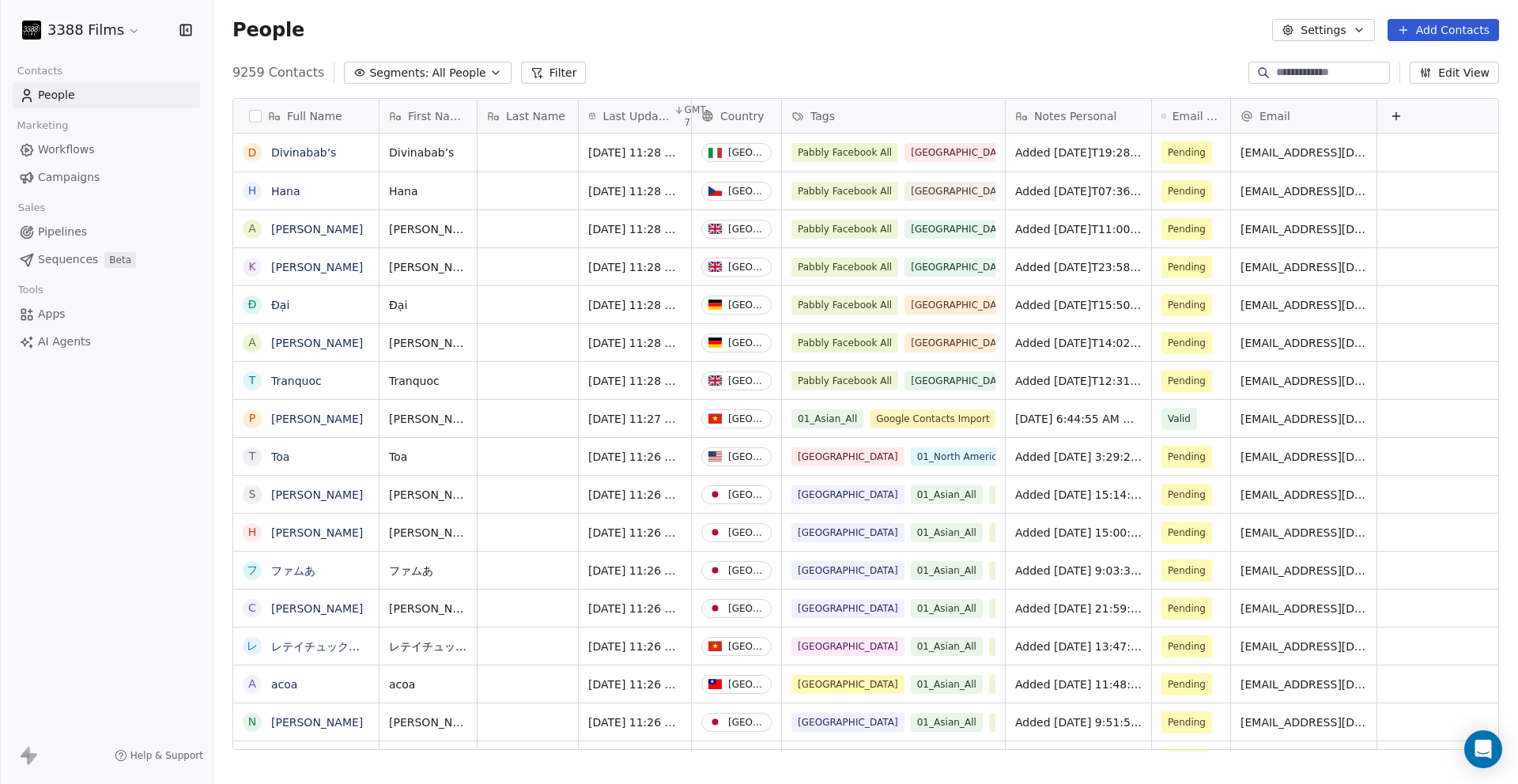
drag, startPoint x: 909, startPoint y: 58, endPoint x: 913, endPoint y: 31, distance: 27.3
click at [910, 48] on div "People Settings Add Contacts" at bounding box center [866, 30] width 1305 height 60
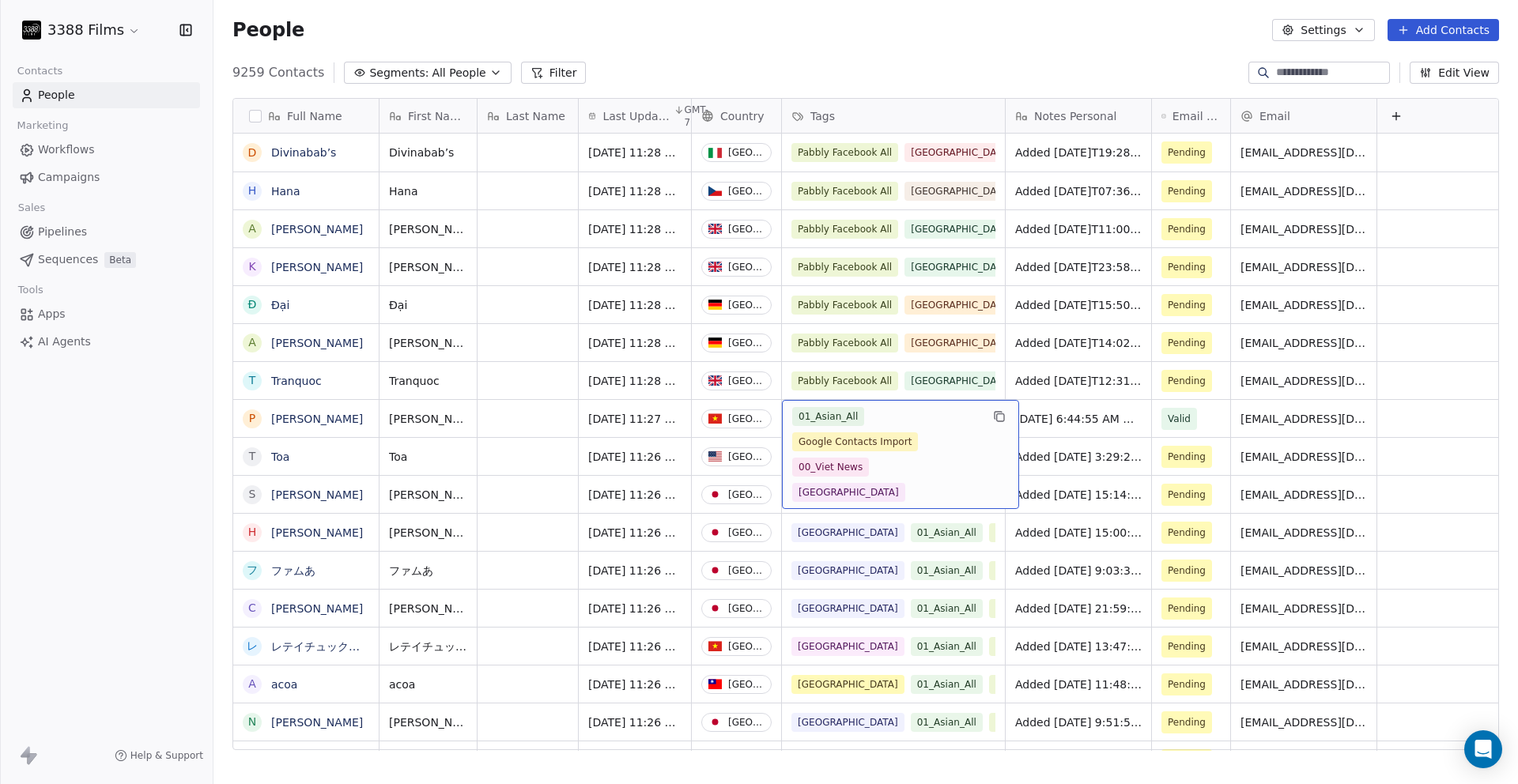
click at [918, 42] on div "People Settings Add Contacts" at bounding box center [866, 30] width 1305 height 60
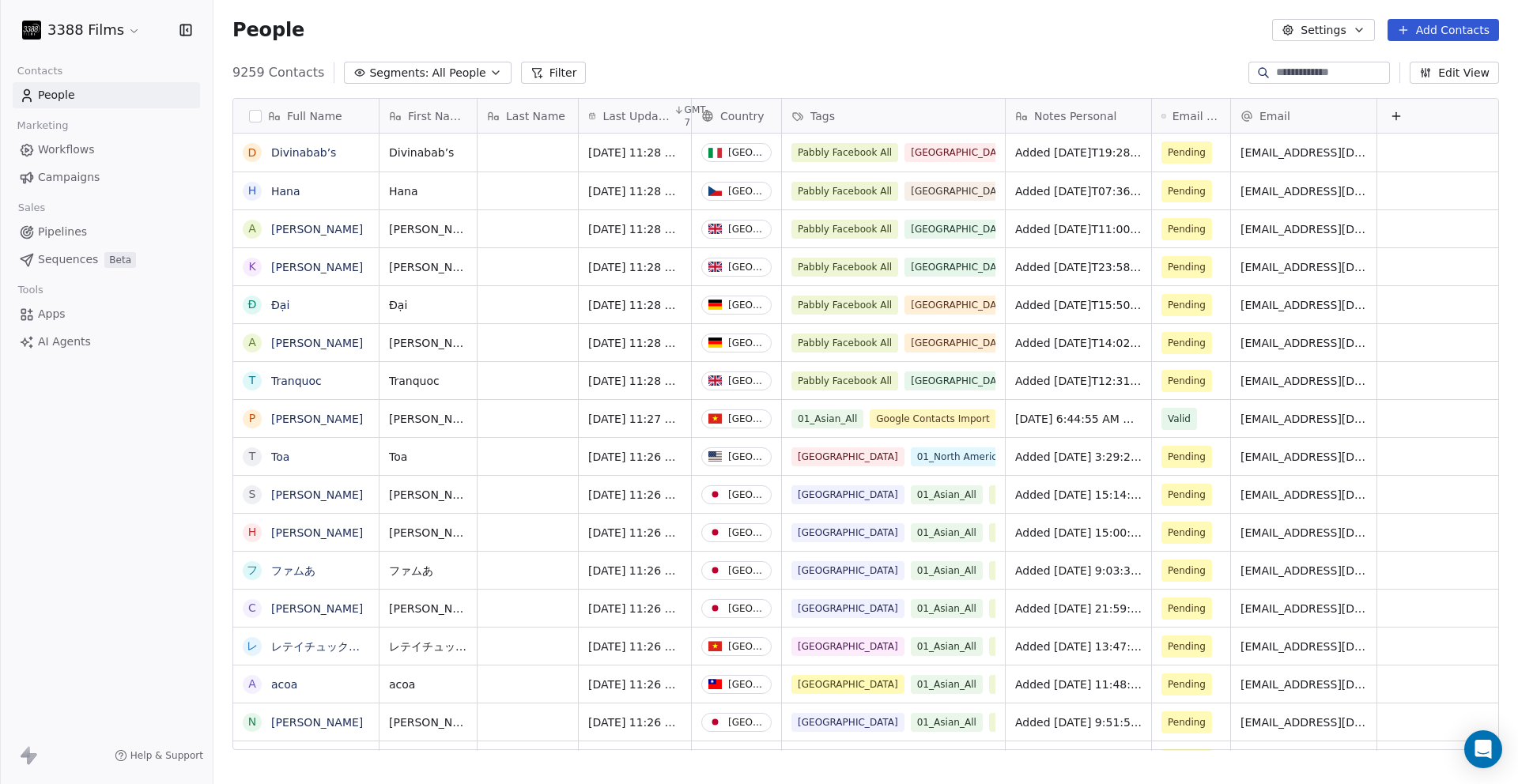
click at [918, 67] on div "9259 Contacts Segments: All People Filter Edit View" at bounding box center [866, 72] width 1305 height 25
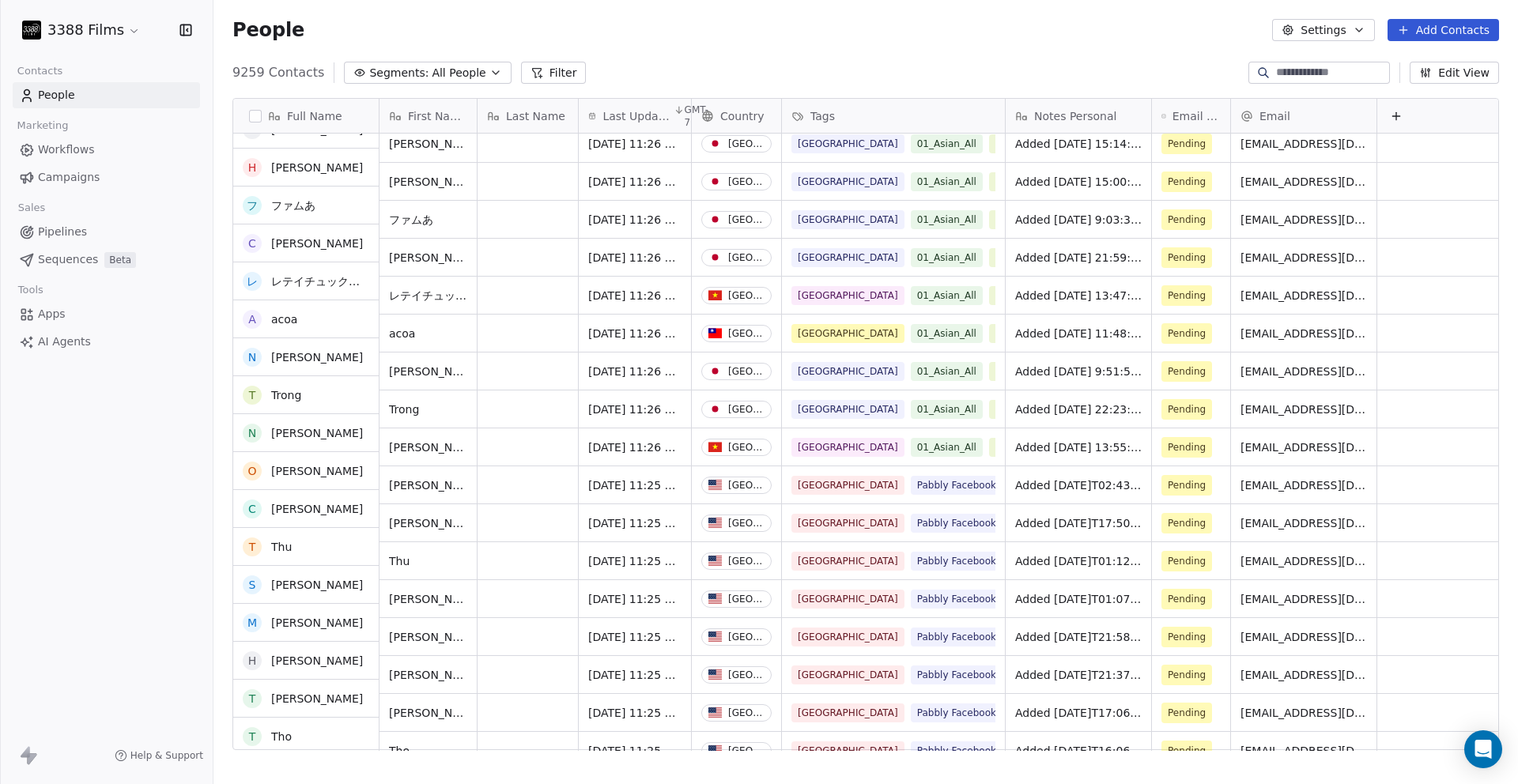
scroll to position [383, 0]
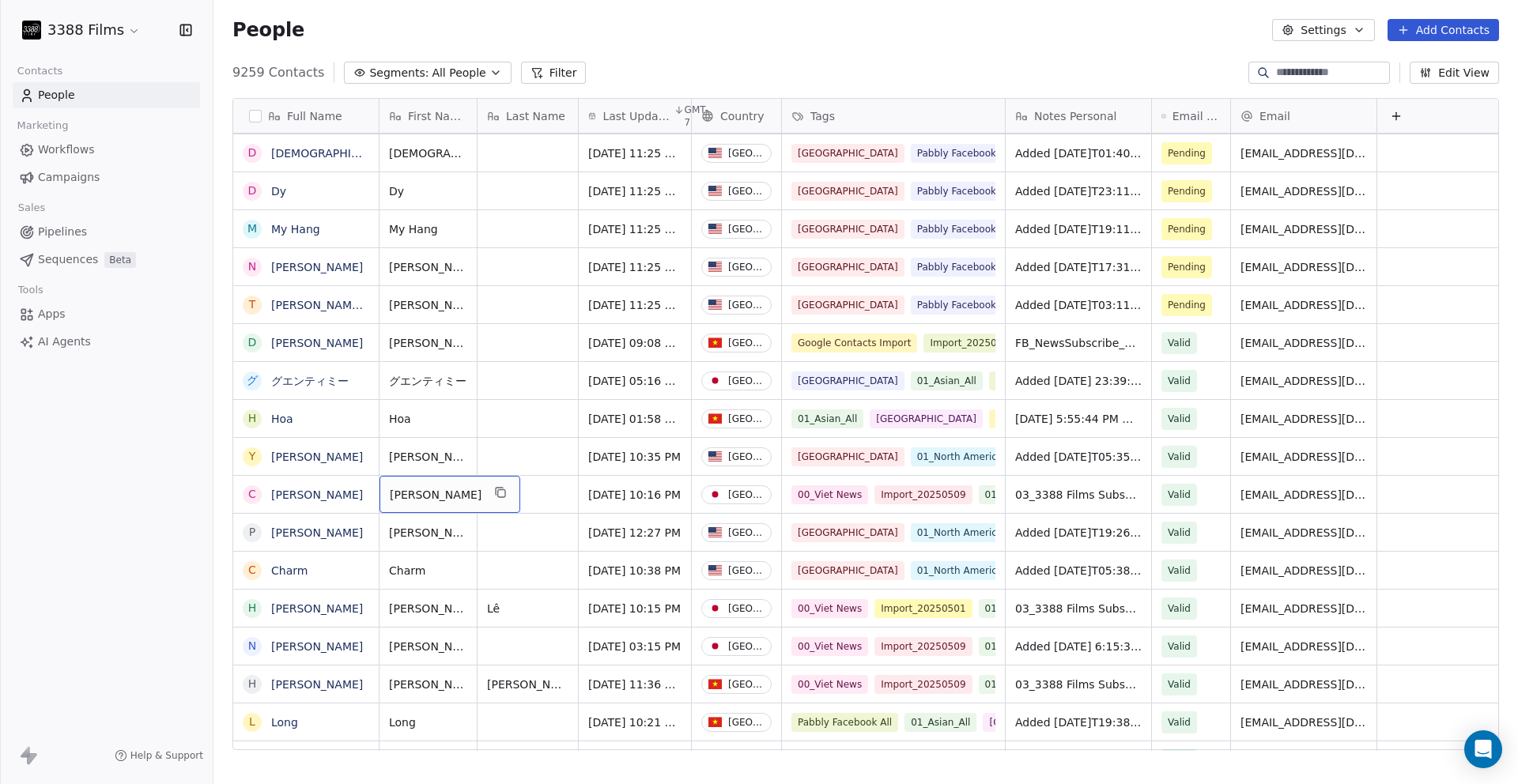
click at [435, 500] on span "[PERSON_NAME]" at bounding box center [436, 495] width 92 height 16
drag, startPoint x: 424, startPoint y: 495, endPoint x: 464, endPoint y: 493, distance: 40.0
click at [464, 493] on div "[PERSON_NAME]" at bounding box center [450, 494] width 141 height 37
click at [450, 499] on span "[PERSON_NAME]" at bounding box center [436, 495] width 92 height 16
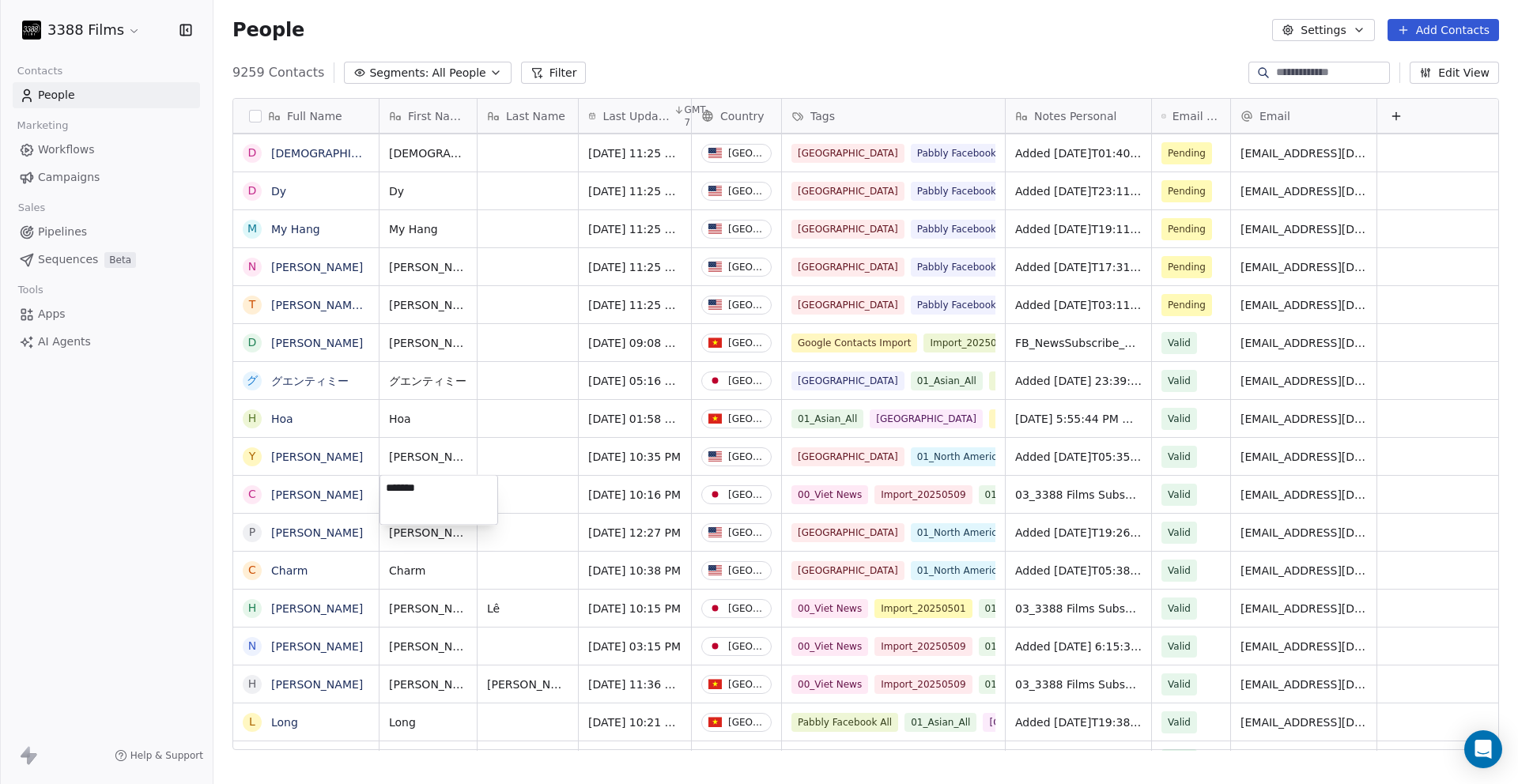
type textarea "******"
click at [545, 487] on html "3388 Films Contacts People Marketing Workflows Campaigns Sales Pipelines Sequen…" at bounding box center [759, 392] width 1518 height 784
type textarea "******"
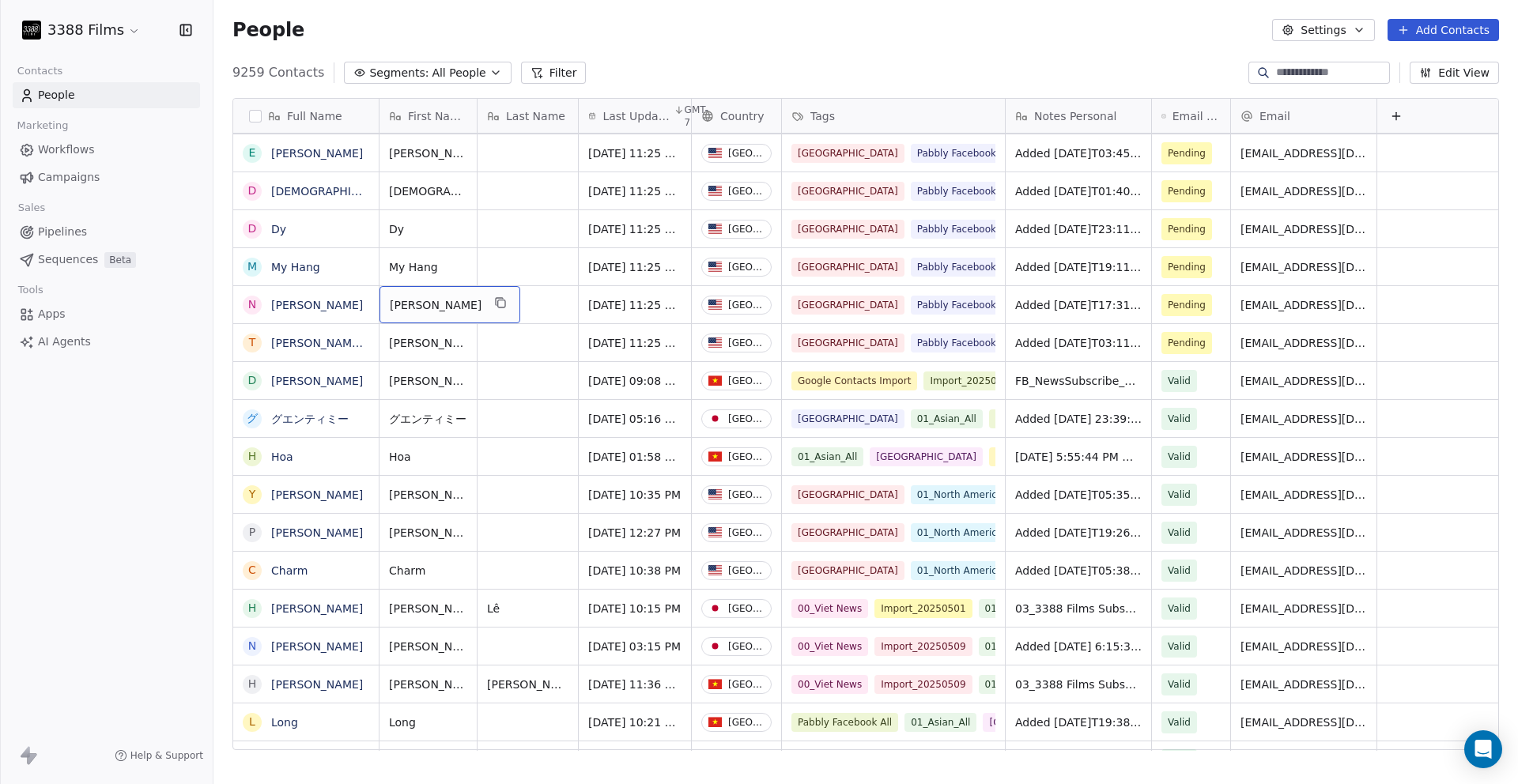
click at [415, 303] on span "[PERSON_NAME]" at bounding box center [436, 305] width 92 height 16
drag, startPoint x: 413, startPoint y: 300, endPoint x: 449, endPoint y: 298, distance: 36.1
click at [449, 298] on textarea "**********" at bounding box center [437, 311] width 113 height 49
type textarea "****"
click at [537, 307] on html "3388 Films Contacts People Marketing Workflows Campaigns Sales Pipelines Sequen…" at bounding box center [759, 392] width 1518 height 784
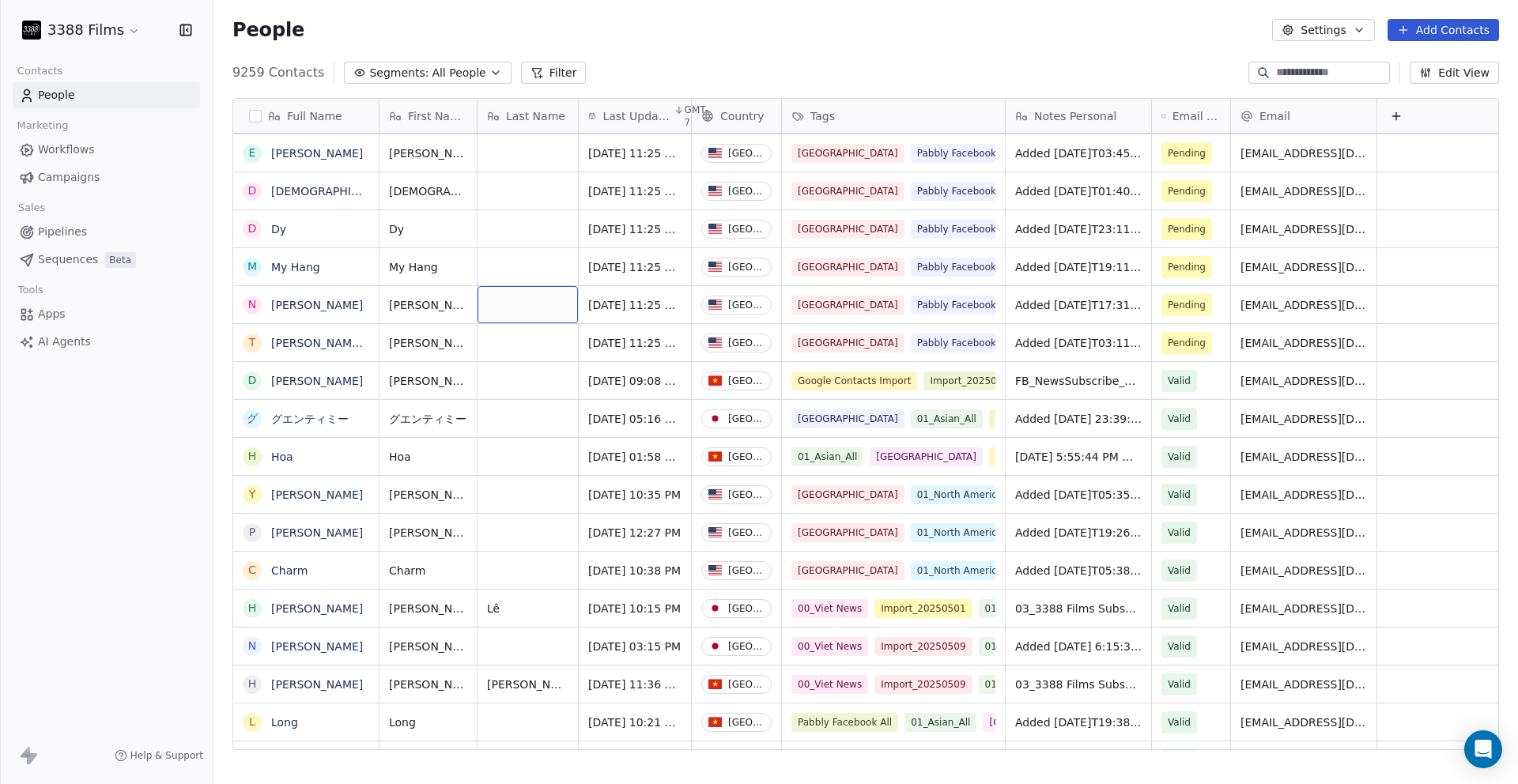
click at [493, 299] on div "grid" at bounding box center [528, 304] width 100 height 37
type textarea "******"
click at [533, 373] on html "3388 Films Contacts People Marketing Workflows Campaigns Sales Pipelines Sequen…" at bounding box center [759, 392] width 1518 height 784
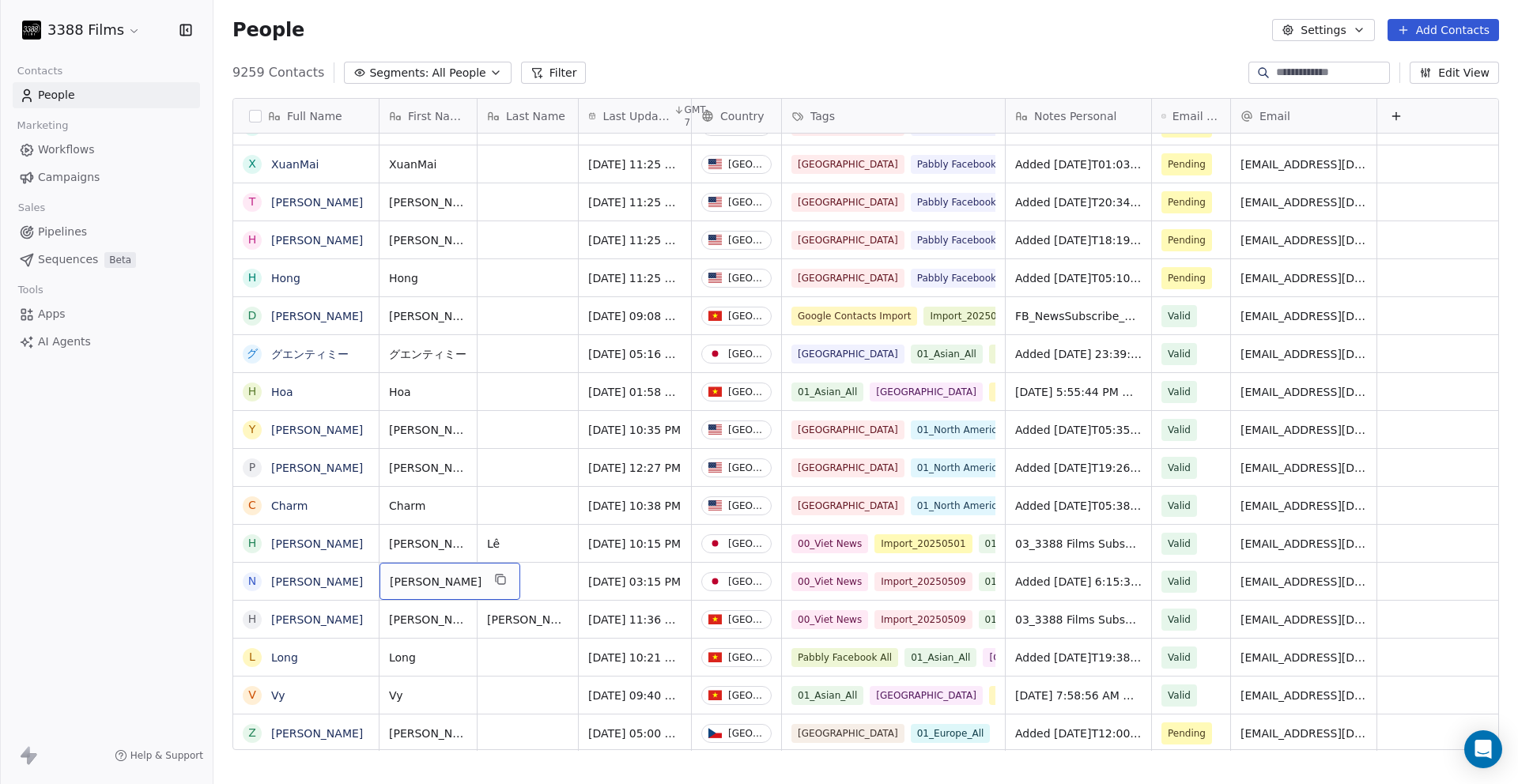
click at [417, 584] on span "[PERSON_NAME]" at bounding box center [436, 582] width 92 height 16
click at [436, 575] on textarea "*********" at bounding box center [431, 588] width 102 height 49
type textarea "*********"
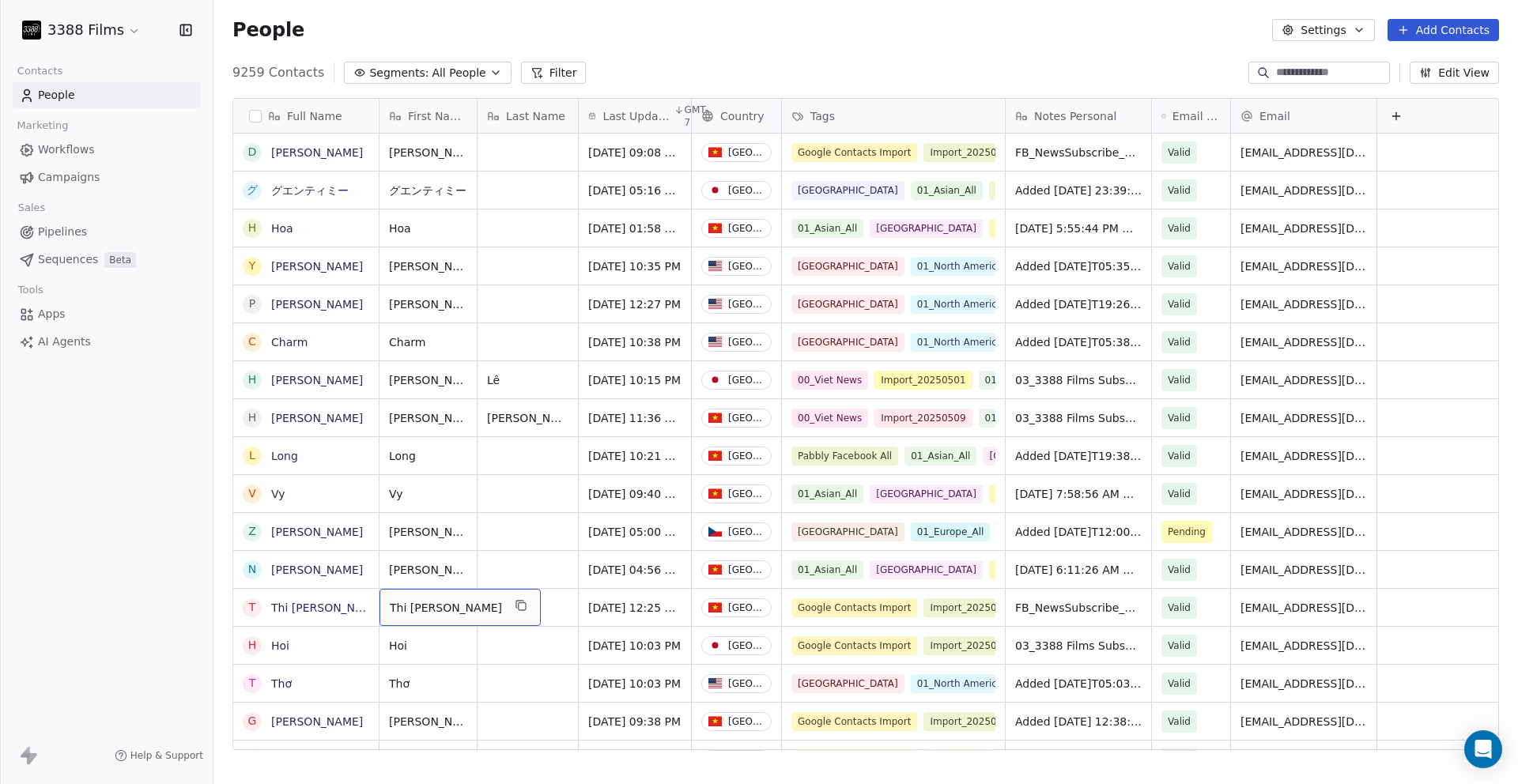
click at [428, 606] on span "Thi [PERSON_NAME]" at bounding box center [445, 607] width 113 height 16
click at [536, 605] on html "3388 Films Contacts People Marketing Workflows Campaigns Sales Pipelines Sequen…" at bounding box center [759, 392] width 1518 height 784
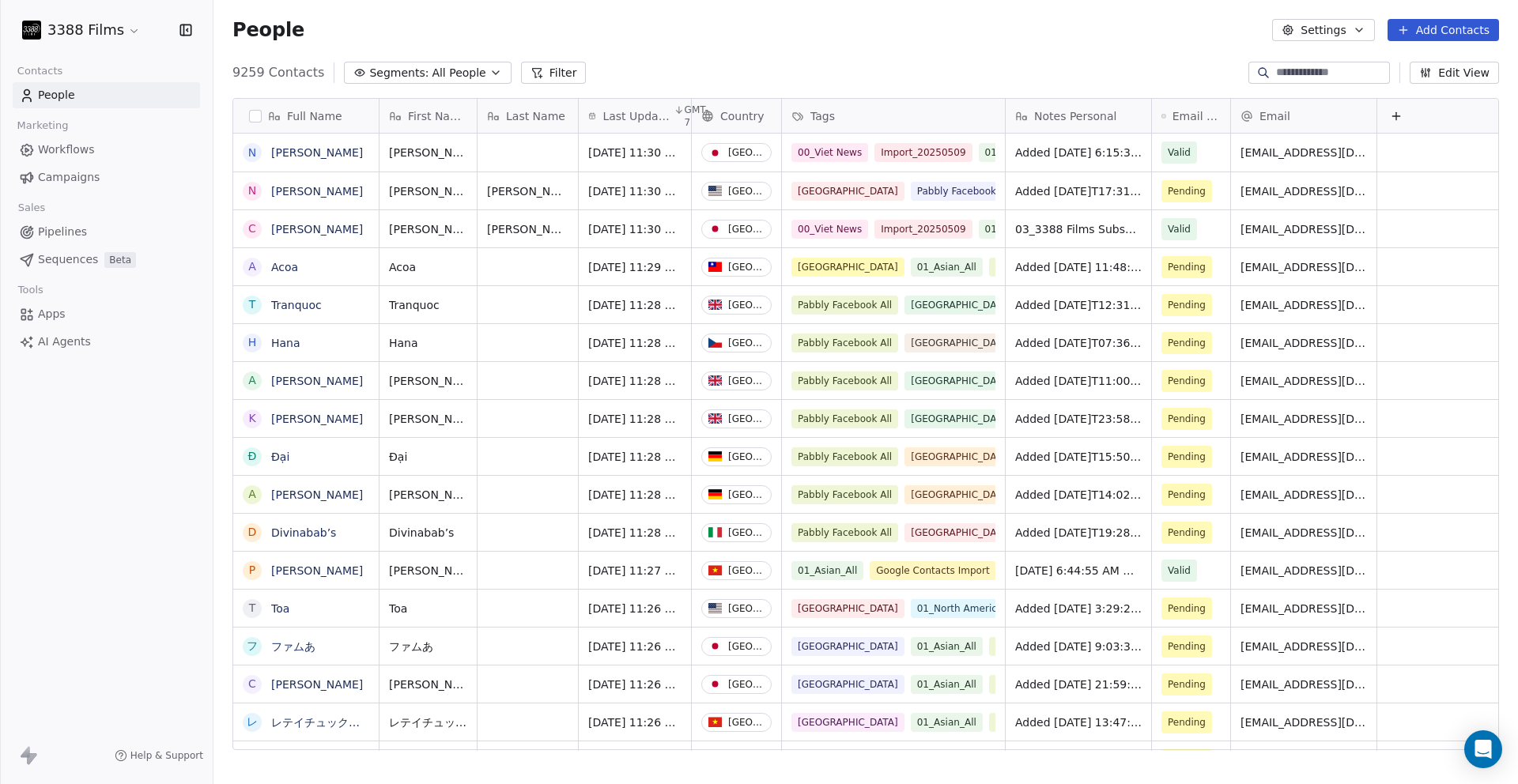
click at [646, 118] on span "Last Updated Date" at bounding box center [636, 116] width 67 height 16
click at [650, 170] on span "Sort Descending" at bounding box center [654, 174] width 92 height 16
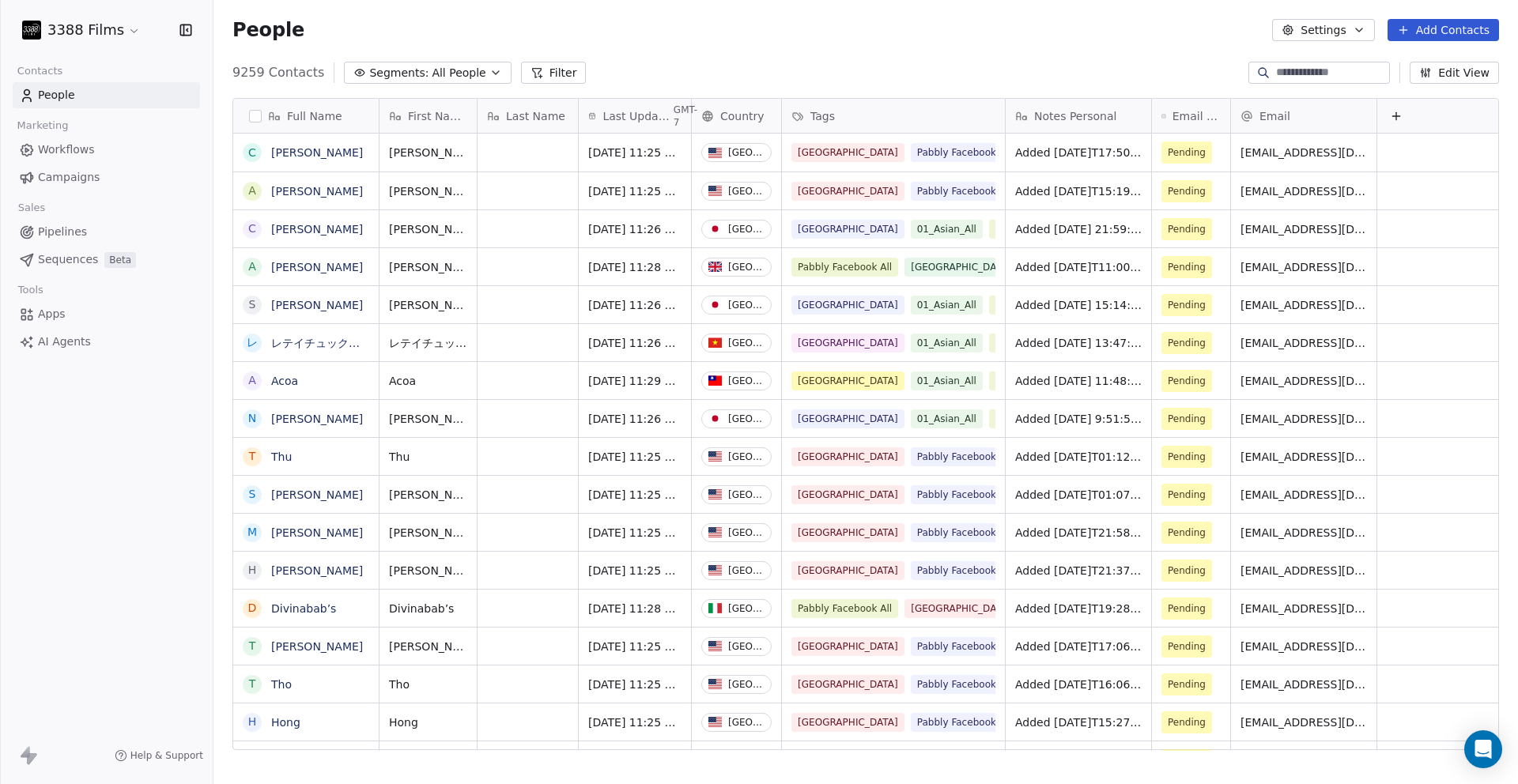
click at [647, 116] on span "Last Updated Date" at bounding box center [636, 116] width 67 height 16
click at [648, 173] on span "Sort Descending" at bounding box center [654, 174] width 92 height 16
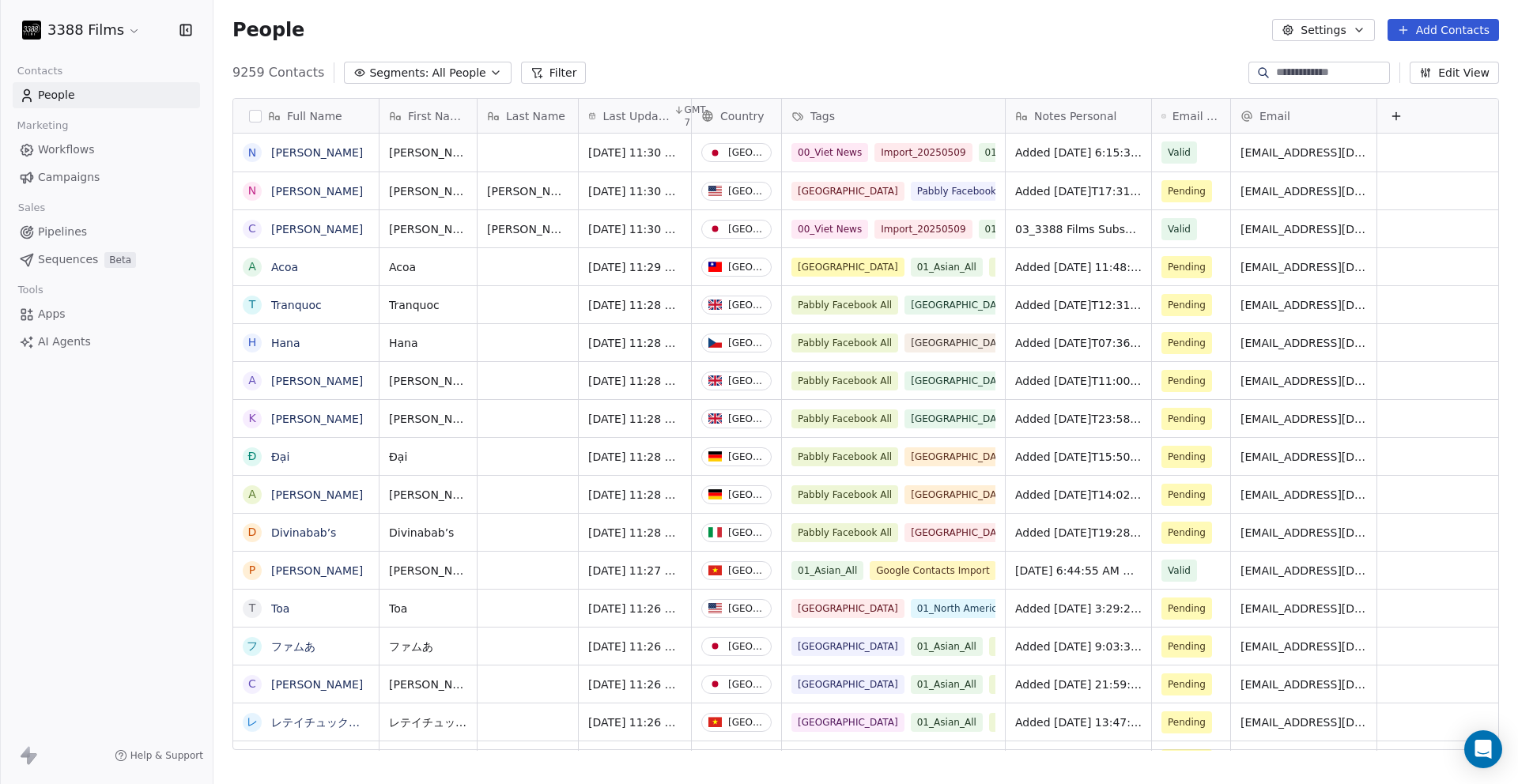
click at [655, 39] on div "People Settings Add Contacts" at bounding box center [865, 30] width 1267 height 22
